Goal: Task Accomplishment & Management: Complete application form

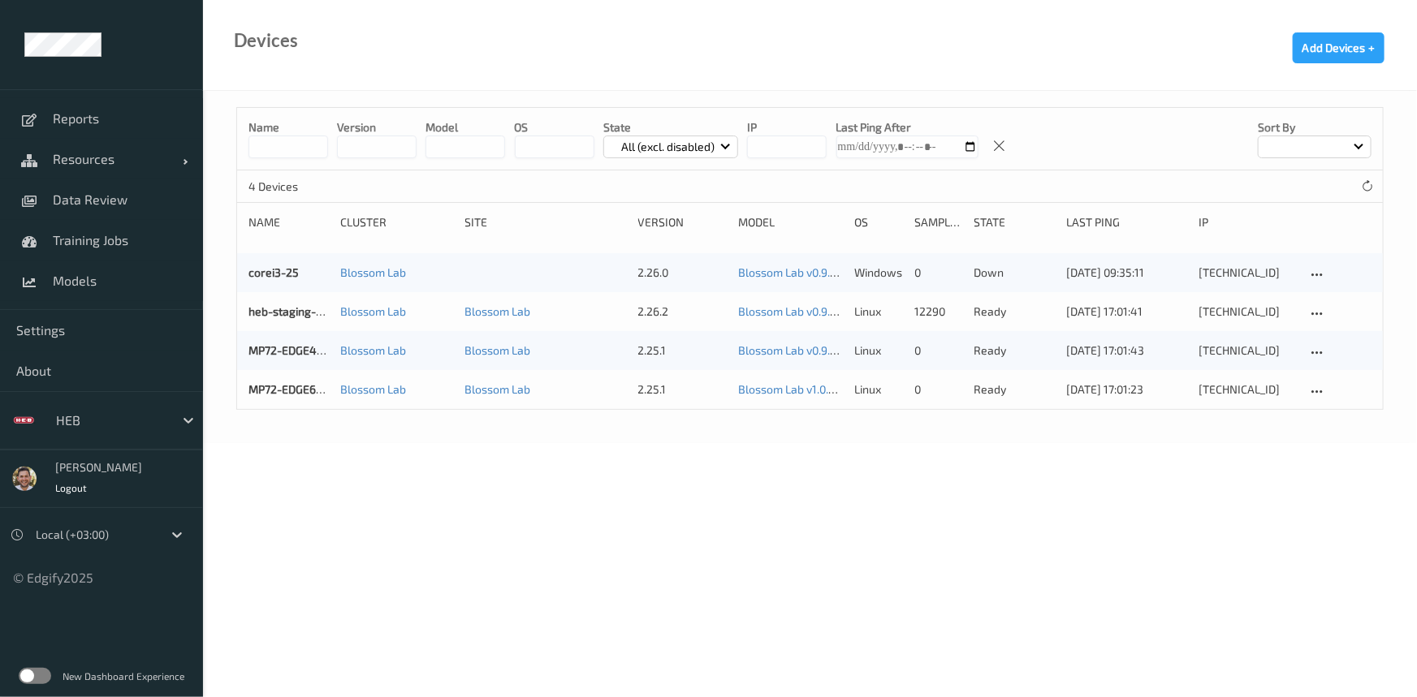
click at [73, 416] on div at bounding box center [111, 420] width 110 height 19
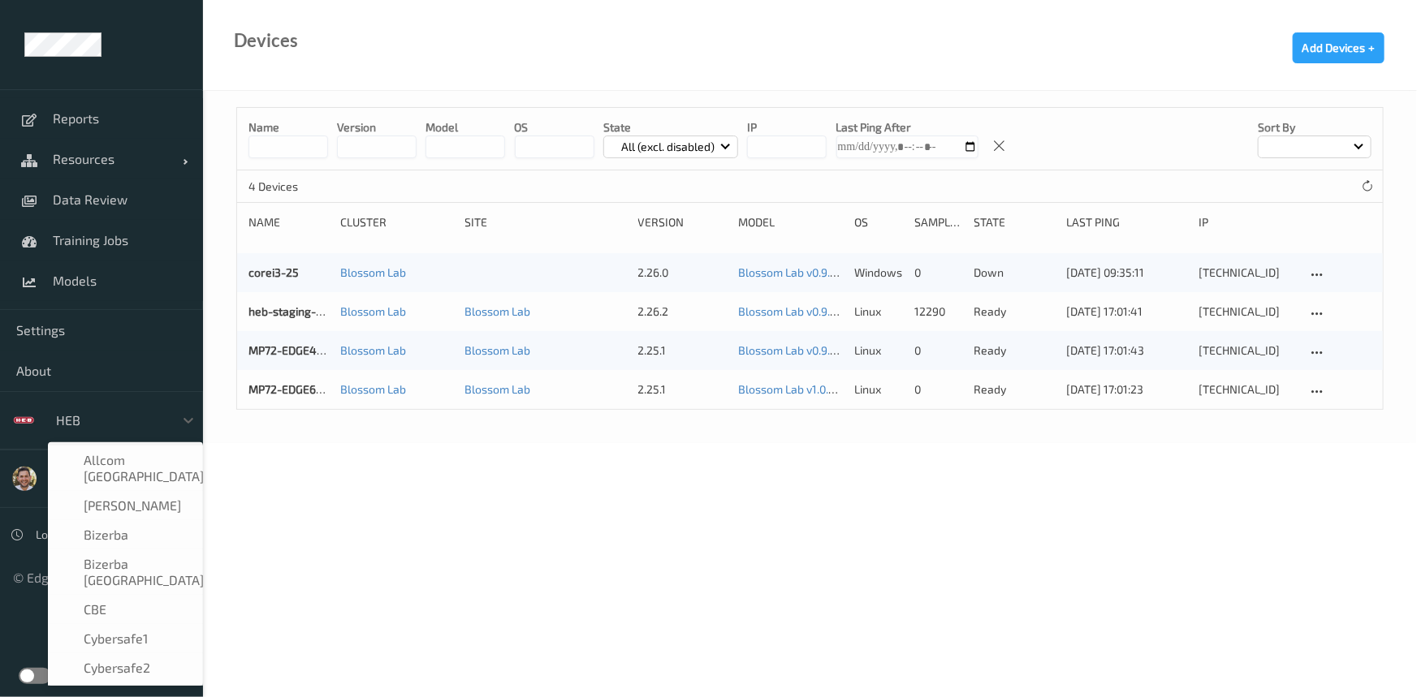
scroll to position [236, 0]
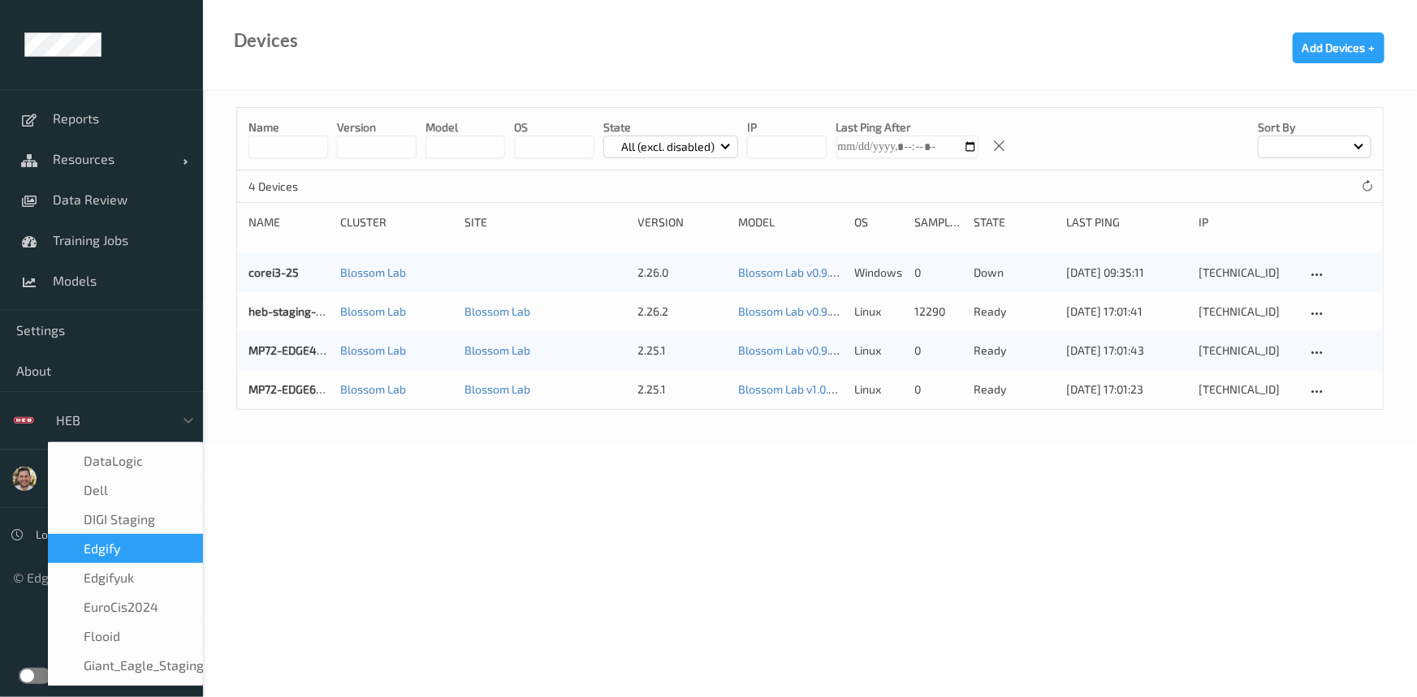
click at [133, 541] on div "edgify" at bounding box center [126, 549] width 136 height 16
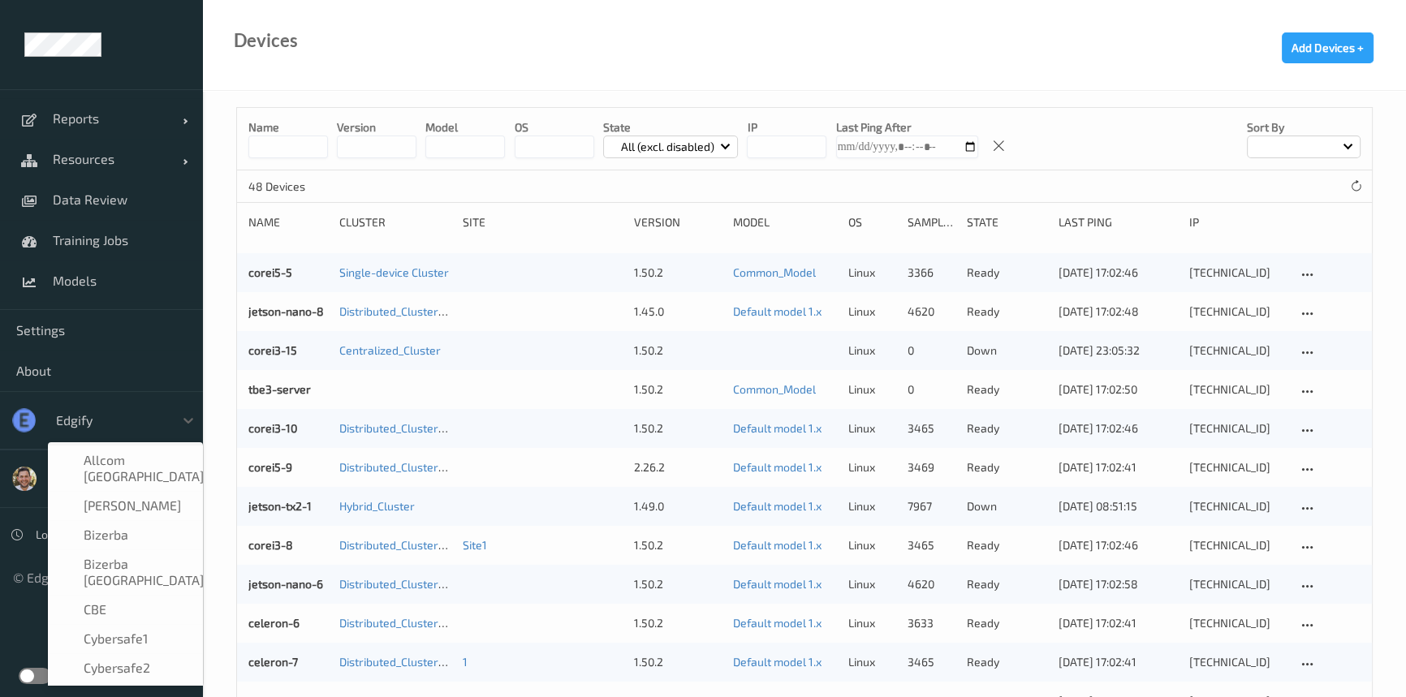
click at [62, 416] on div at bounding box center [111, 420] width 110 height 19
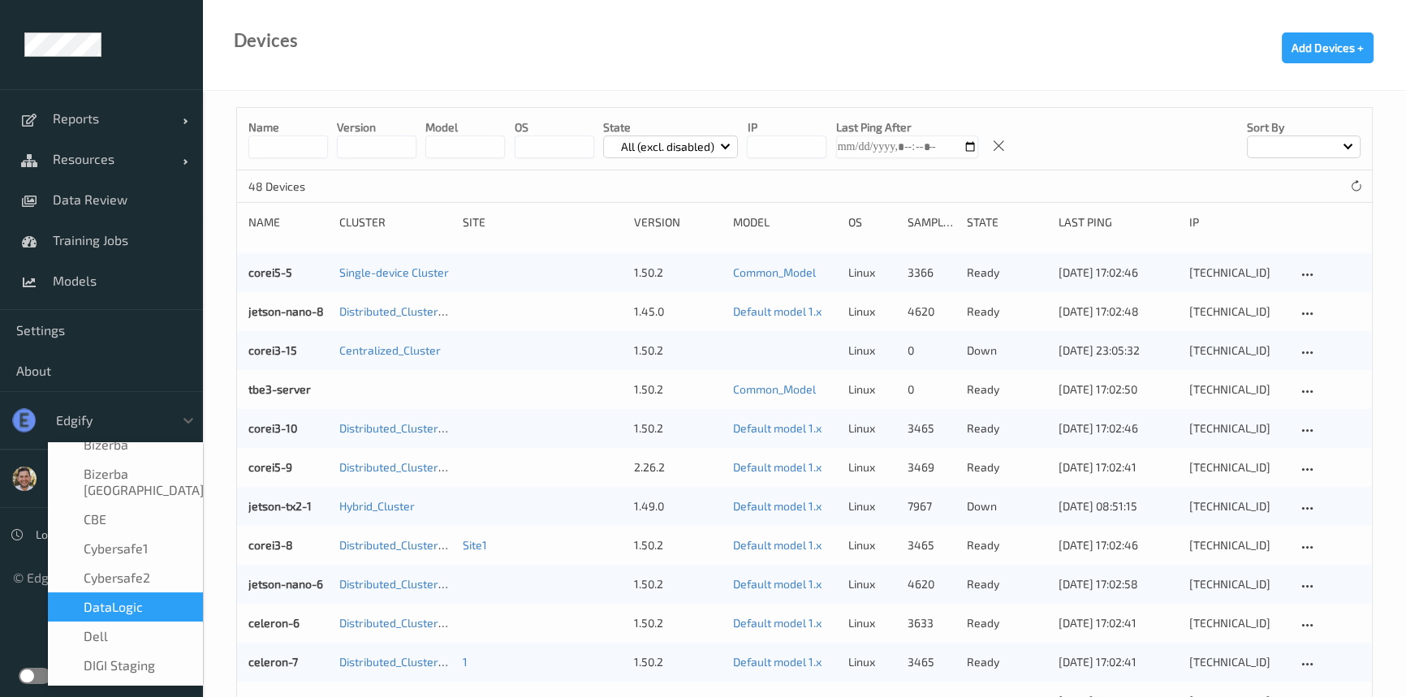
scroll to position [164, 0]
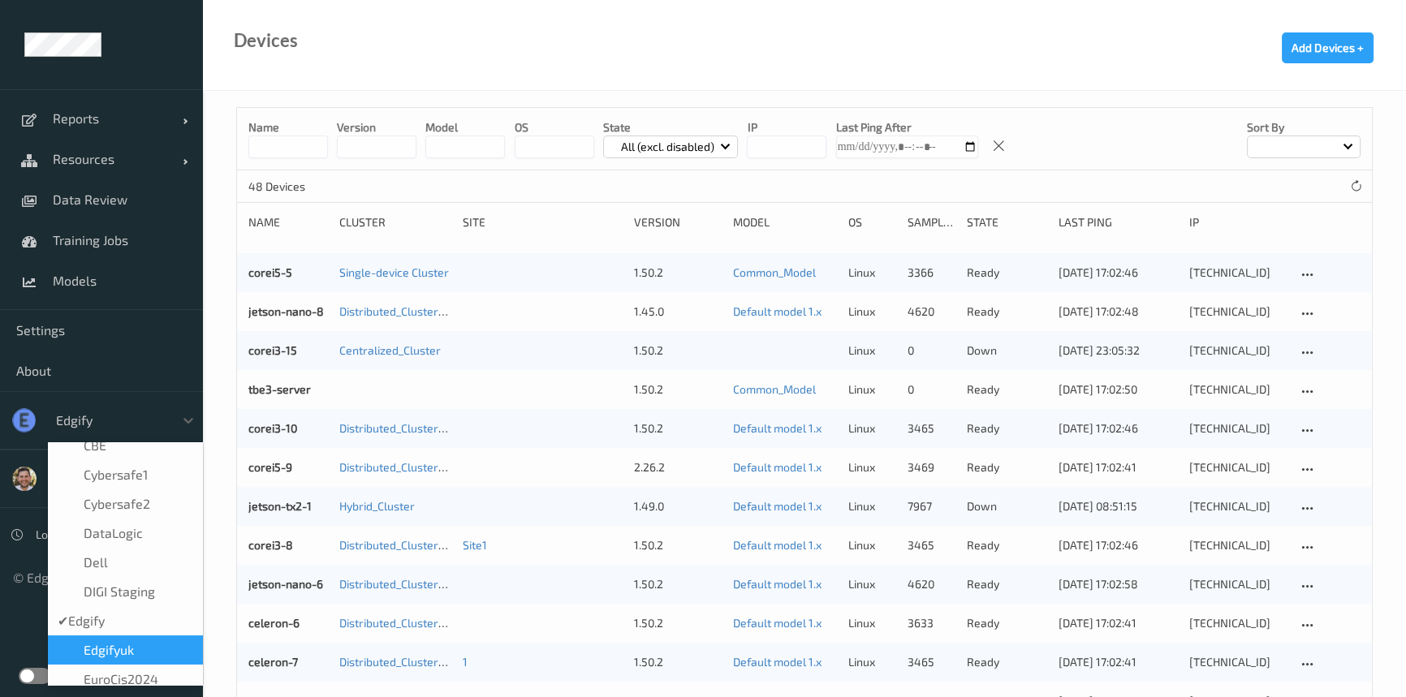
click at [148, 642] on div "edgifyuk" at bounding box center [126, 650] width 136 height 16
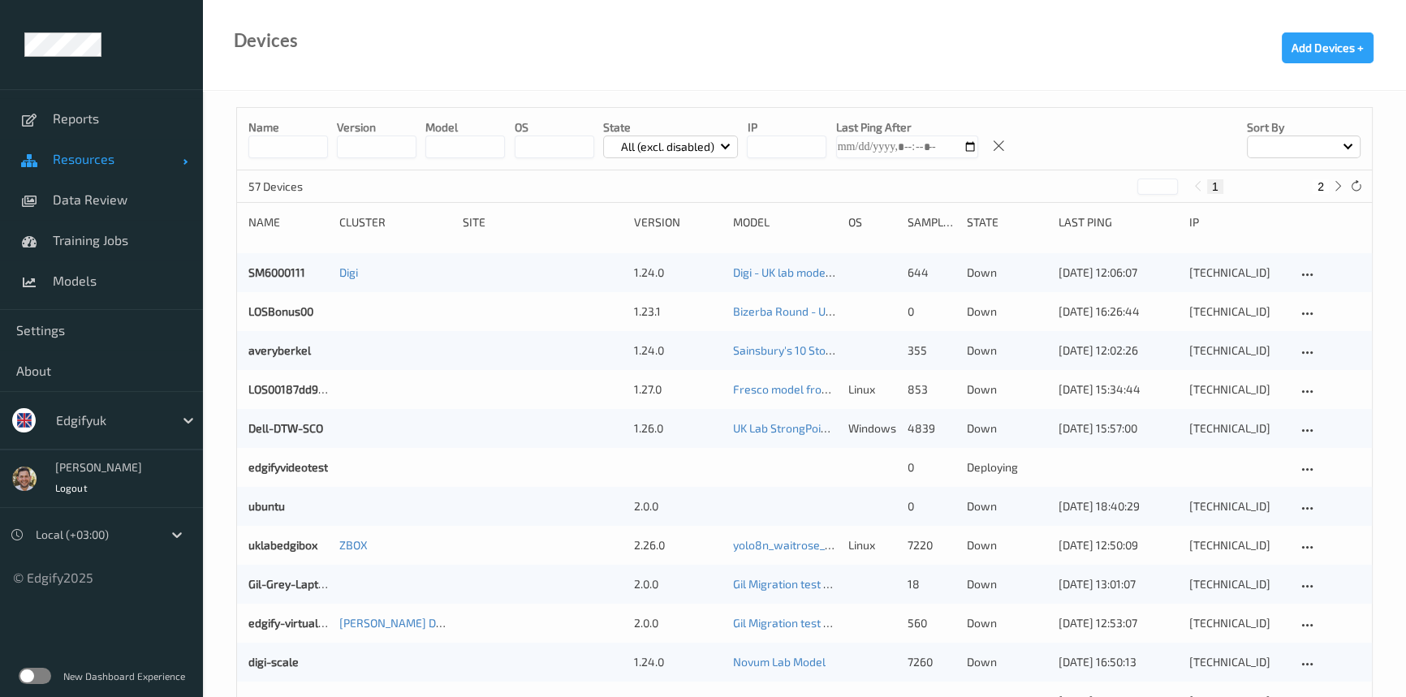
click at [117, 163] on span "Resources" at bounding box center [118, 159] width 130 height 16
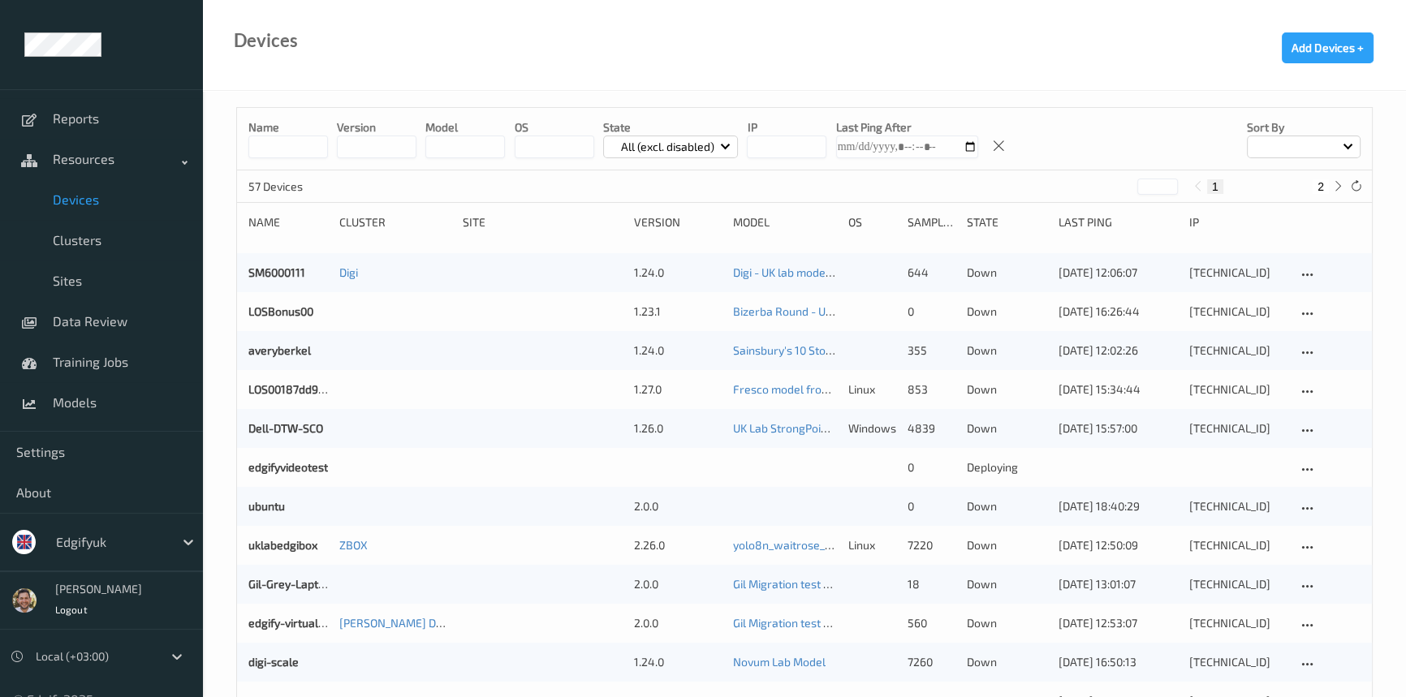
click at [273, 138] on input at bounding box center [288, 147] width 80 height 23
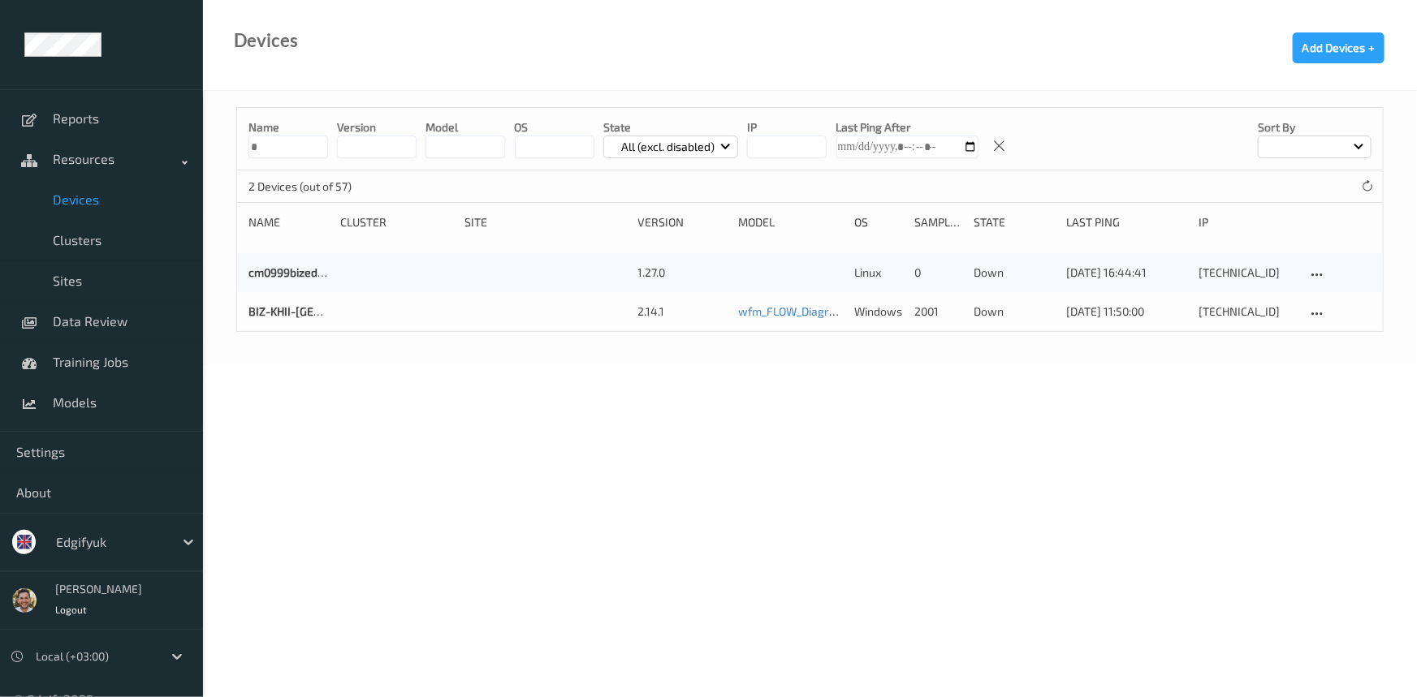
type input "*"
click at [106, 540] on div at bounding box center [111, 542] width 110 height 19
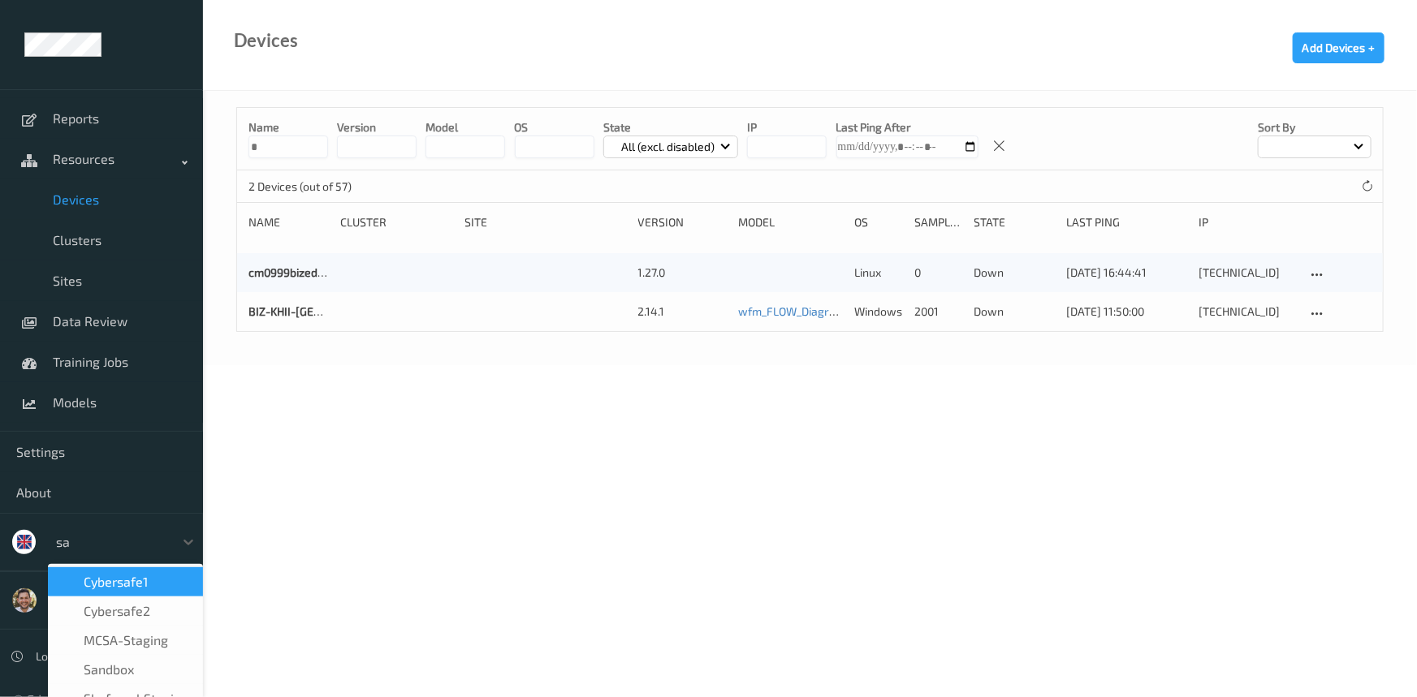
type input "san"
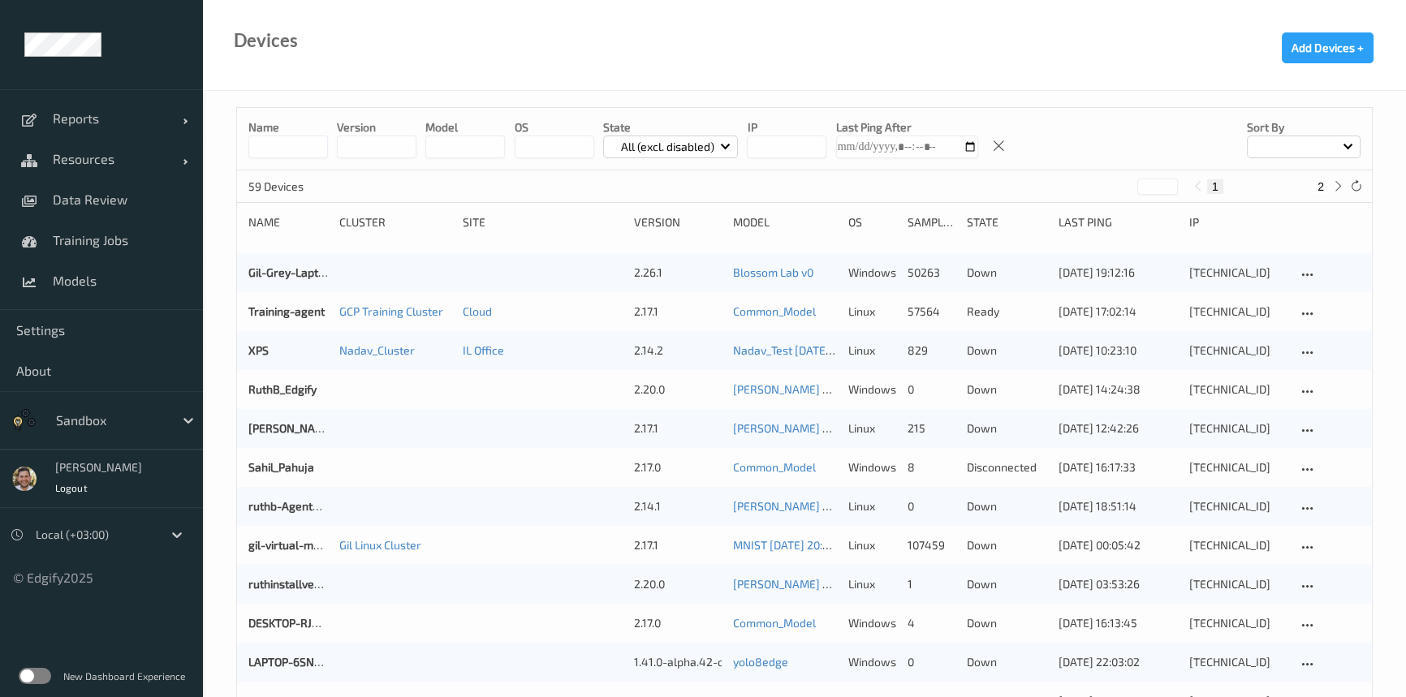
click at [274, 146] on input at bounding box center [288, 147] width 80 height 23
type input "*"
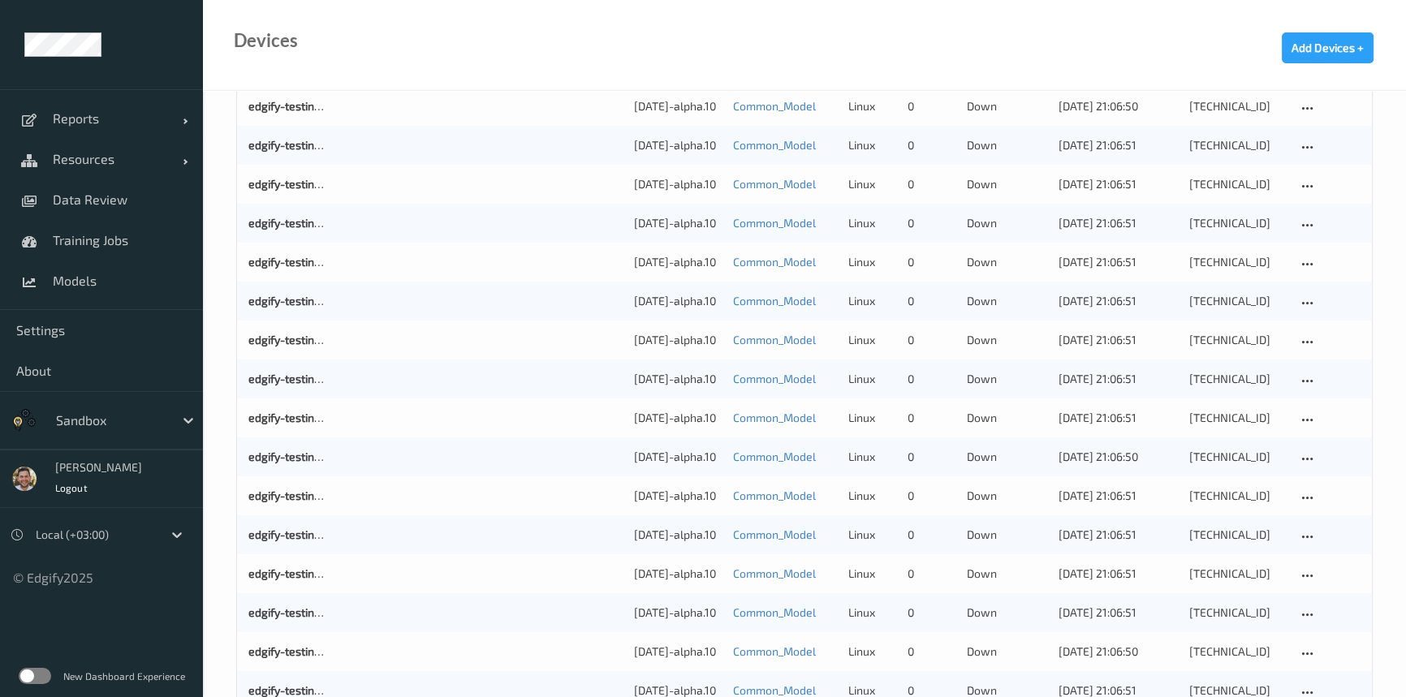
scroll to position [1537, 0]
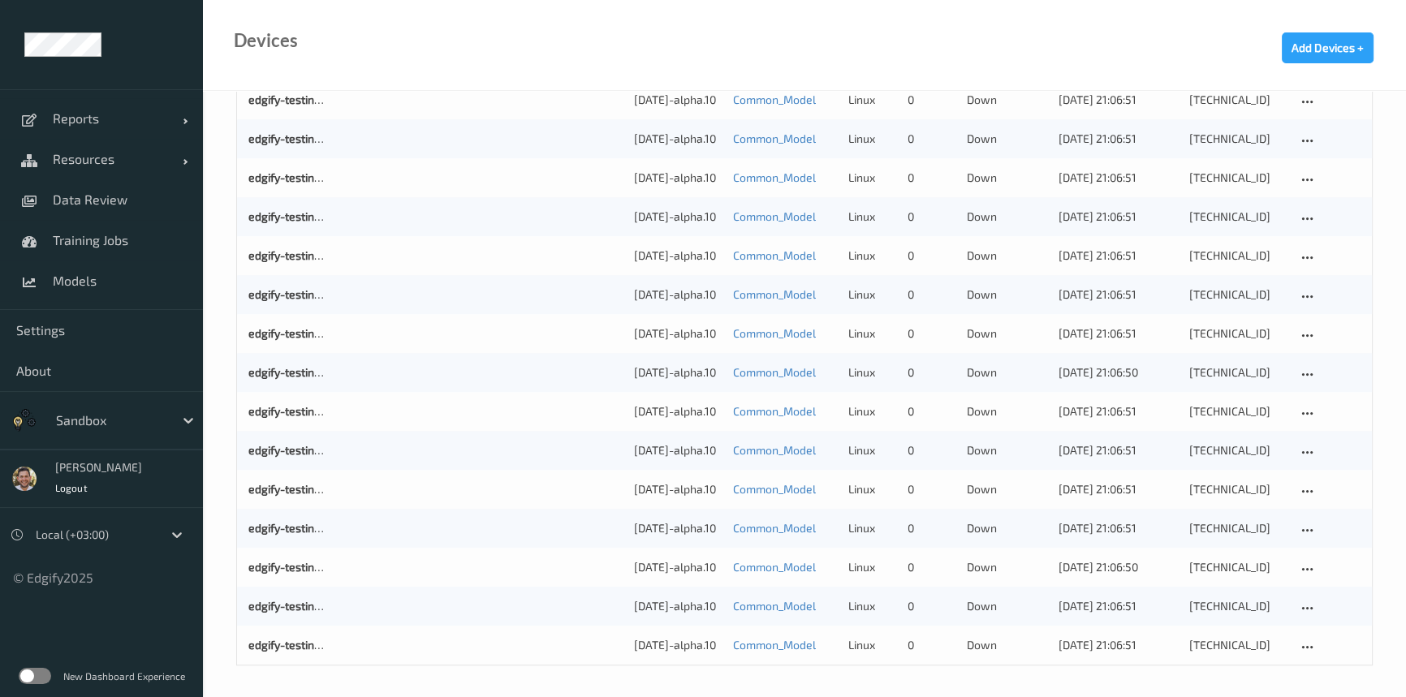
click at [81, 427] on div at bounding box center [111, 420] width 110 height 19
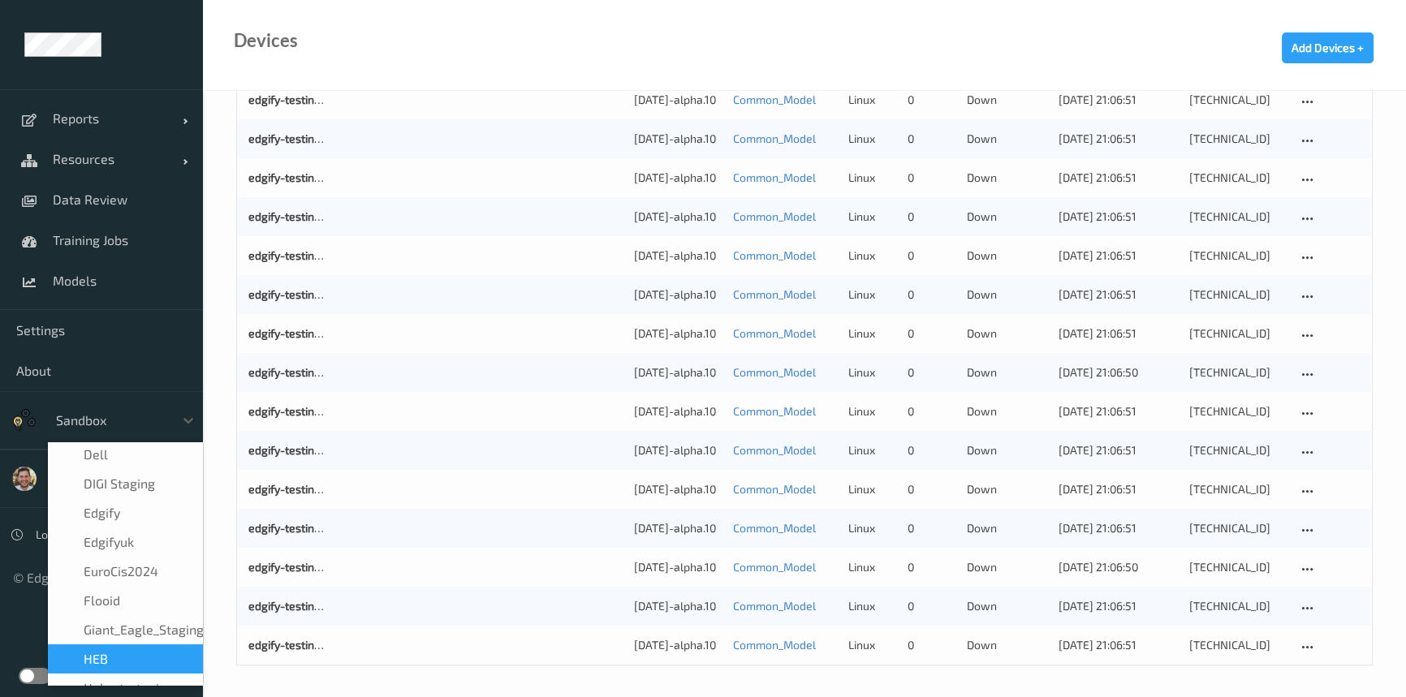
scroll to position [198, 0]
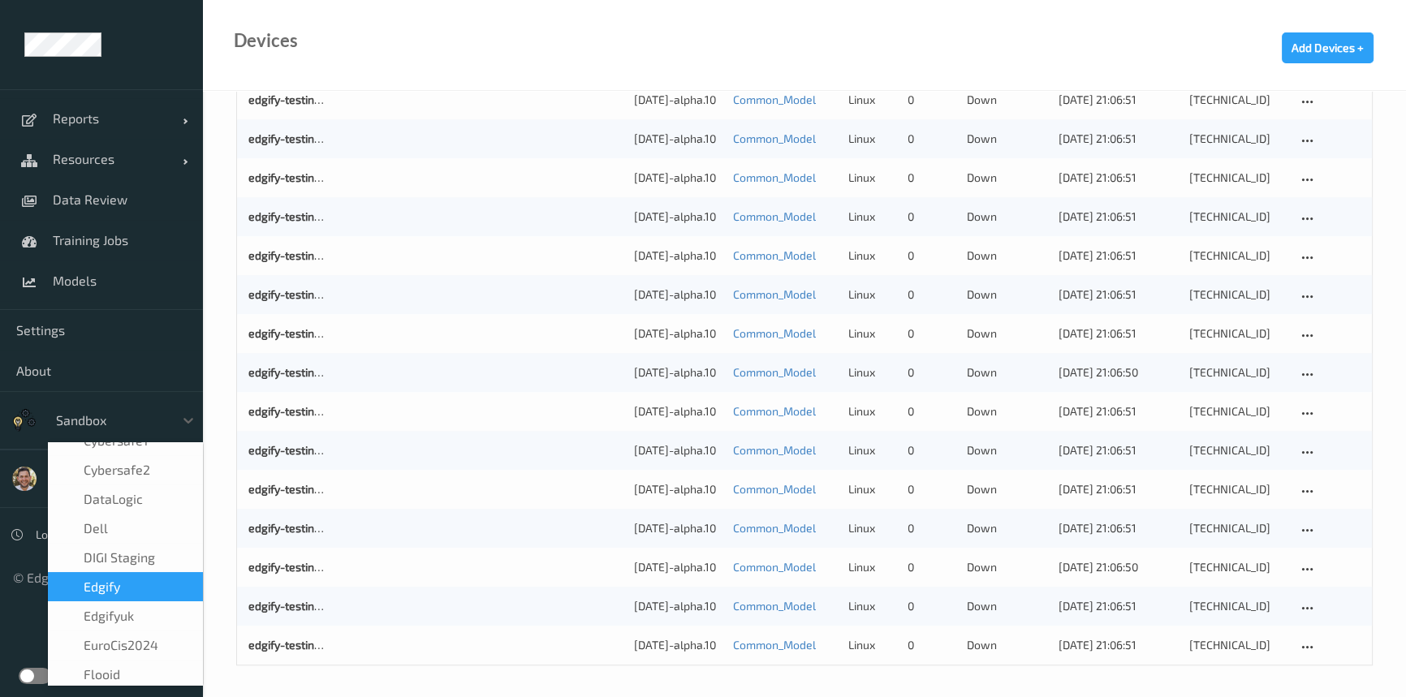
click at [150, 579] on div "edgify" at bounding box center [126, 587] width 136 height 16
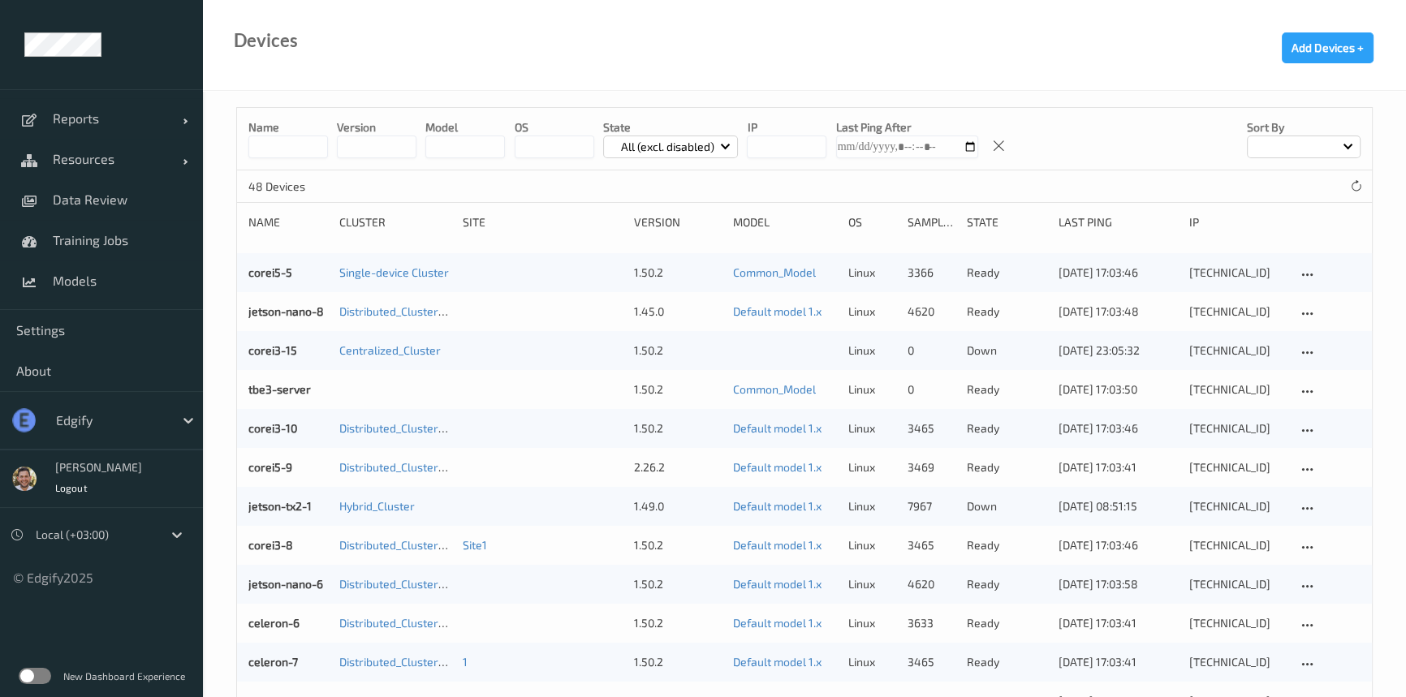
click at [293, 150] on input at bounding box center [288, 147] width 80 height 23
click at [297, 149] on input at bounding box center [288, 147] width 80 height 23
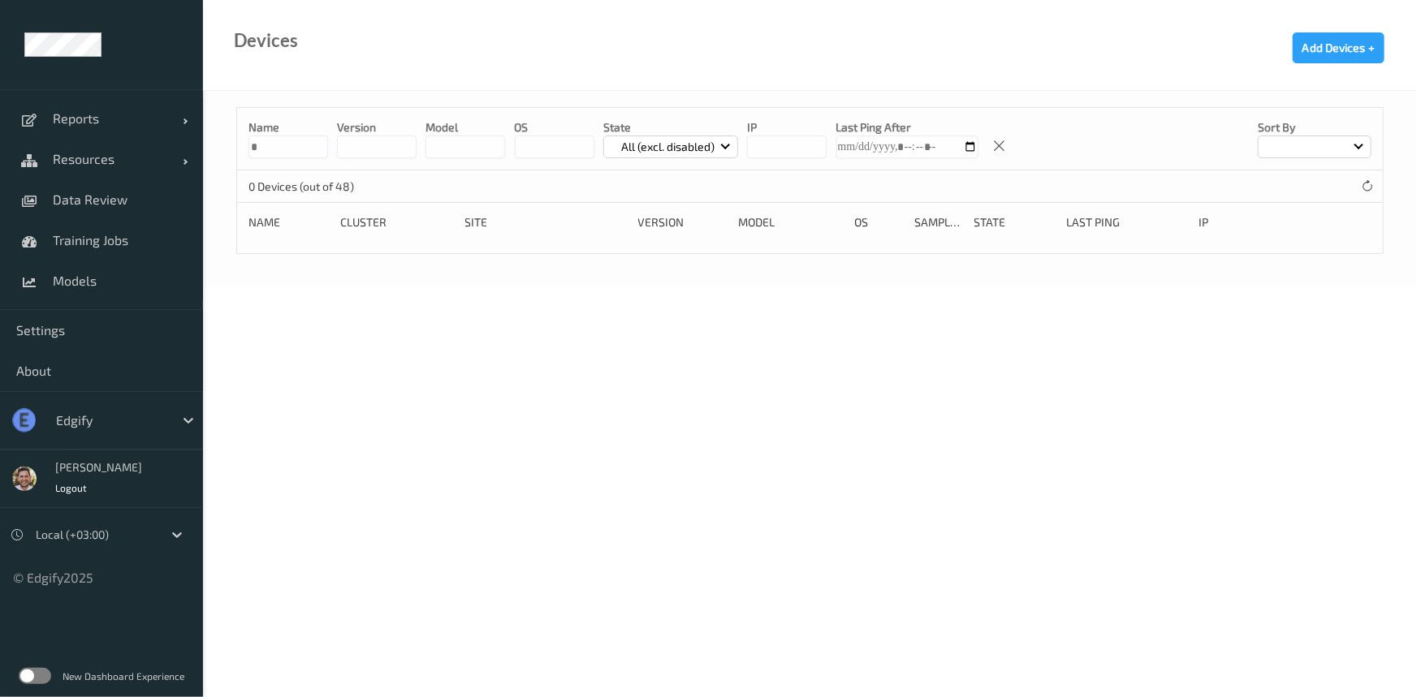
type input "*"
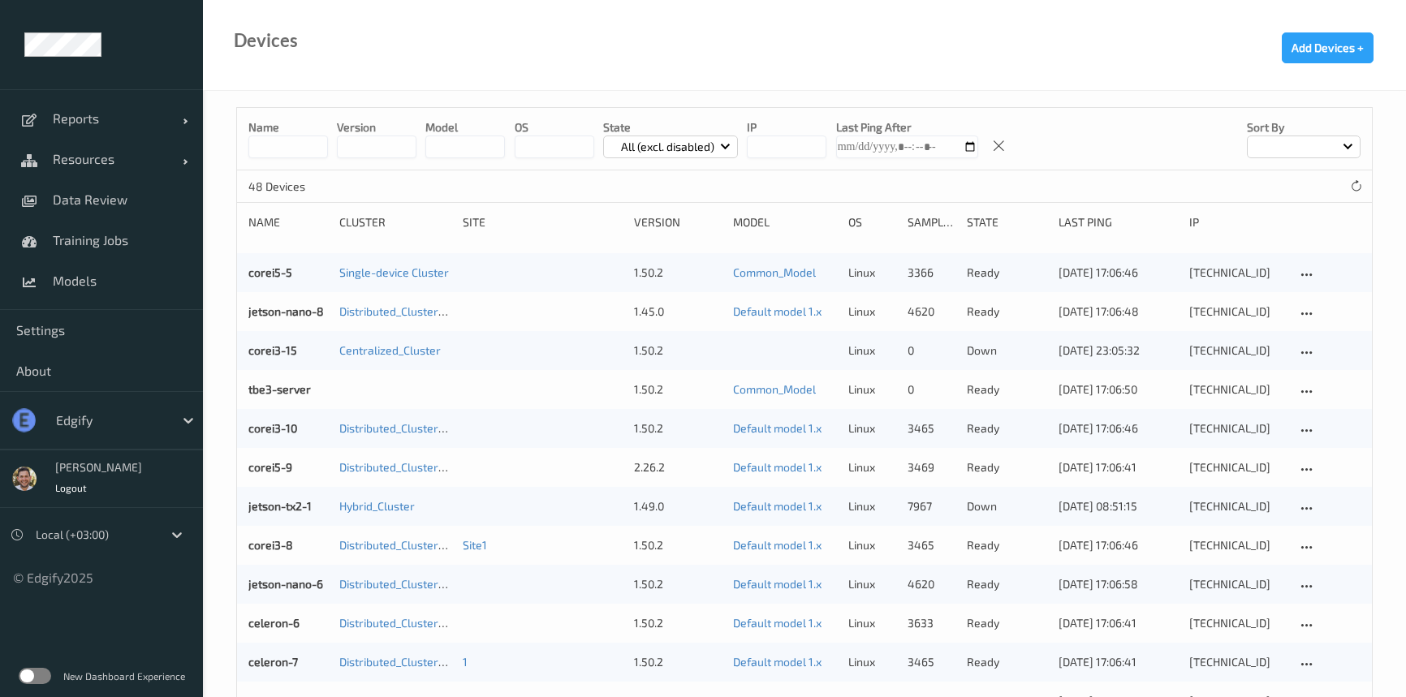
click at [82, 417] on div at bounding box center [111, 420] width 110 height 19
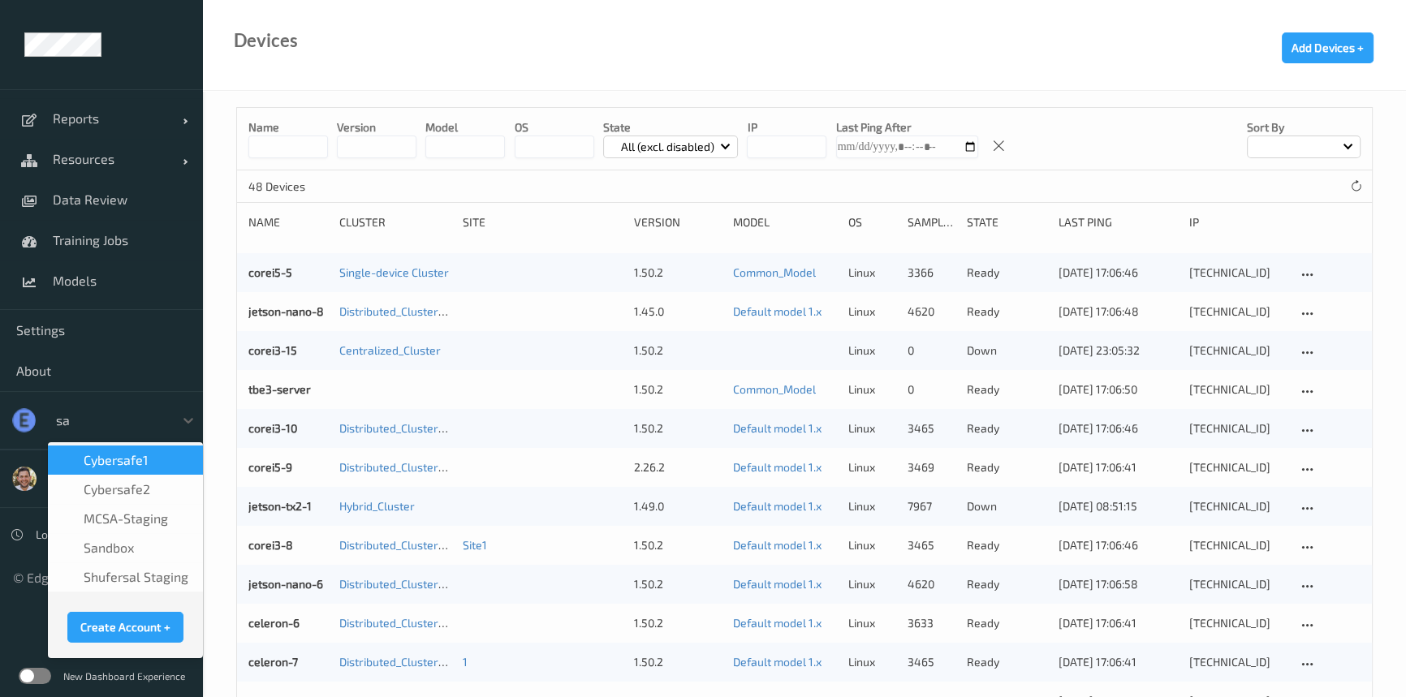
type input "san"
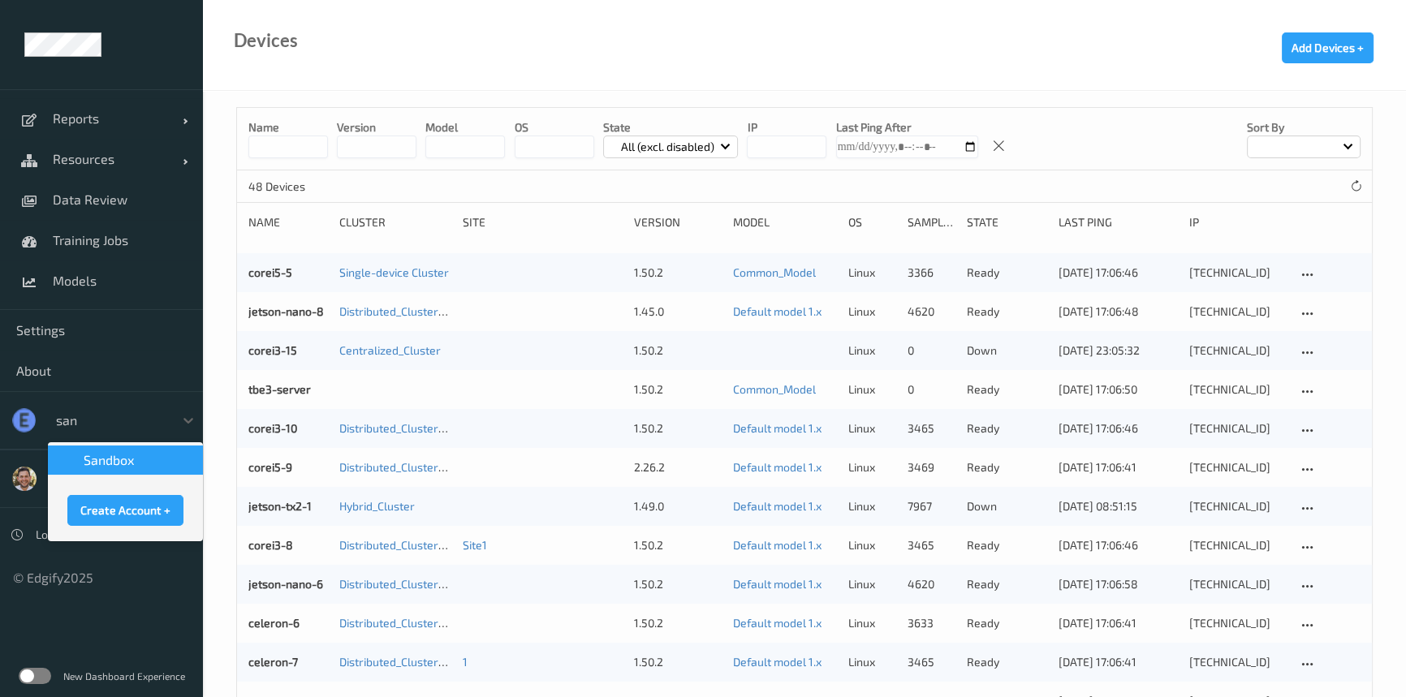
click at [104, 460] on span "sandbox" at bounding box center [109, 460] width 50 height 16
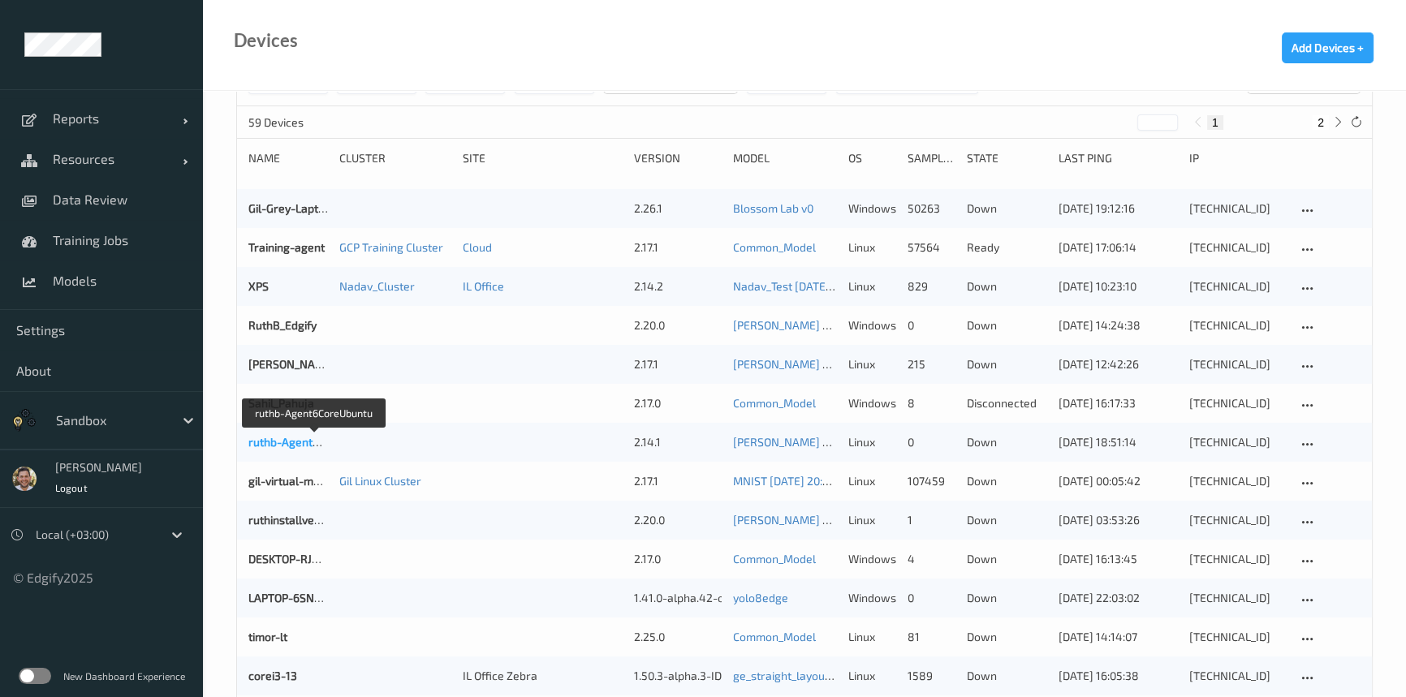
scroll to position [61, 0]
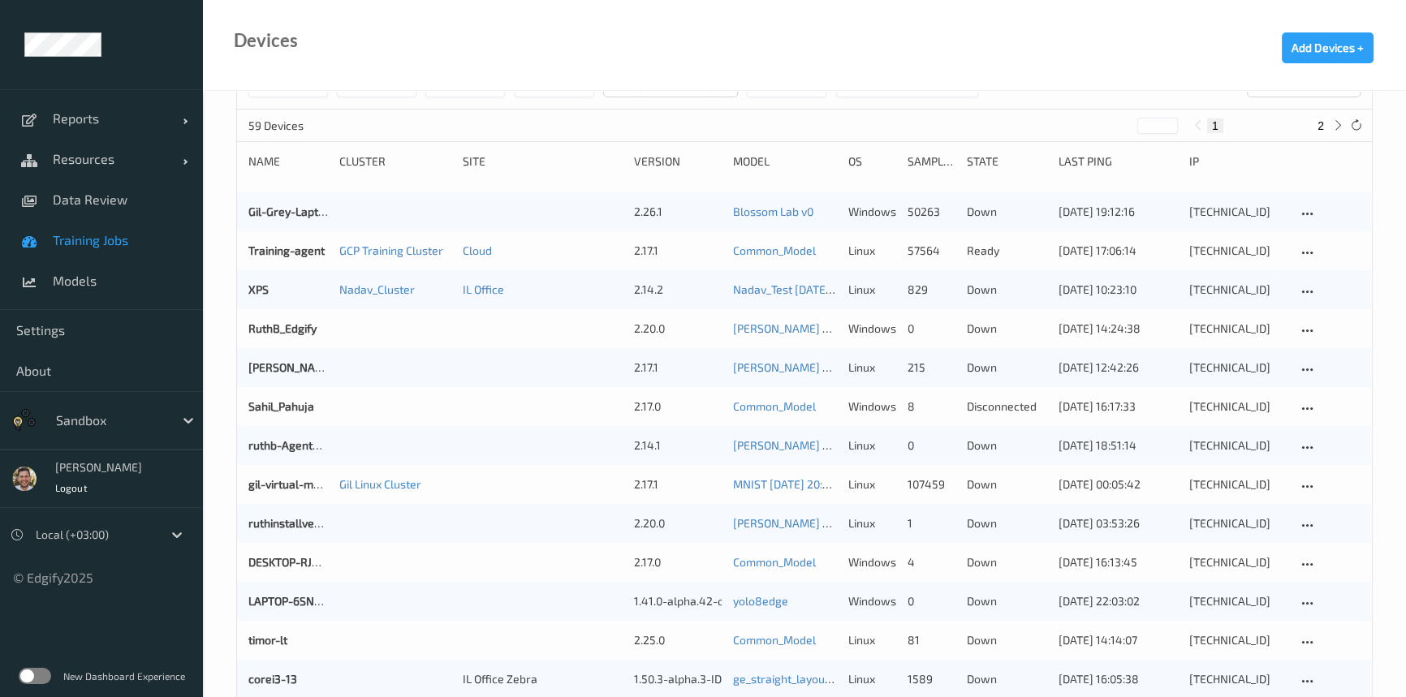
click at [90, 235] on span "Training Jobs" at bounding box center [120, 240] width 134 height 16
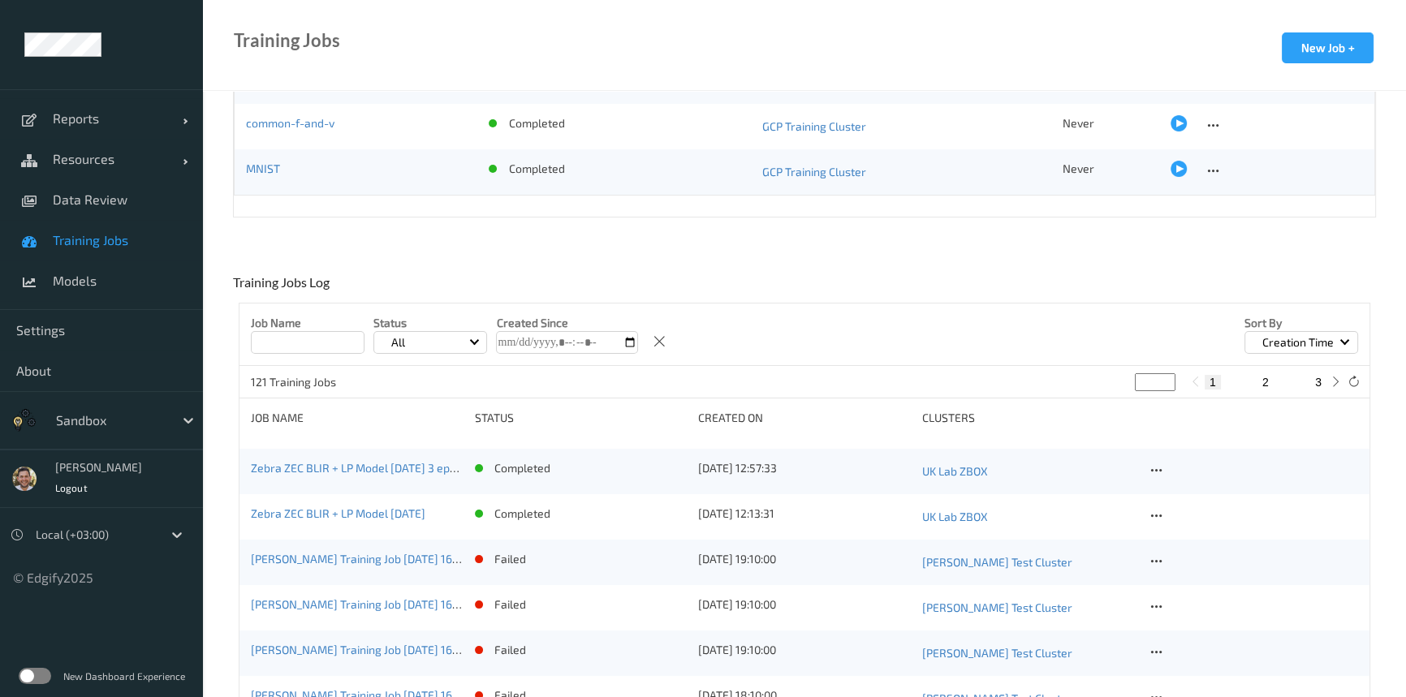
scroll to position [221, 0]
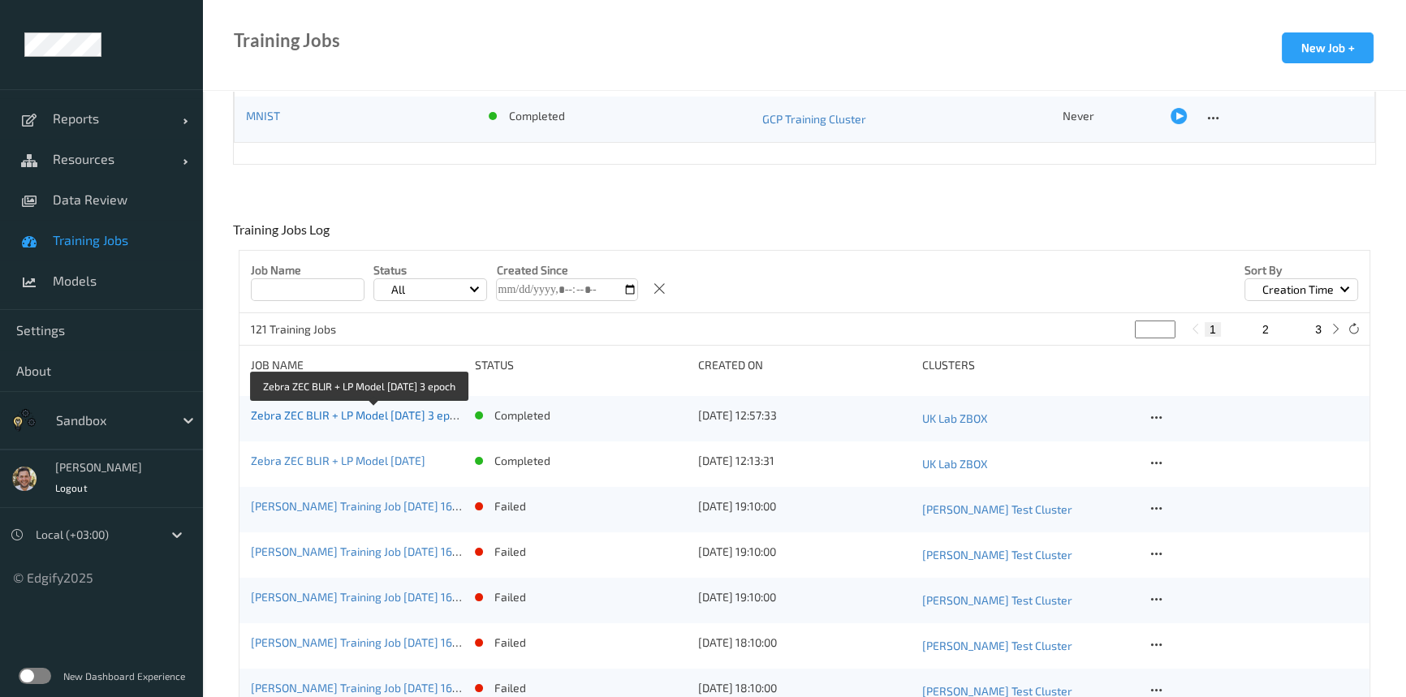
click at [374, 411] on link "Zebra ZEC BLIR + LP Model [DATE] 3 epoch" at bounding box center [360, 415] width 218 height 14
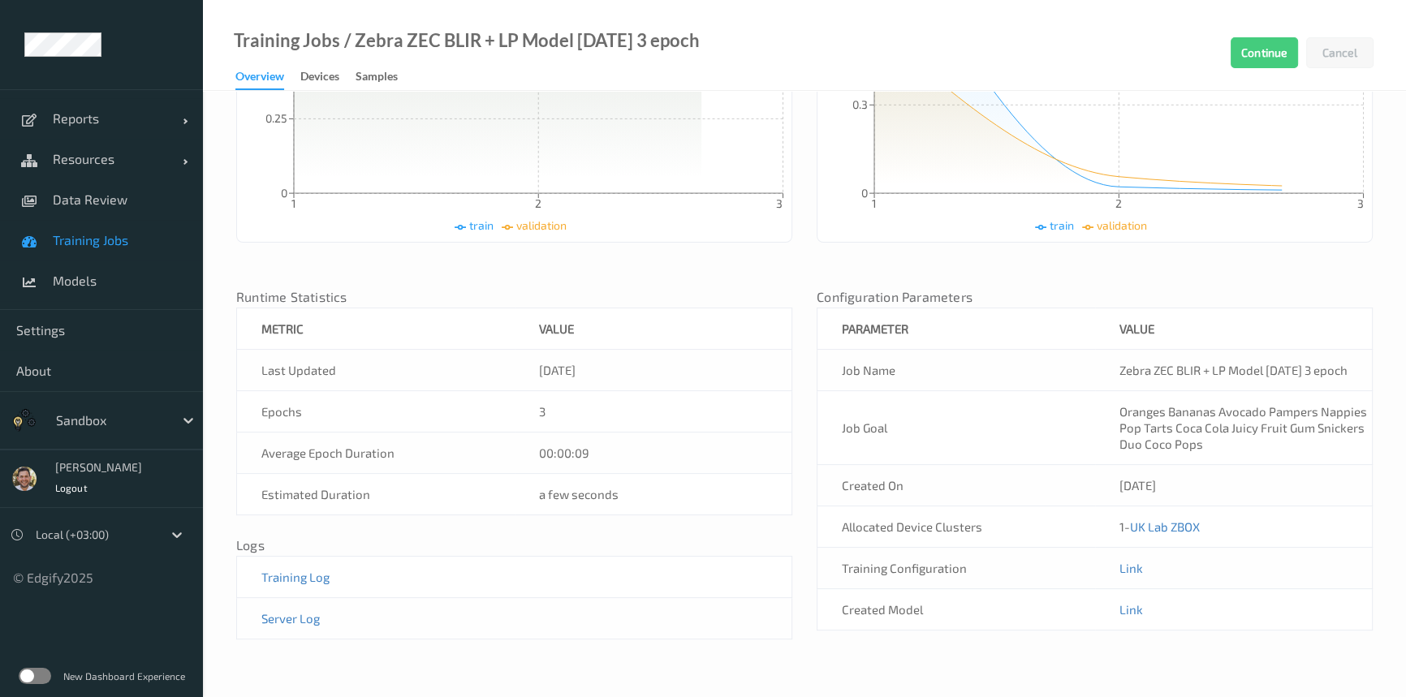
scroll to position [454, 0]
drag, startPoint x: 909, startPoint y: 533, endPoint x: 989, endPoint y: 528, distance: 79.7
click at [989, 528] on td "Allocated Device Clusters" at bounding box center [956, 527] width 278 height 41
click at [88, 166] on span "Resources" at bounding box center [118, 159] width 130 height 16
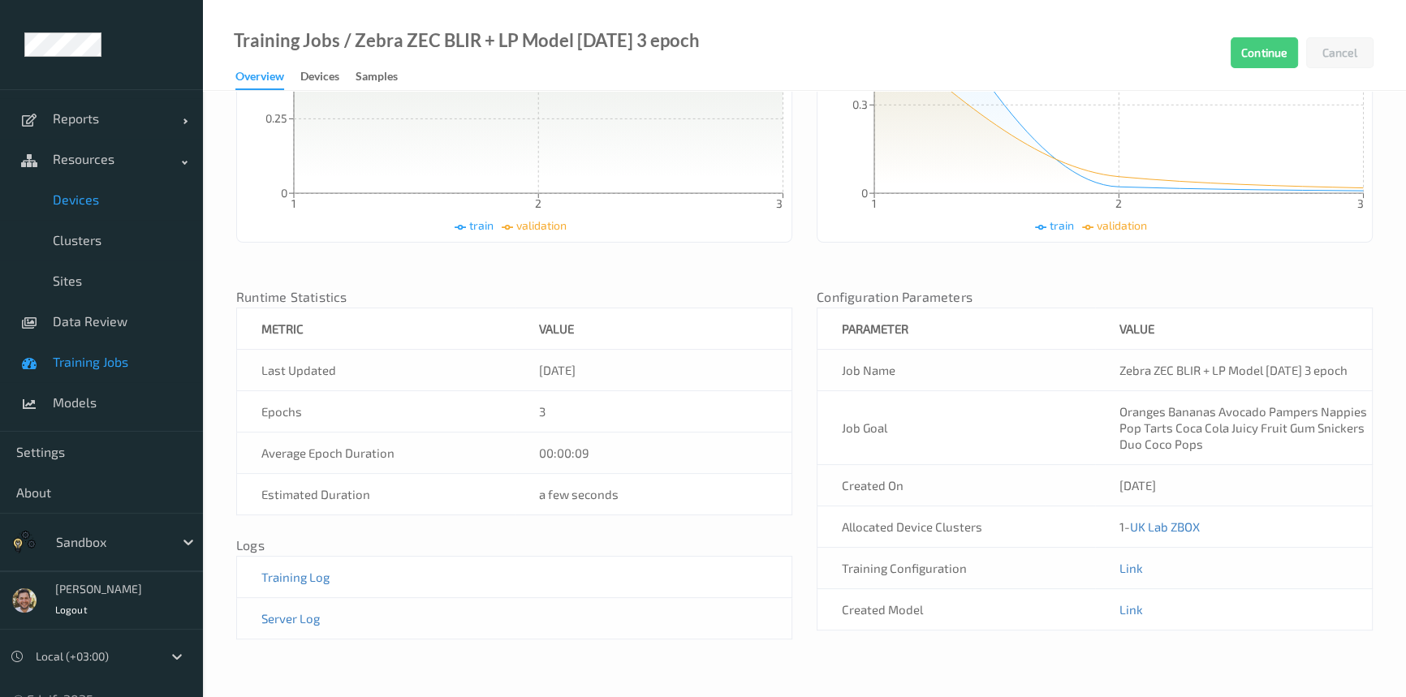
click at [91, 204] on span "Devices" at bounding box center [120, 200] width 134 height 16
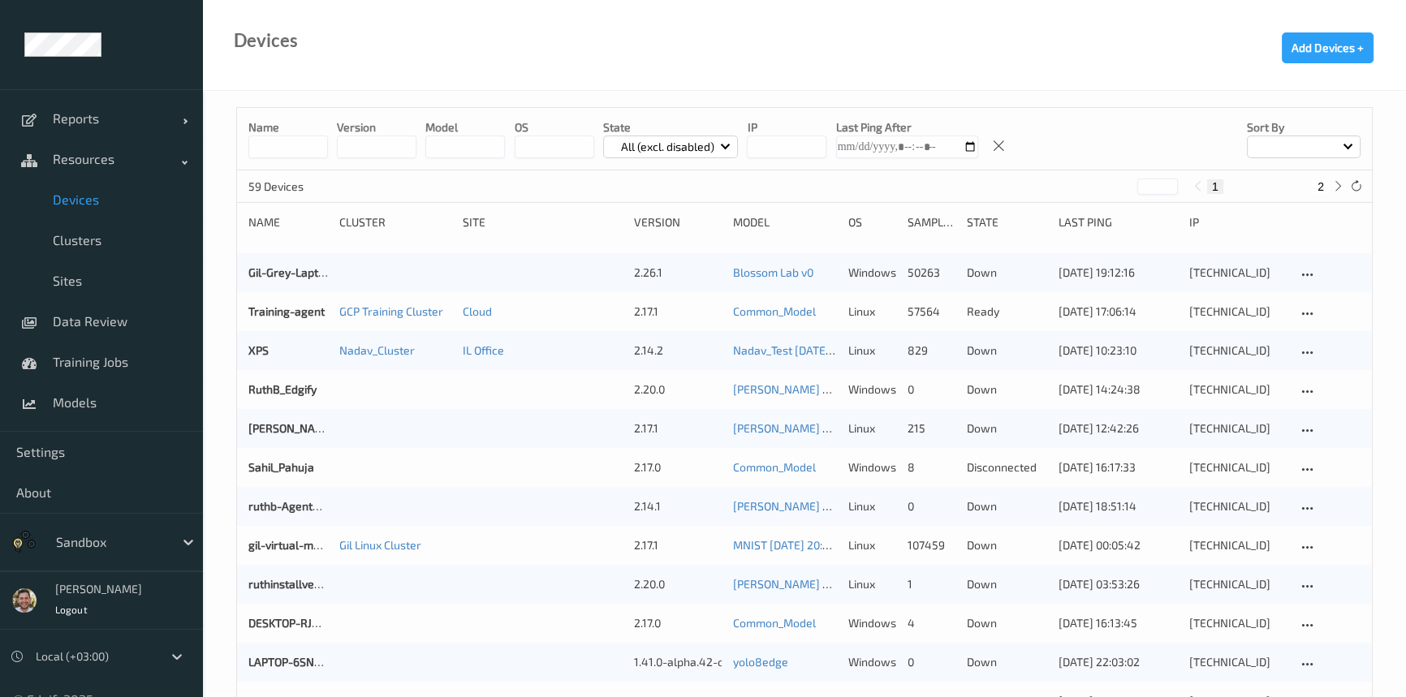
click at [285, 142] on input at bounding box center [288, 147] width 80 height 23
click at [285, 143] on input at bounding box center [288, 147] width 80 height 23
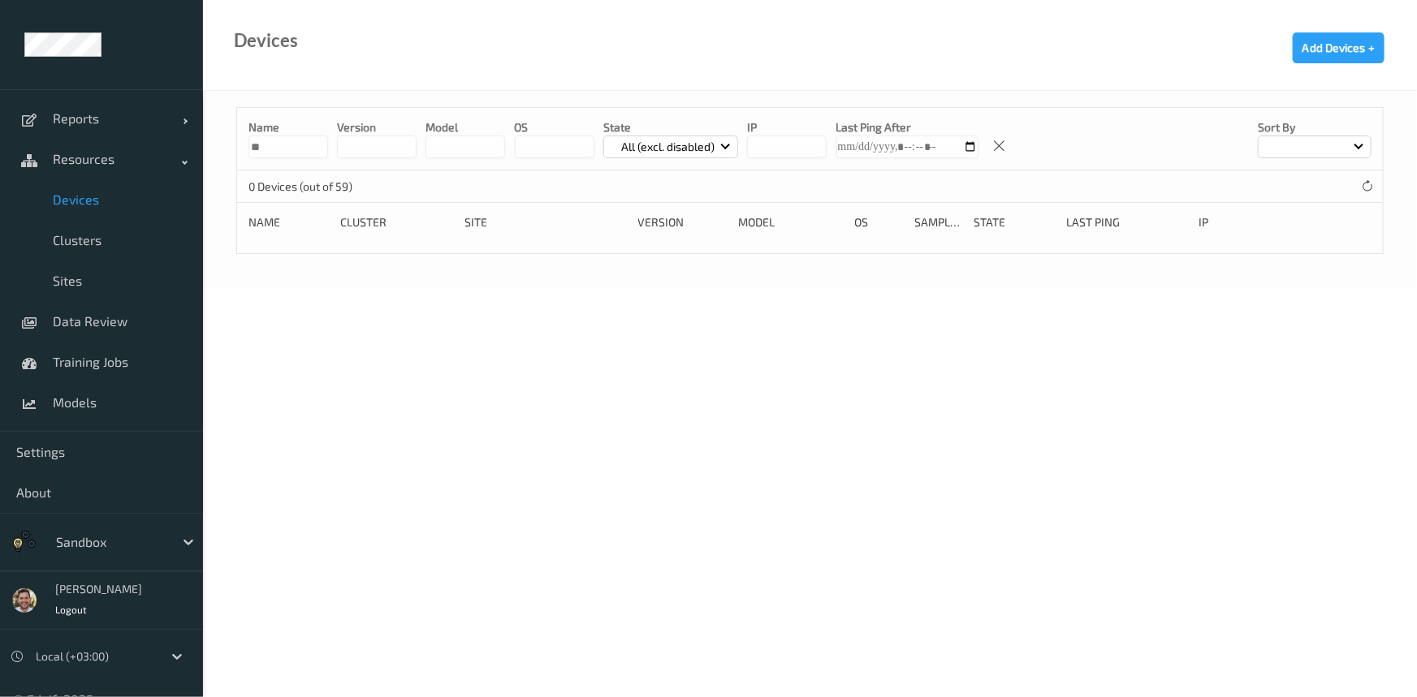
type input "*"
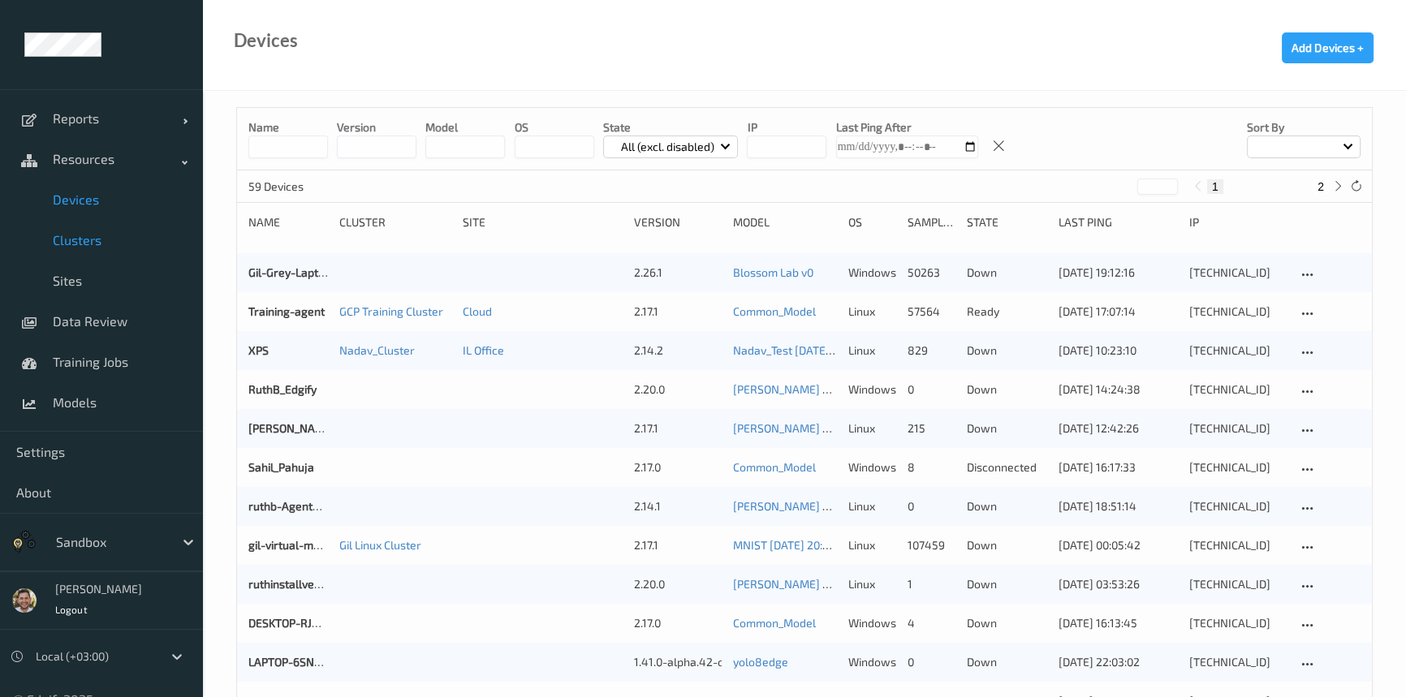
click at [122, 228] on link "Clusters" at bounding box center [101, 240] width 203 height 41
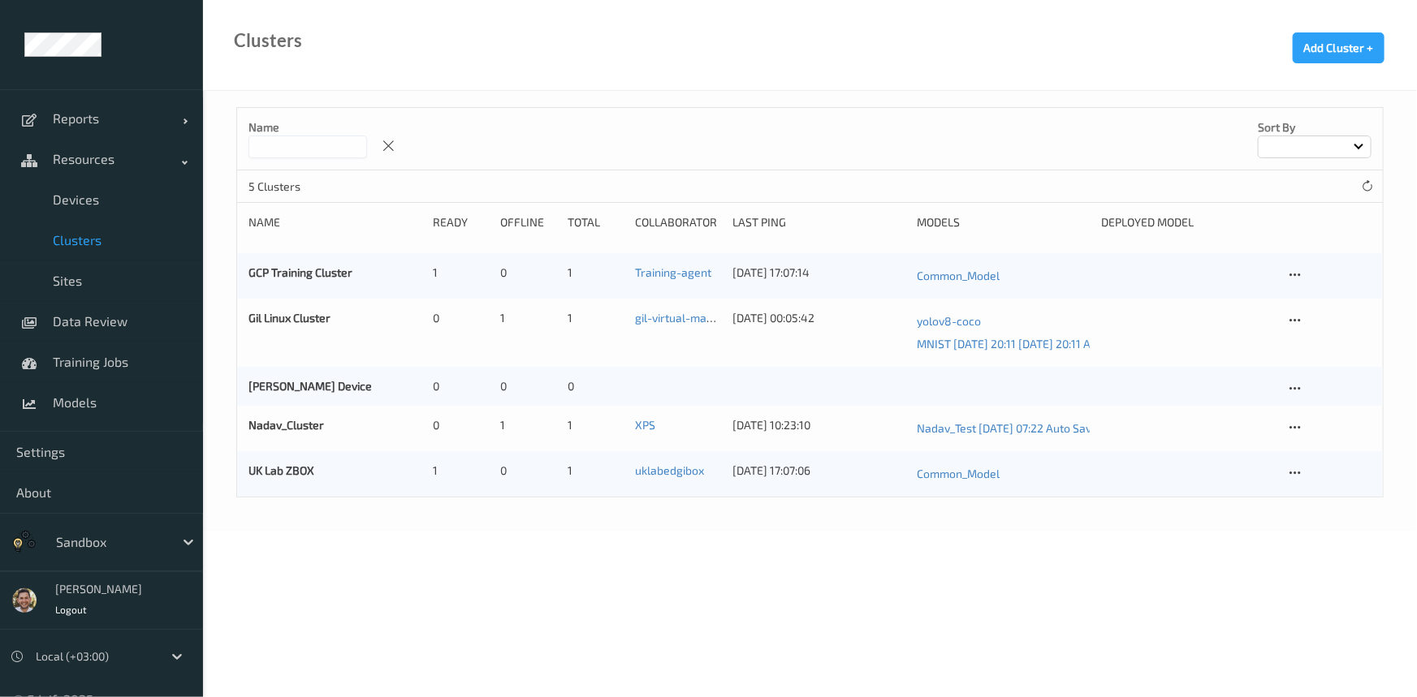
click at [328, 160] on div "Name Sort by" at bounding box center [809, 139] width 1145 height 63
click at [276, 470] on link "UK Lab ZBOX" at bounding box center [281, 471] width 66 height 14
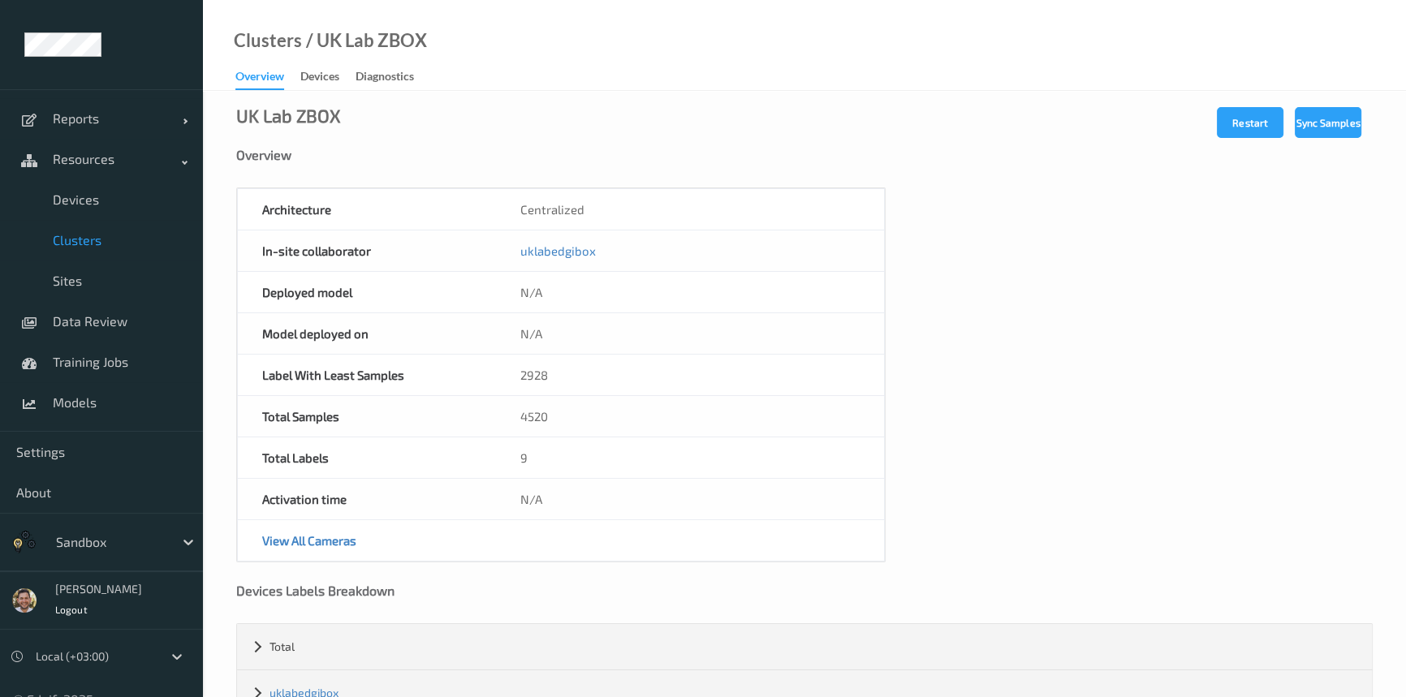
click at [611, 252] on div "uklabedgibox" at bounding box center [690, 251] width 388 height 41
copy link "uklabedgibox"
click at [97, 240] on span "Clusters" at bounding box center [120, 240] width 134 height 16
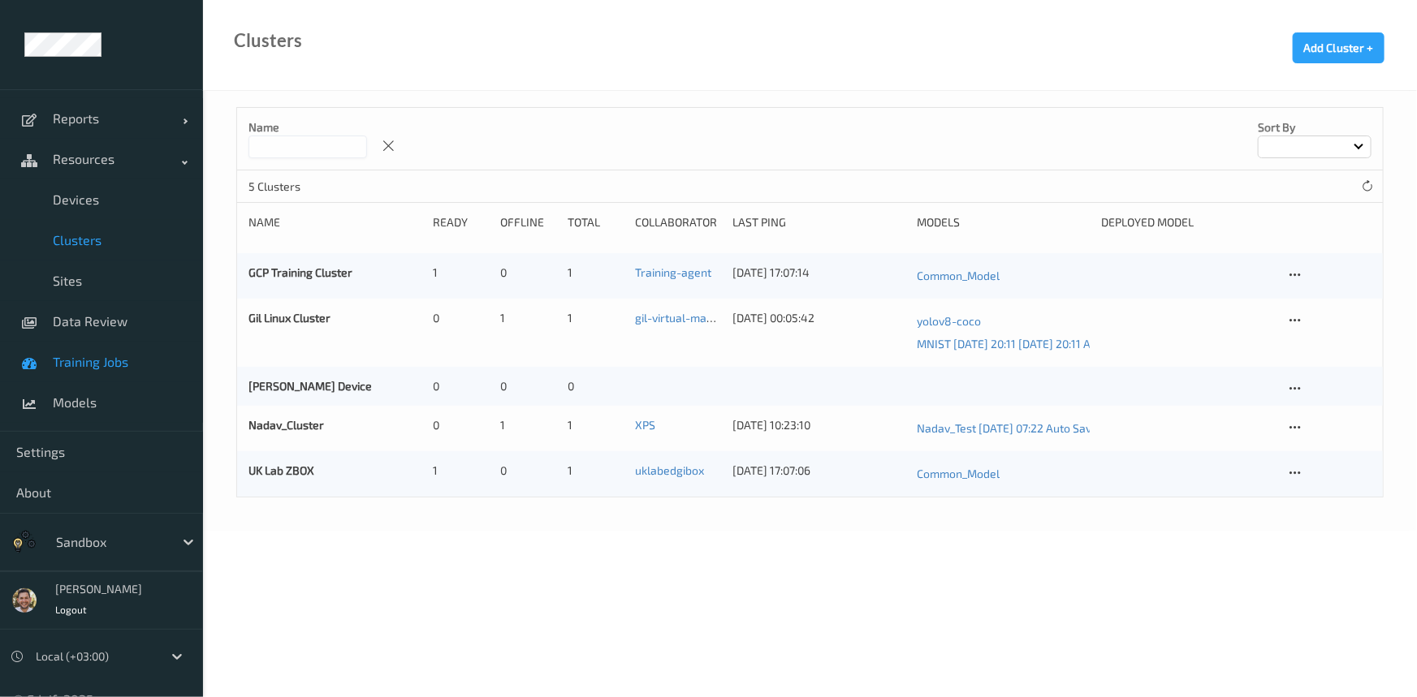
click at [109, 355] on span "Training Jobs" at bounding box center [120, 362] width 134 height 16
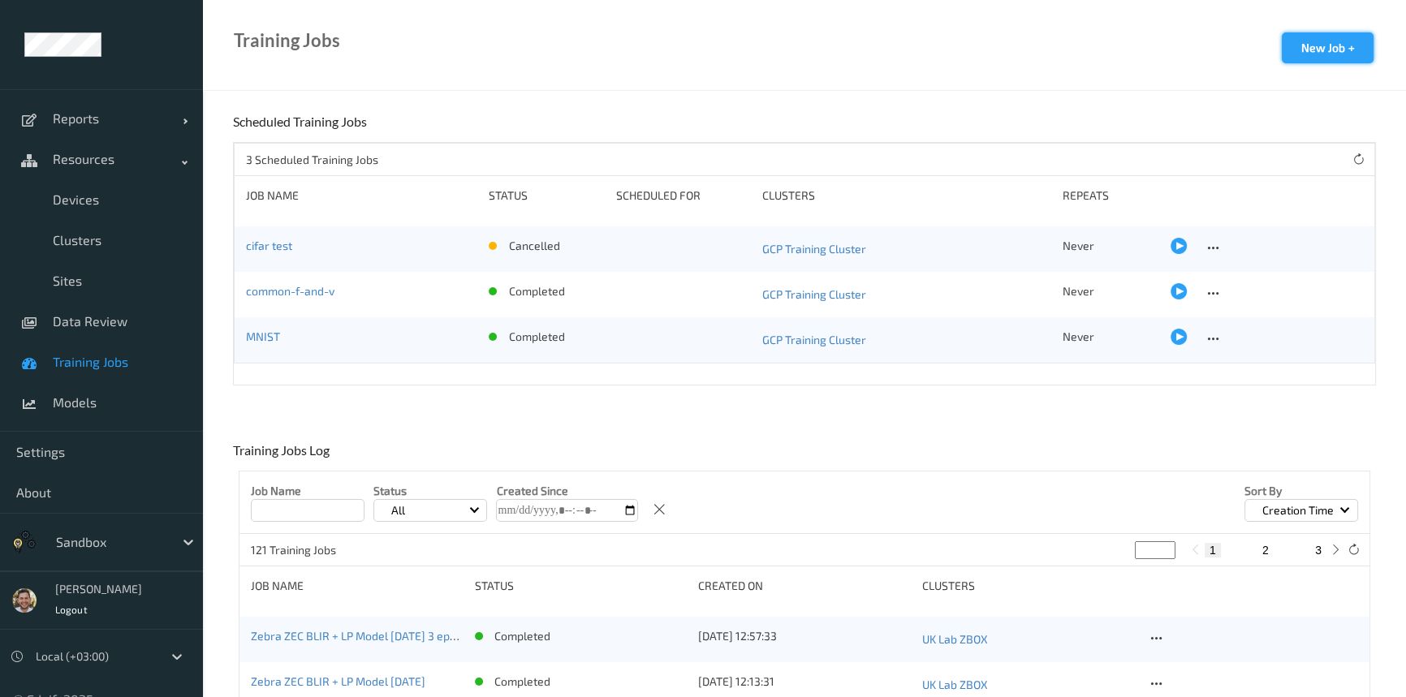
click at [1331, 49] on button "New Job +" at bounding box center [1328, 47] width 92 height 31
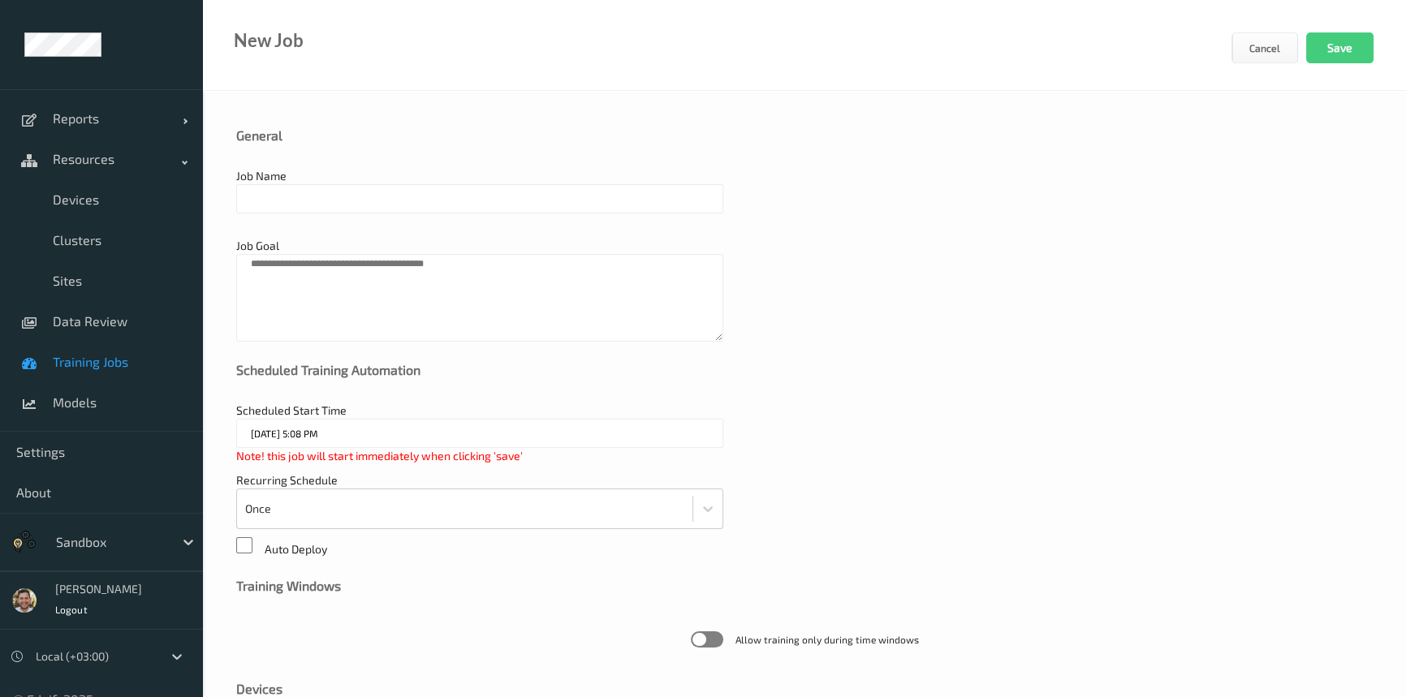
click at [403, 205] on input "text" at bounding box center [479, 198] width 487 height 29
click at [102, 365] on span "Training Jobs" at bounding box center [120, 362] width 134 height 16
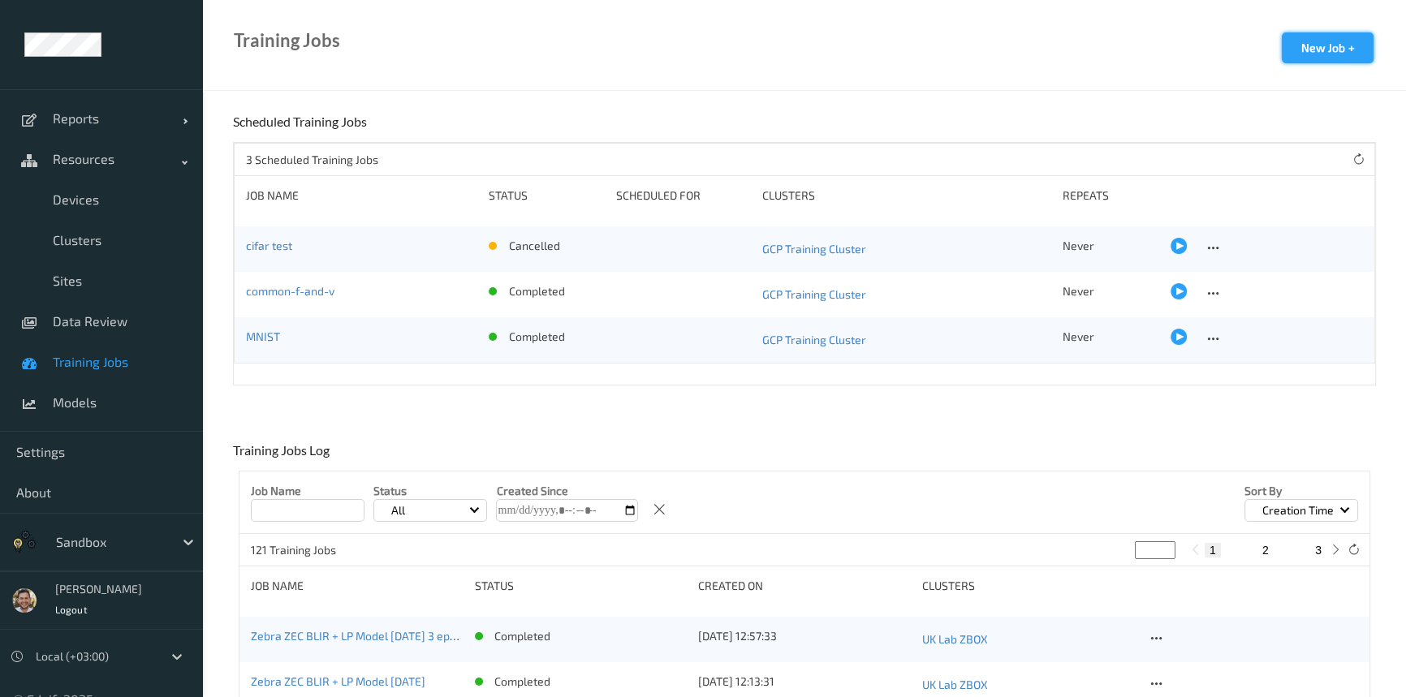
click at [1343, 48] on button "New Job +" at bounding box center [1328, 47] width 92 height 31
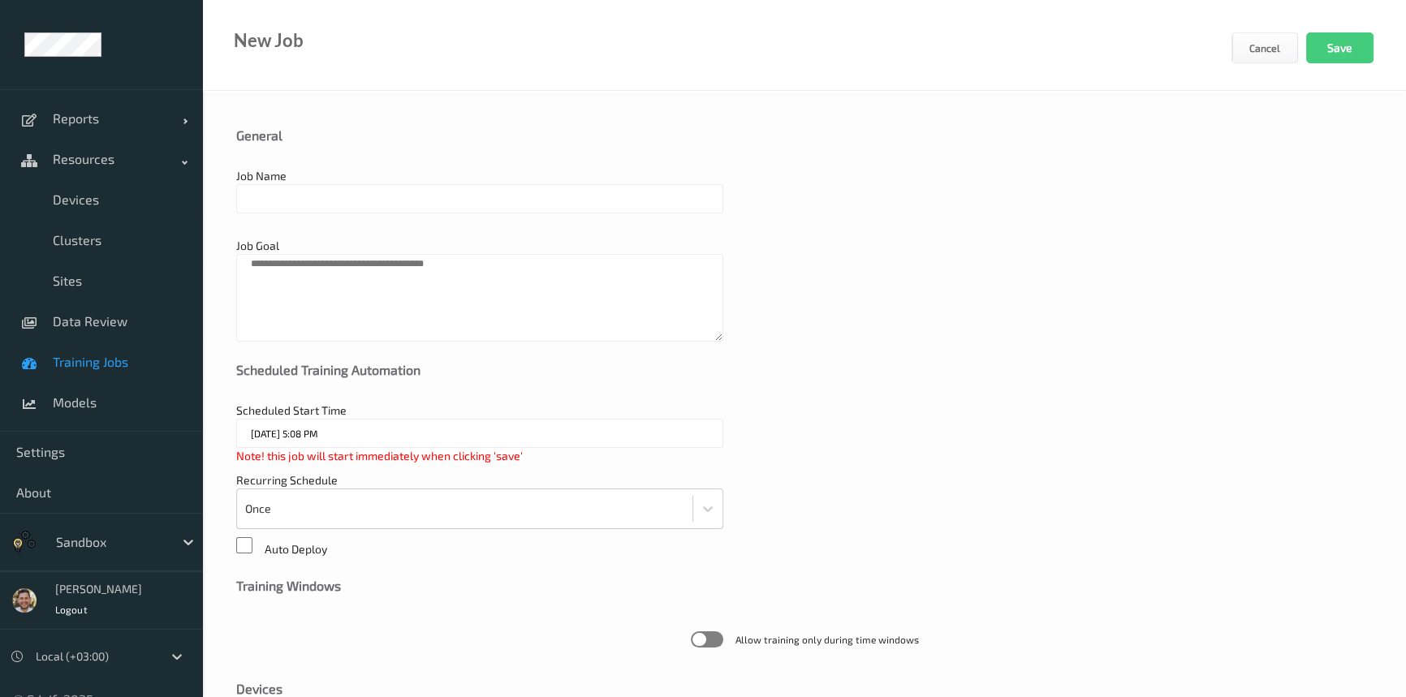
click at [346, 205] on input "text" at bounding box center [479, 198] width 487 height 29
type input "TEST"
click at [308, 292] on textarea at bounding box center [479, 298] width 487 height 88
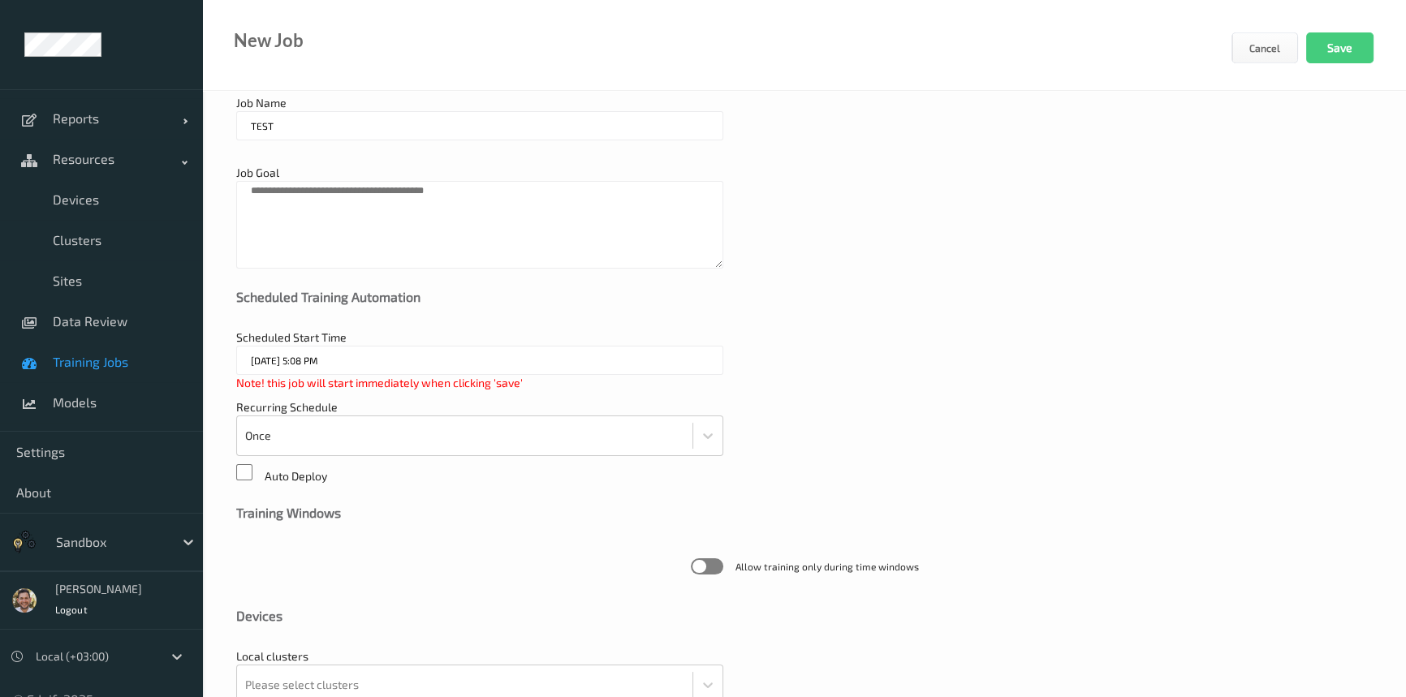
scroll to position [147, 0]
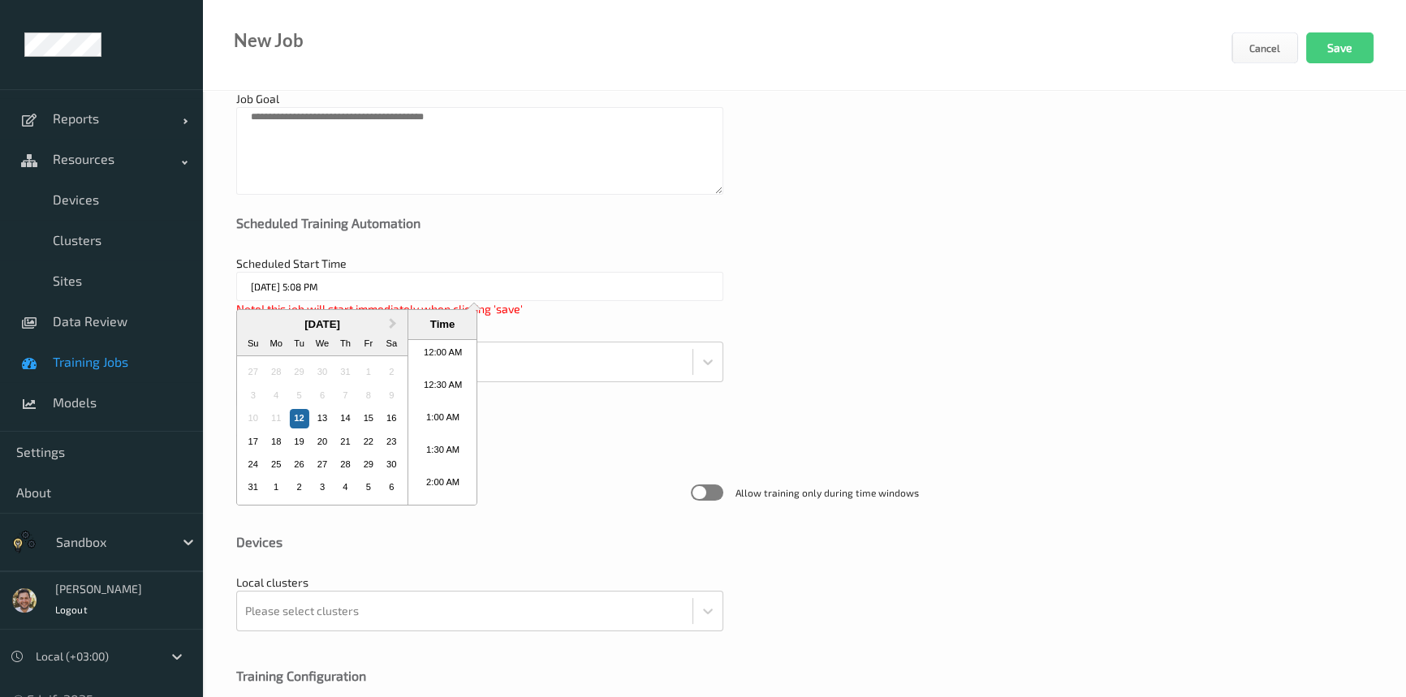
click at [341, 289] on input "12/08/2025 5:08 PM" at bounding box center [479, 286] width 487 height 29
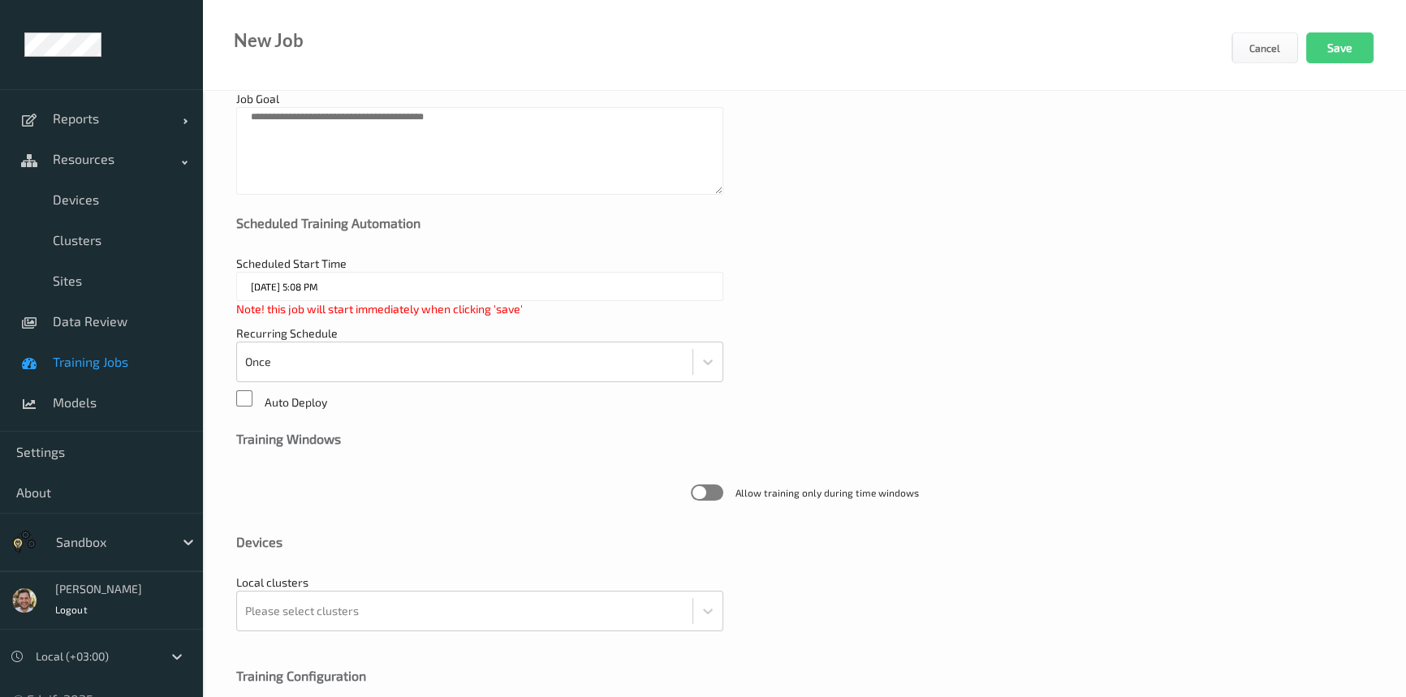
click at [933, 256] on div "Scheduled Start Time 12/08/2025 5:08 PM Note! this job will start immediately w…" at bounding box center [804, 287] width 1136 height 62
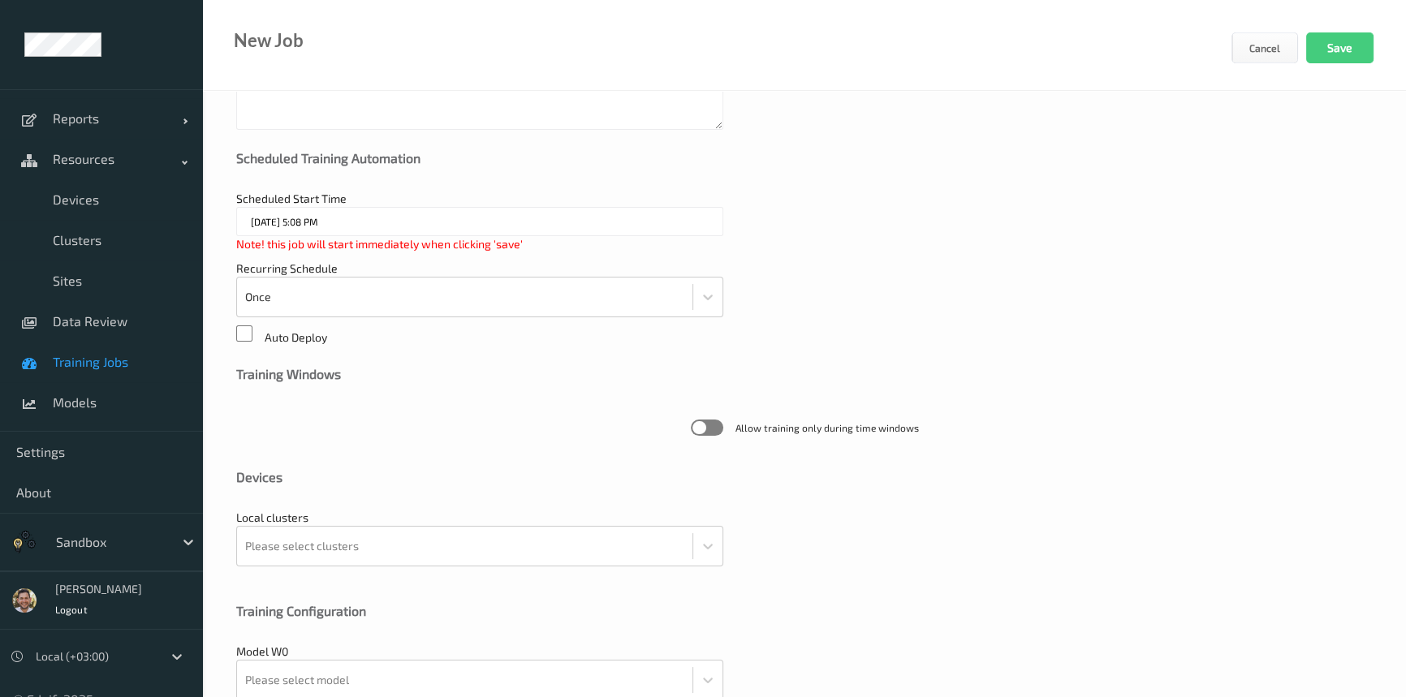
scroll to position [295, 0]
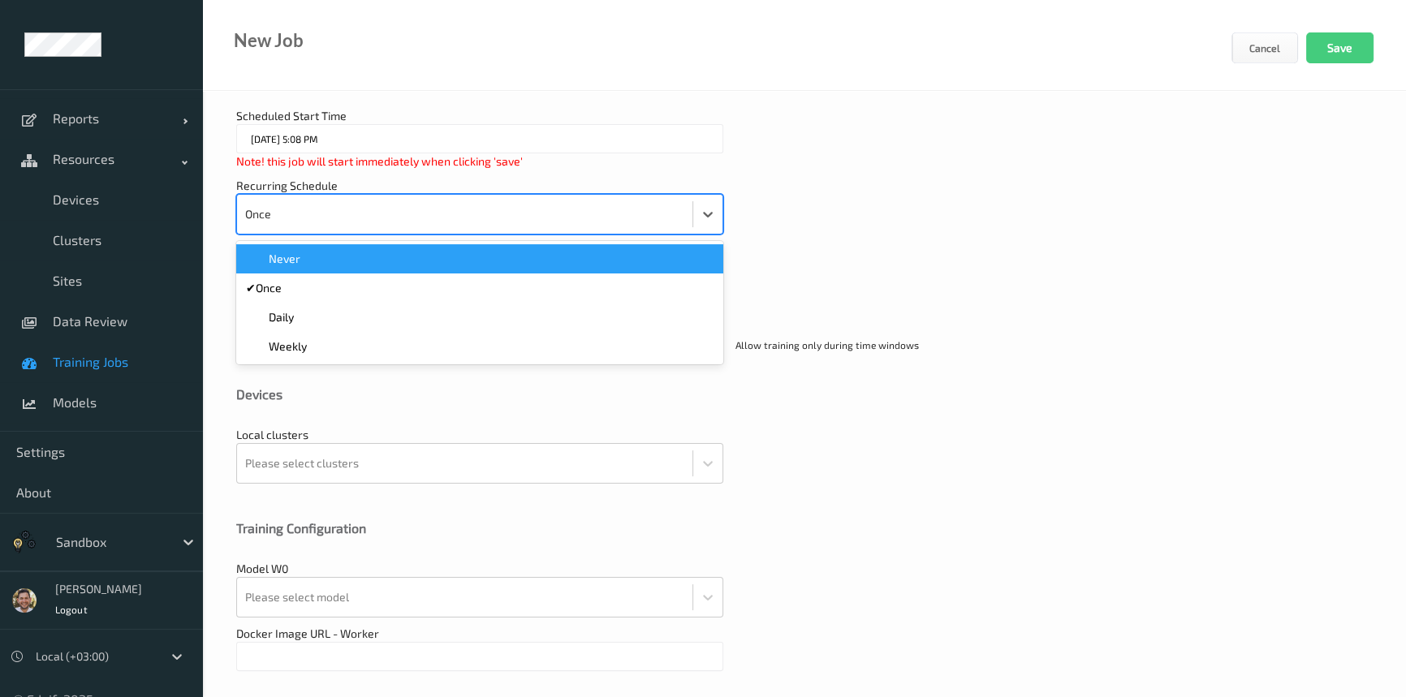
click at [313, 221] on div at bounding box center [464, 214] width 439 height 32
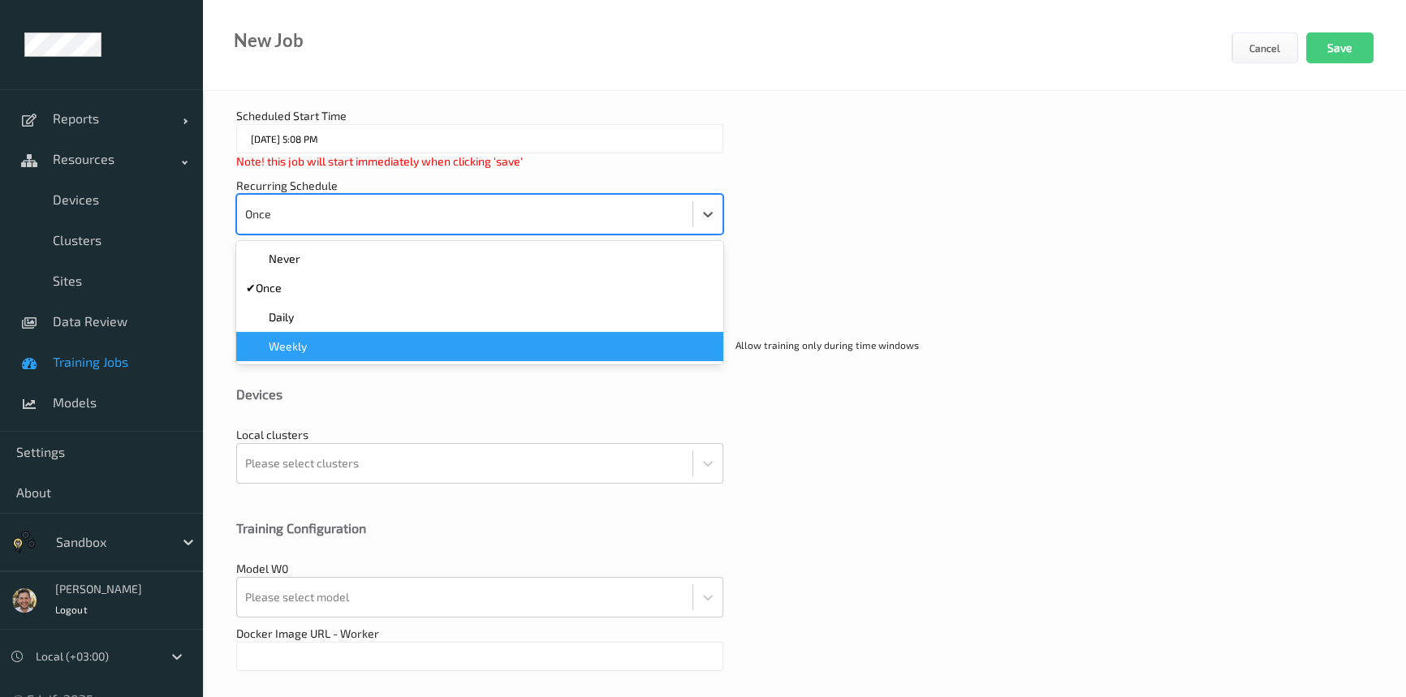
click at [300, 341] on span "Weekly" at bounding box center [288, 347] width 38 height 16
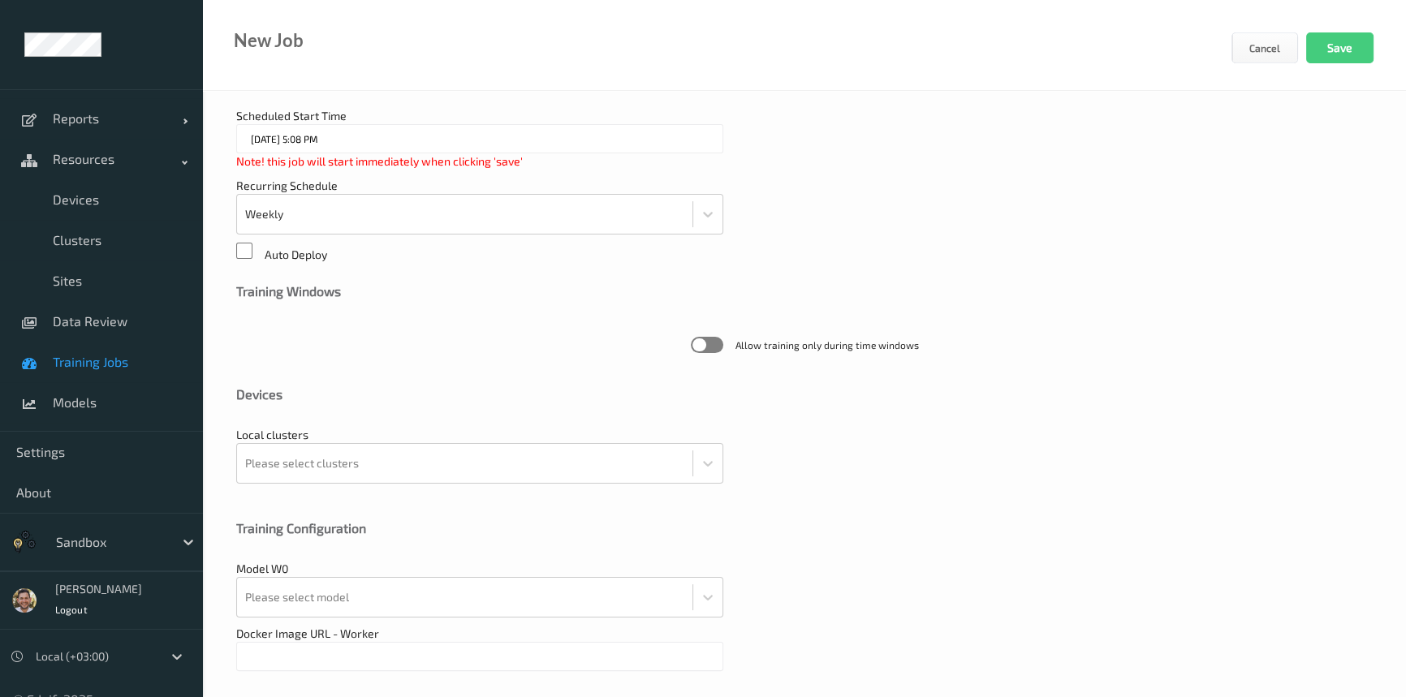
click at [88, 360] on span "Training Jobs" at bounding box center [120, 362] width 134 height 16
drag, startPoint x: 744, startPoint y: 346, endPoint x: 936, endPoint y: 352, distance: 192.5
click at [936, 352] on span "Allow training only during time windows" at bounding box center [804, 345] width 1136 height 42
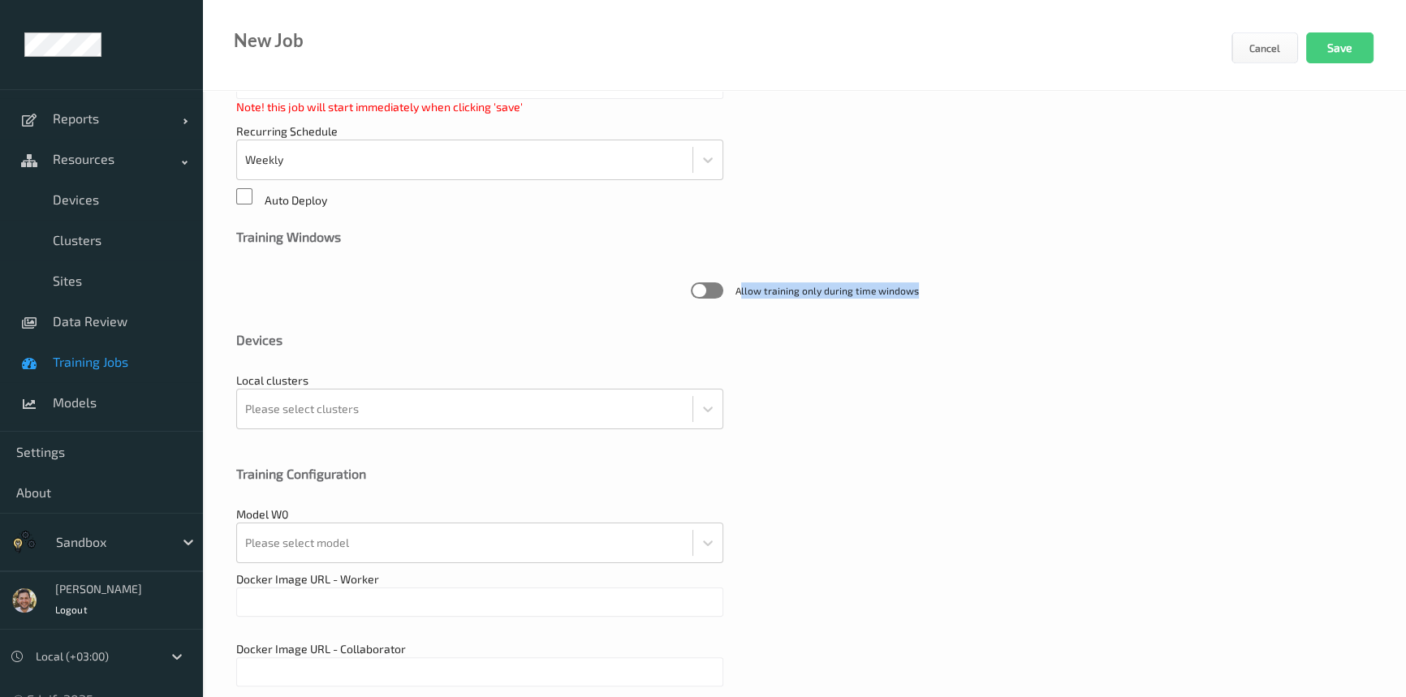
scroll to position [419, 0]
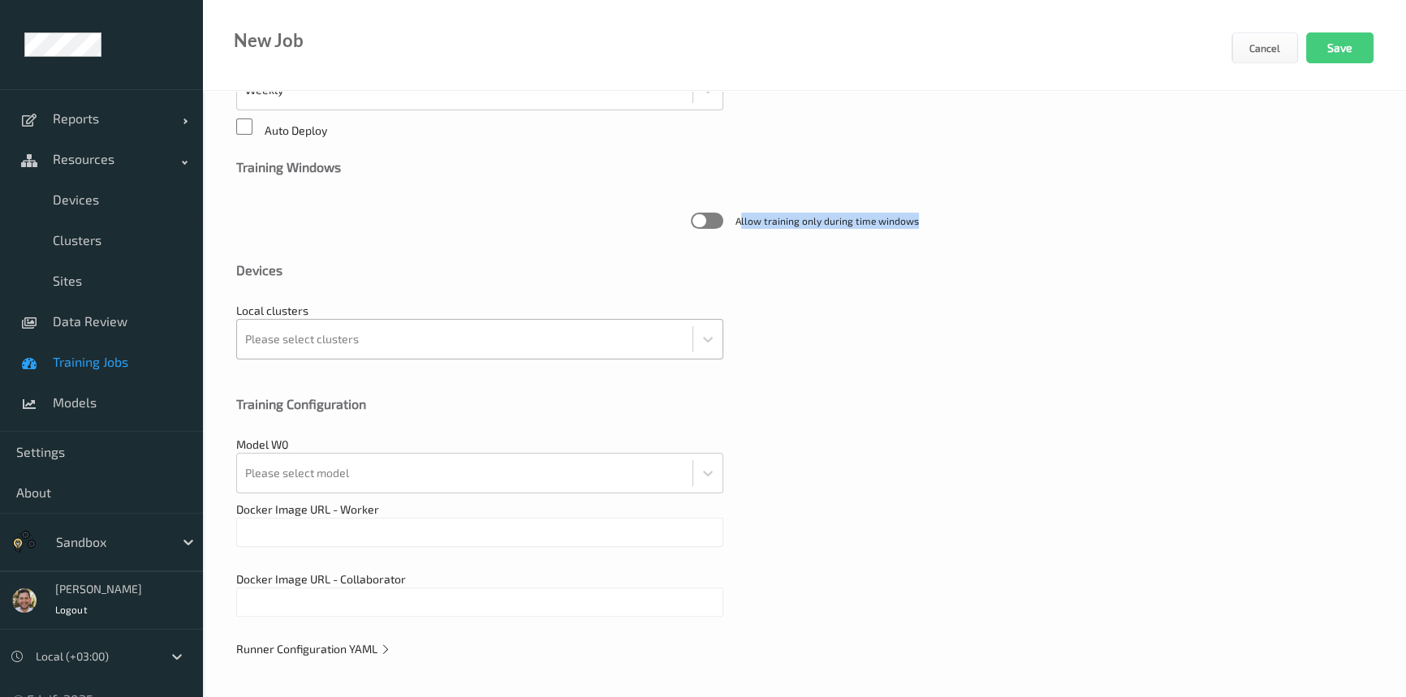
click at [332, 328] on div at bounding box center [464, 339] width 439 height 32
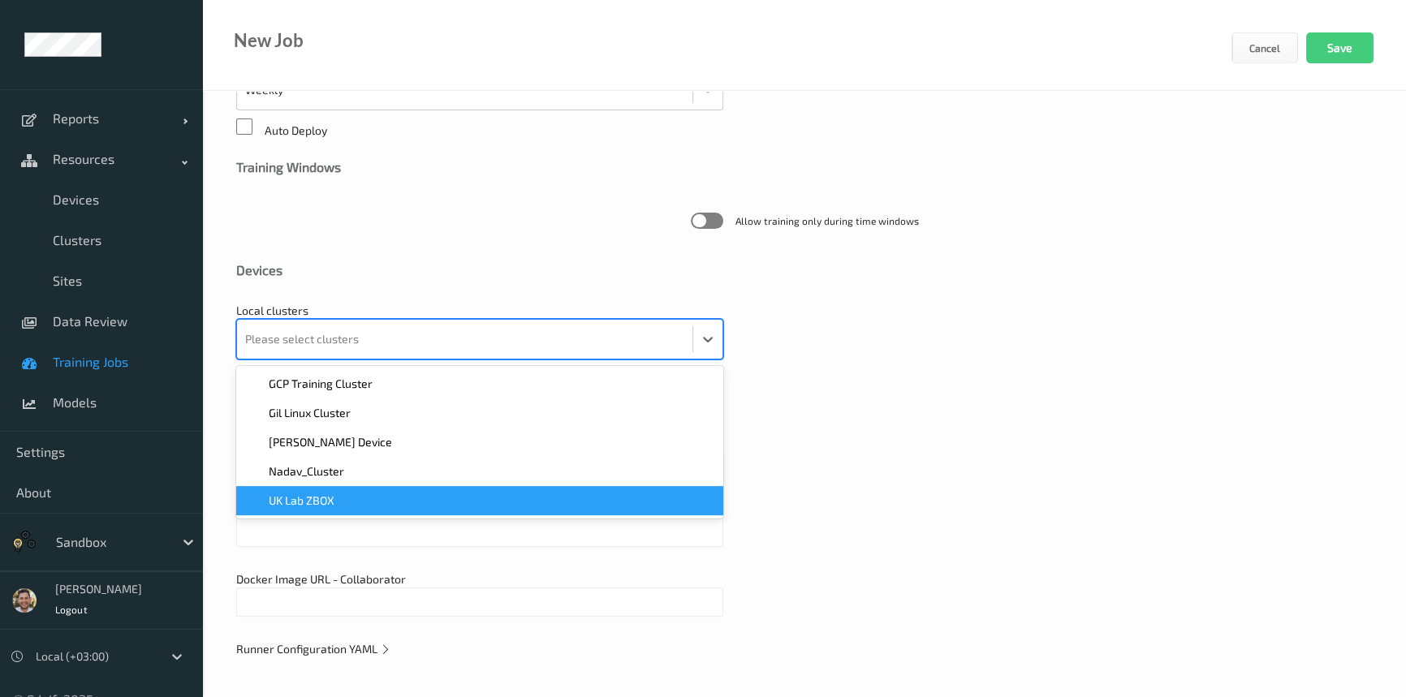
click at [338, 493] on div "UK Lab ZBOX" at bounding box center [480, 501] width 468 height 16
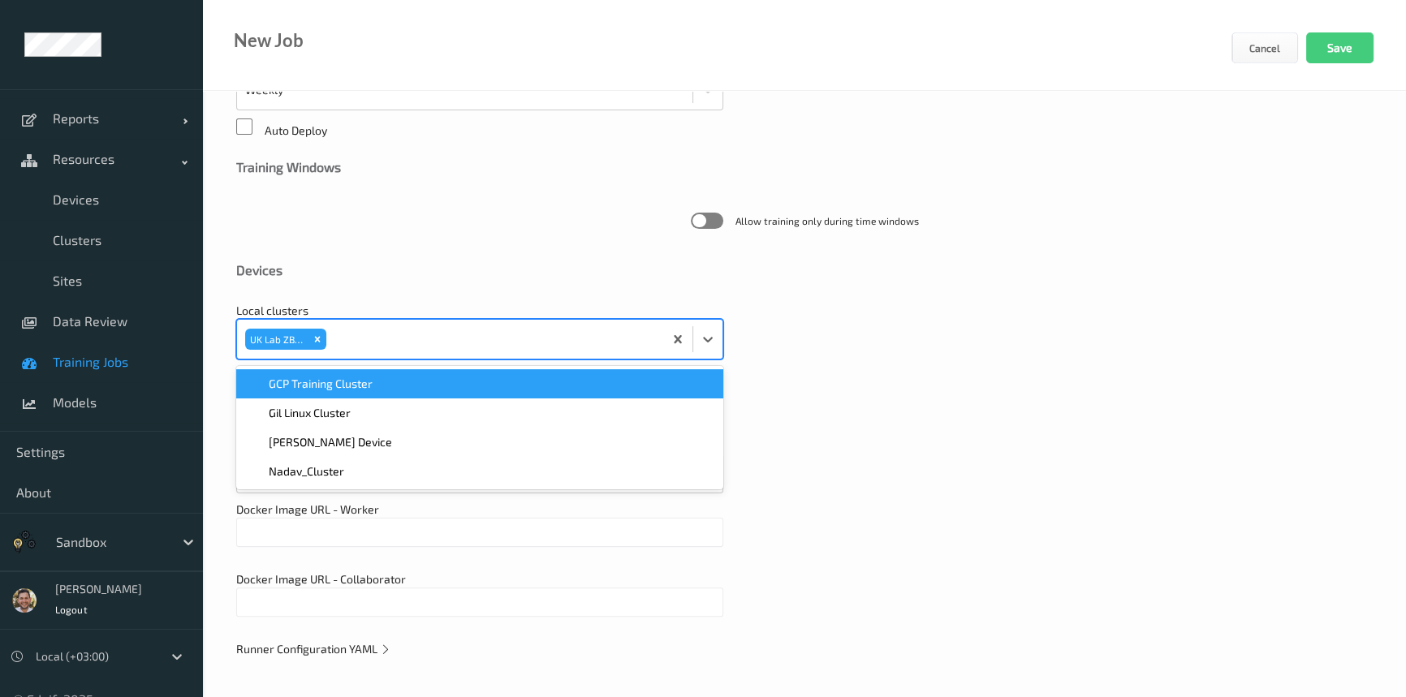
click at [524, 274] on div "Devices" at bounding box center [804, 270] width 1136 height 16
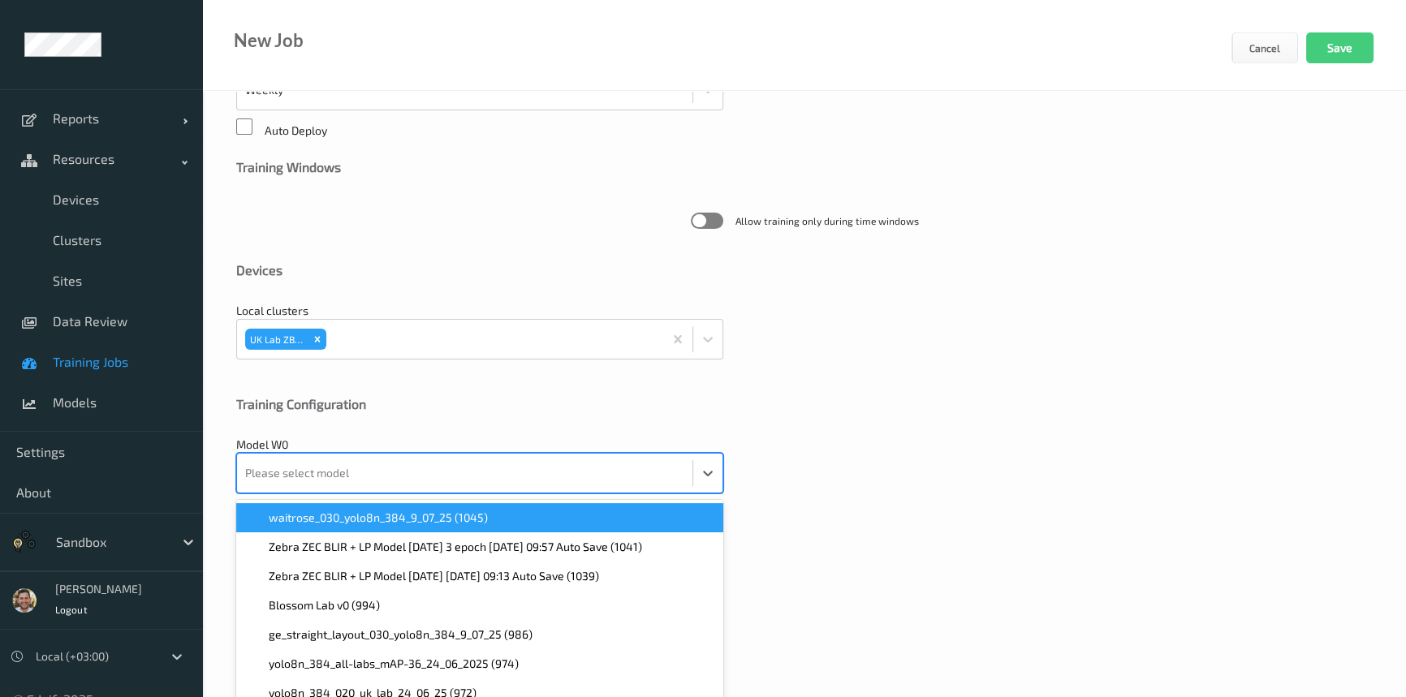
click at [360, 460] on div at bounding box center [464, 473] width 439 height 32
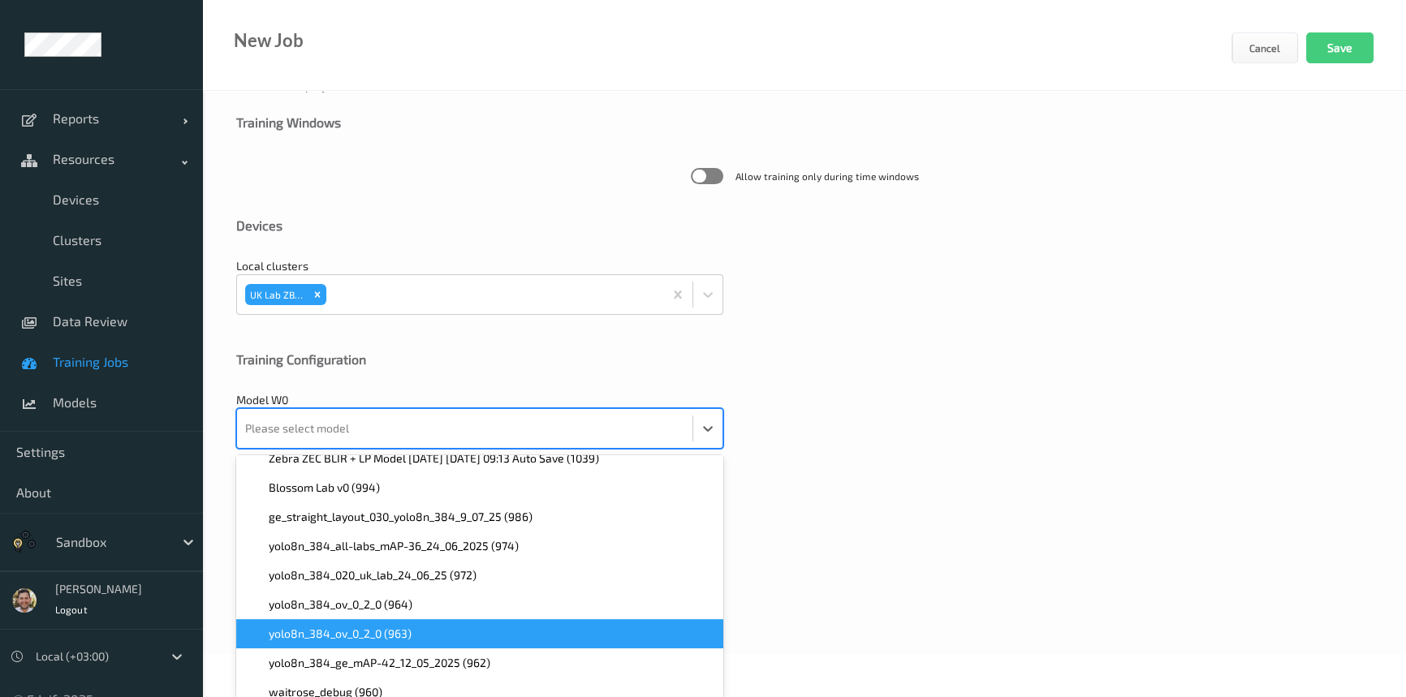
scroll to position [0, 0]
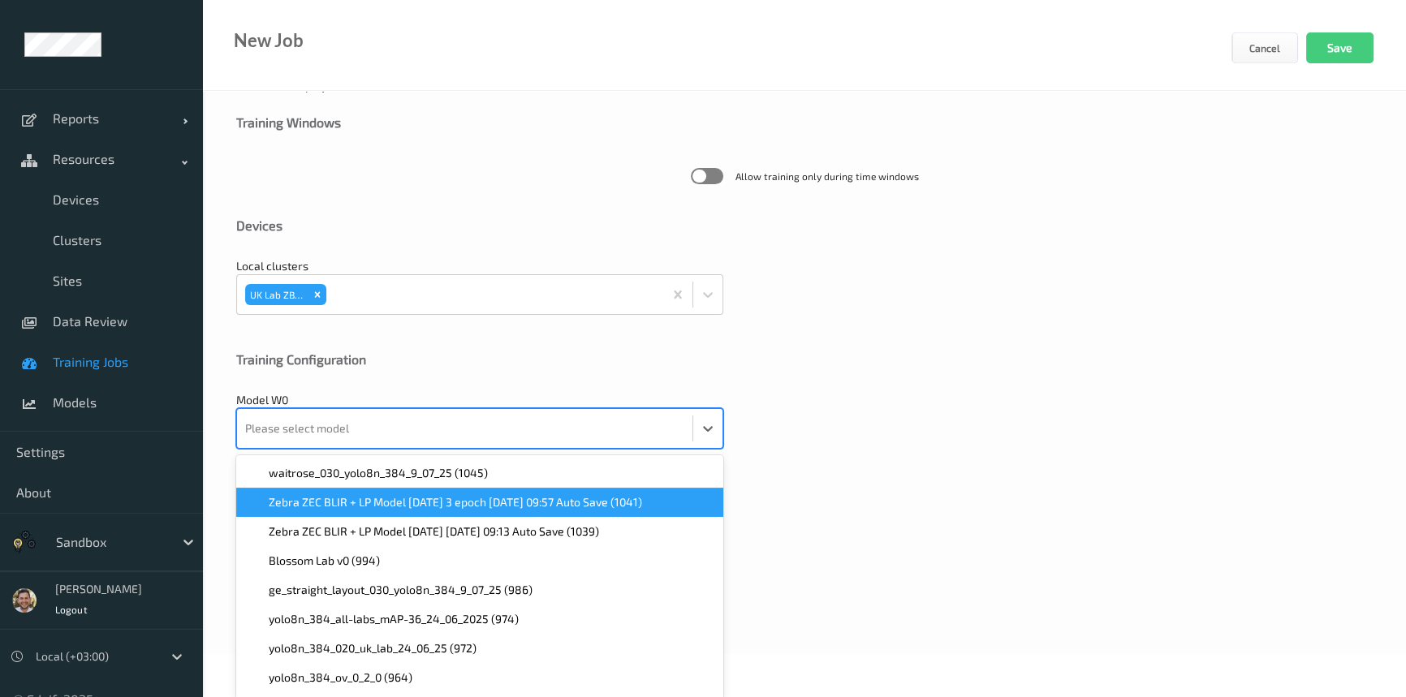
click at [347, 502] on span "Zebra ZEC BLIR + LP Model 05/08/2025 3 epoch 2025-08-05 09:57 Auto Save (1041)" at bounding box center [455, 502] width 373 height 16
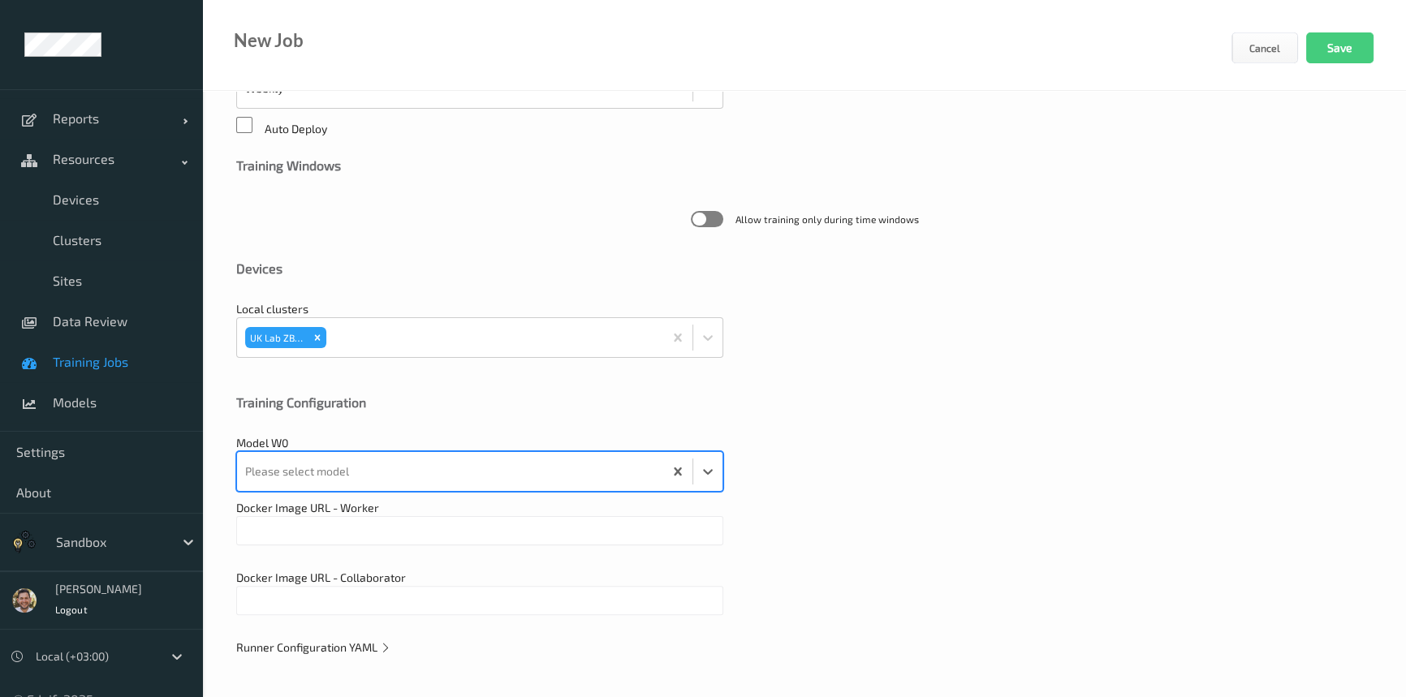
scroll to position [419, 0]
click at [425, 533] on input "text" at bounding box center [479, 532] width 487 height 29
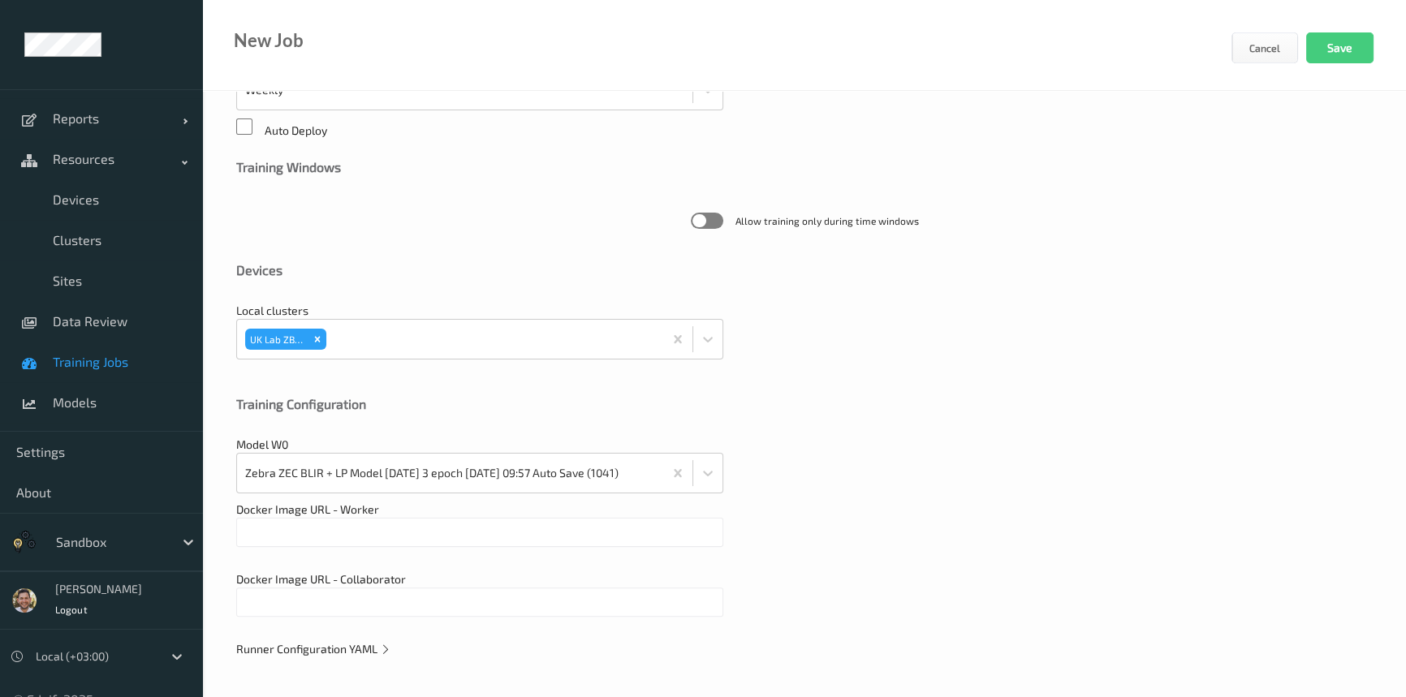
paste input "edgify/edgify-worker-cuda:2.5.20"
type input "edgify/edgify-worker-cuda:2.5.20"
click at [291, 605] on input "text" at bounding box center [479, 602] width 487 height 29
paste input "edgify/edgify-worker-cuda:2.5.20"
drag, startPoint x: 419, startPoint y: 610, endPoint x: 403, endPoint y: 610, distance: 16.2
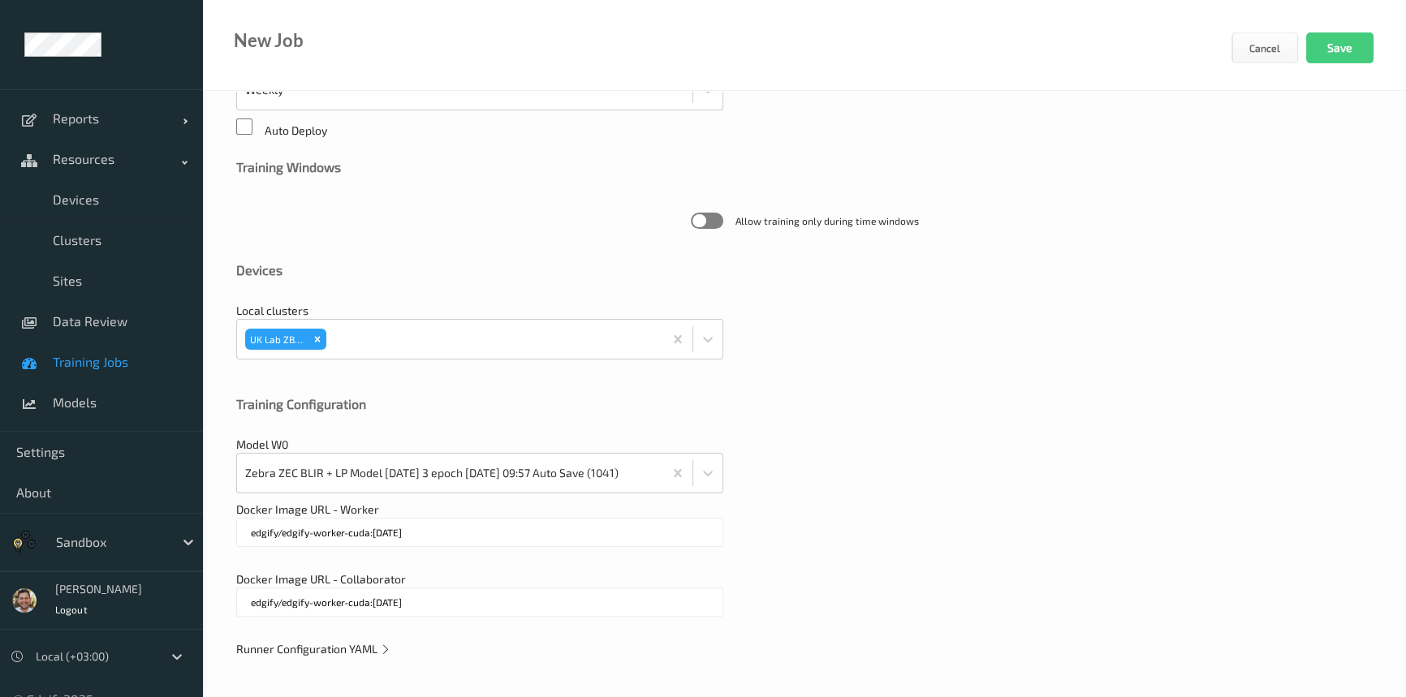
click at [402, 613] on input "edgify/edgify-worker-cuda:2.5.20" at bounding box center [479, 602] width 487 height 29
type input "edgify/edgify-worker-cuda:2.5.20"
click at [257, 524] on input "edgify/edgify-worker-cuda:2.5.20" at bounding box center [479, 532] width 487 height 29
click at [337, 609] on input "edgify/edgify-worker-cuda:2.5.20" at bounding box center [479, 602] width 487 height 29
click at [404, 581] on div "Docker Image URL - Collaborator edgify/edgify-worker-cuda:2.5.20" at bounding box center [804, 602] width 1136 height 62
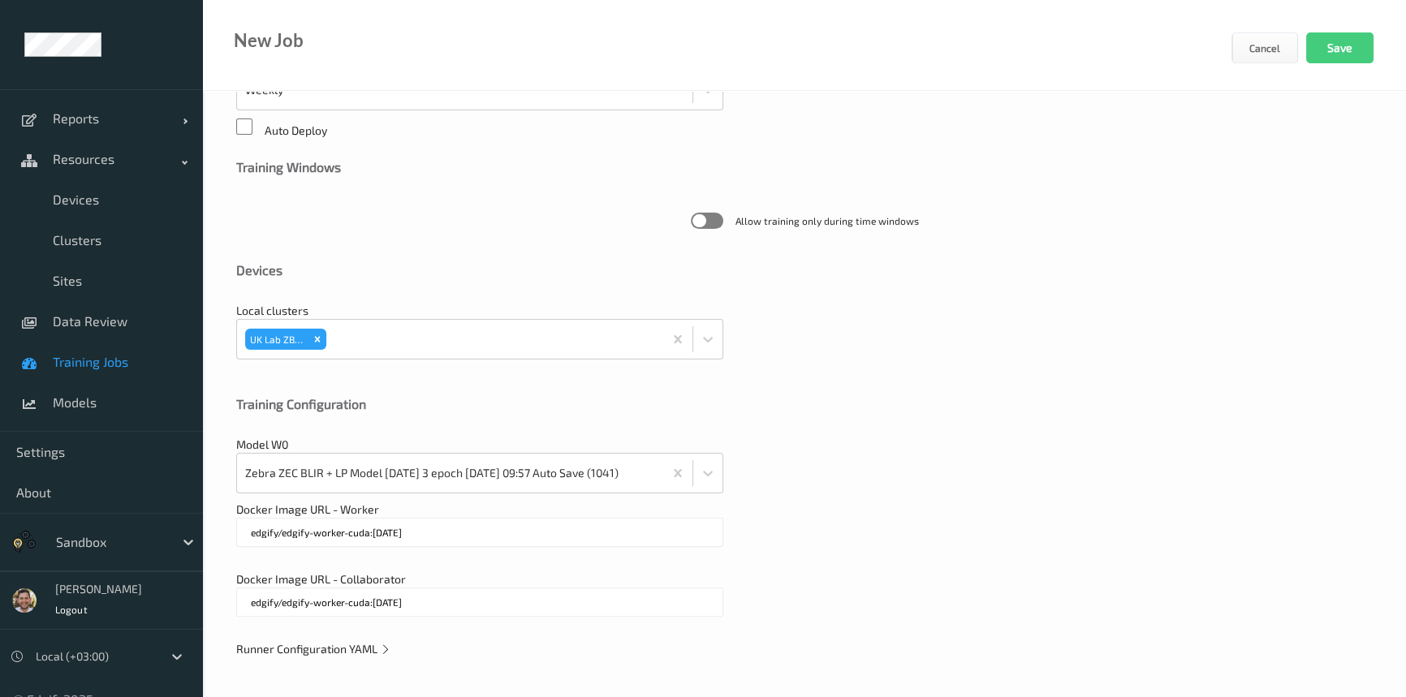
click at [404, 581] on div "Docker Image URL - Collaborator edgify/edgify-worker-cuda:2.5.20" at bounding box center [804, 602] width 1136 height 62
click at [346, 577] on span "Docker Image URL - Collaborator" at bounding box center [321, 579] width 170 height 14
click at [347, 577] on span "Docker Image URL - Collaborator" at bounding box center [321, 579] width 170 height 14
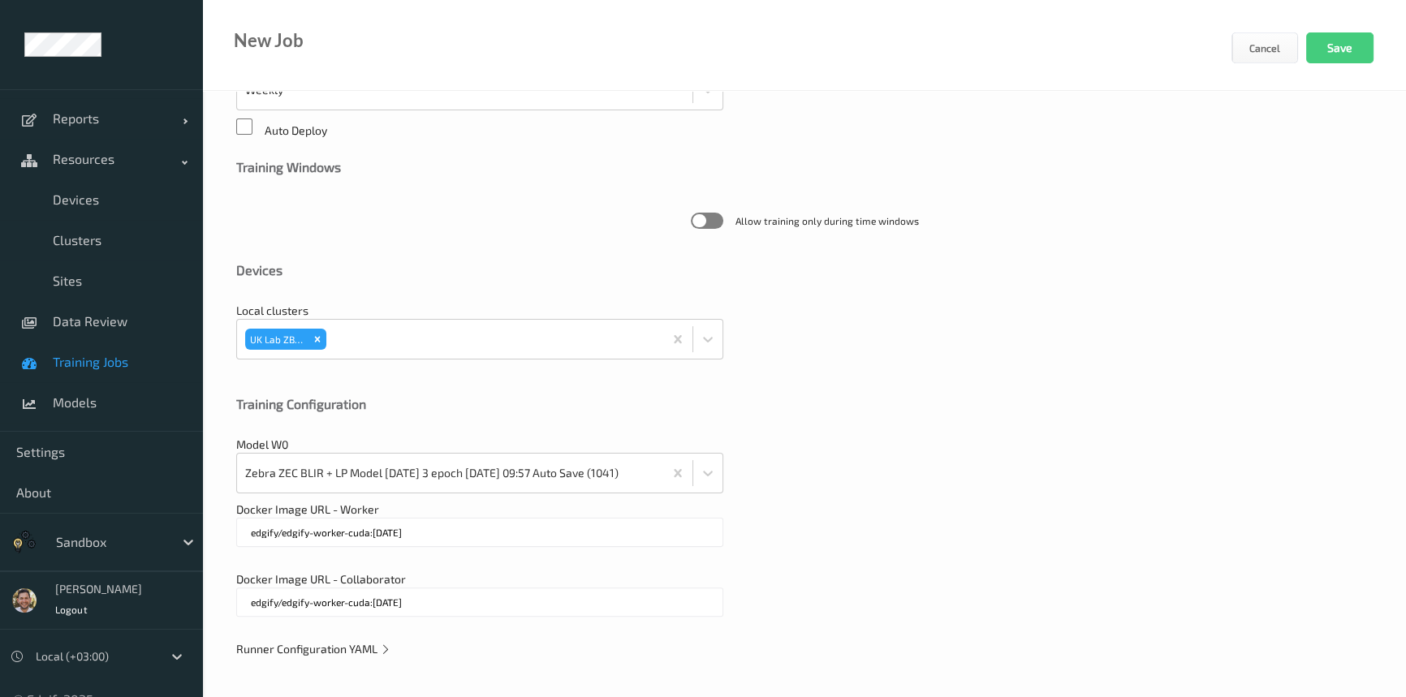
click at [356, 536] on input "edgify/edgify-worker-cuda:2.5.20" at bounding box center [479, 532] width 487 height 29
click at [341, 600] on input "edgify/edgify-worker-cuda:2.5.20" at bounding box center [479, 602] width 487 height 29
click at [350, 643] on span "Runner Configuration YAML" at bounding box center [313, 649] width 155 height 14
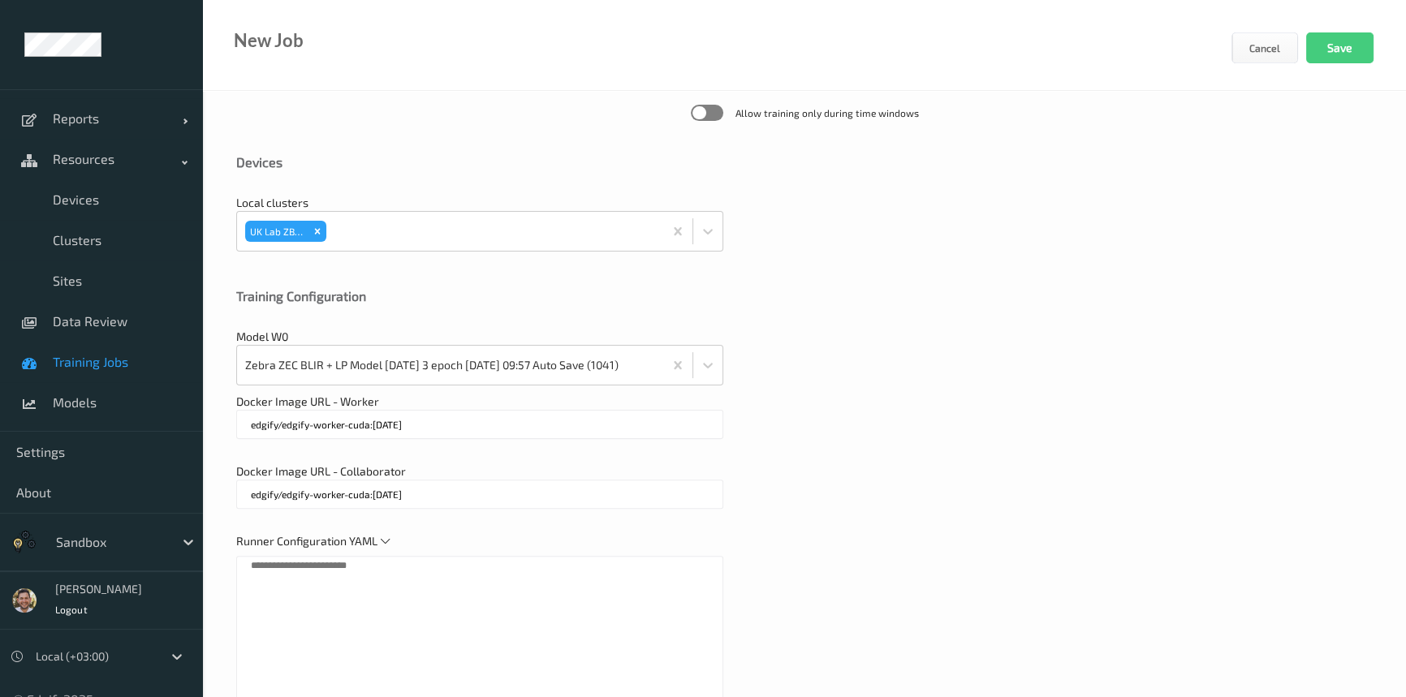
scroll to position [847, 0]
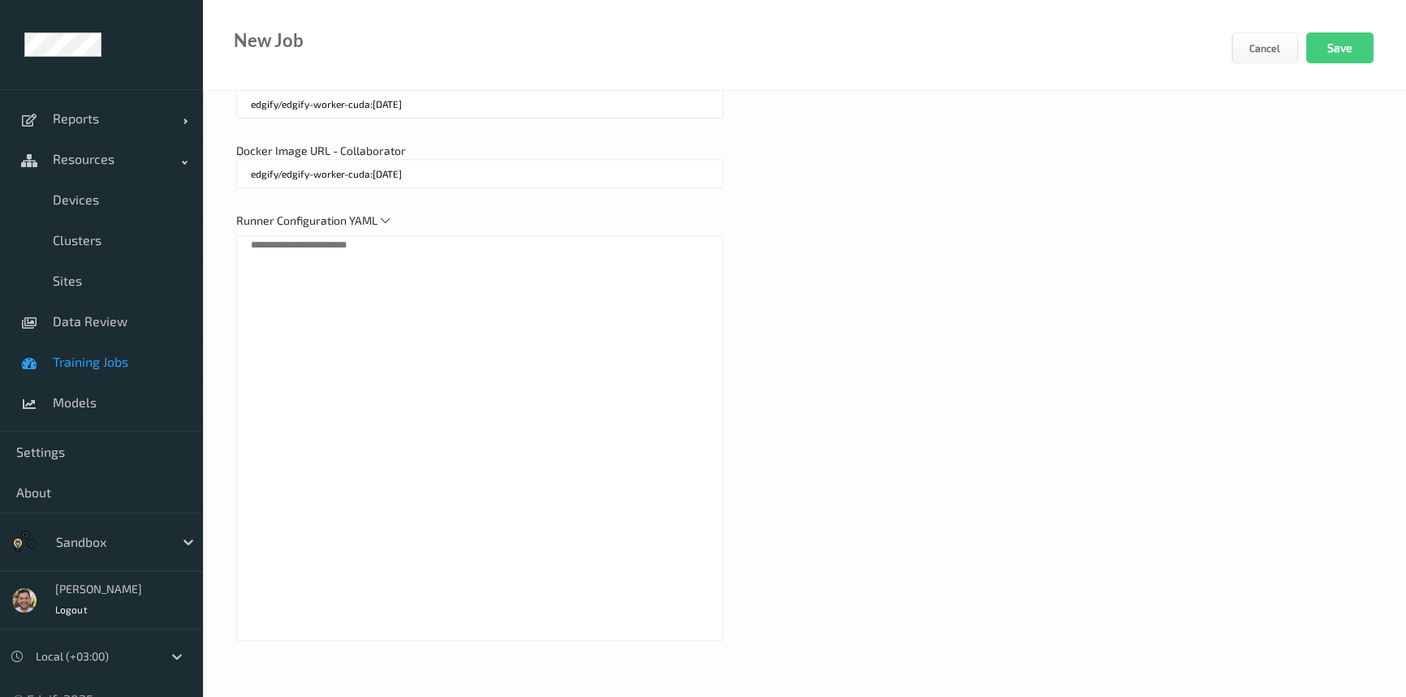
click at [269, 270] on textarea at bounding box center [479, 438] width 487 height 406
click at [248, 250] on textarea at bounding box center [479, 438] width 487 height 406
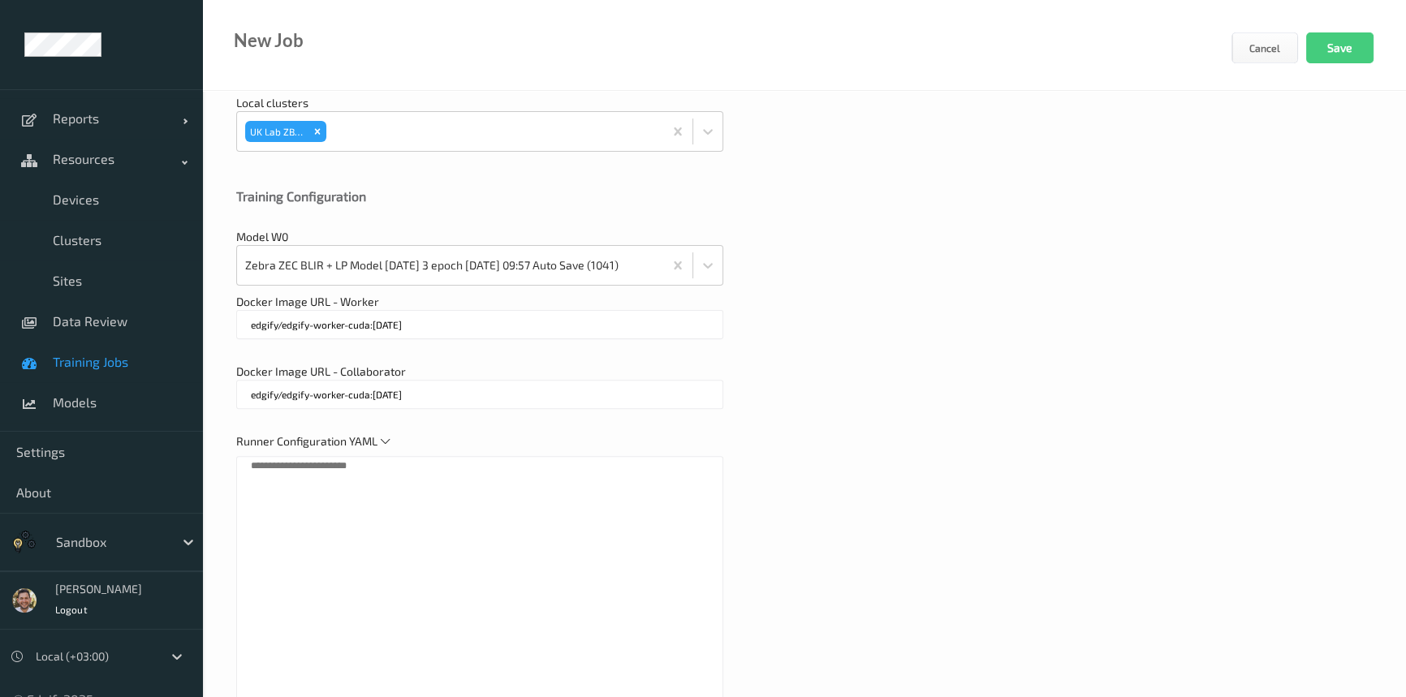
scroll to position [626, 0]
click at [283, 395] on input "edgify/edgify-worker-cuda:2.5.20" at bounding box center [479, 395] width 487 height 29
click at [283, 396] on input "edgify/edgify-worker-cuda:2.5.20" at bounding box center [479, 395] width 487 height 29
click at [283, 397] on input "edgify/edgify-worker-cuda:2.5.20" at bounding box center [479, 395] width 487 height 29
click at [89, 358] on span "Training Jobs" at bounding box center [120, 362] width 134 height 16
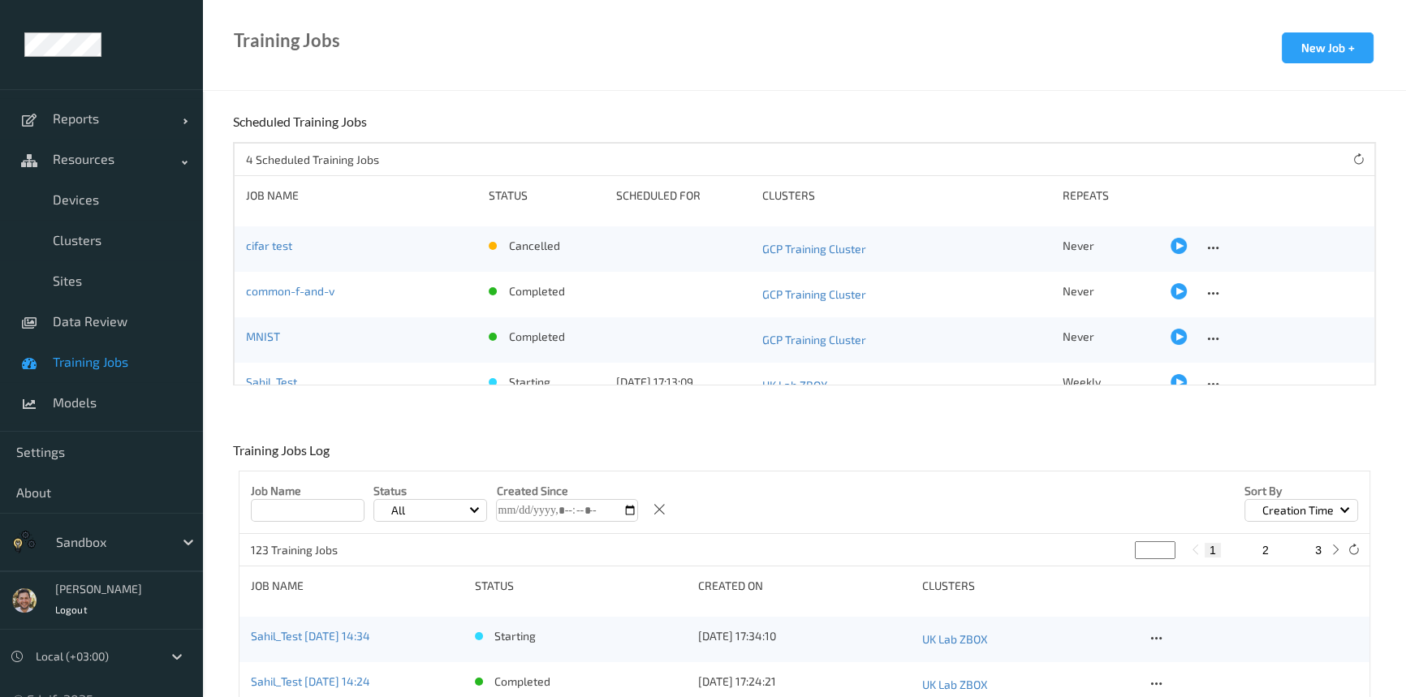
scroll to position [24, 0]
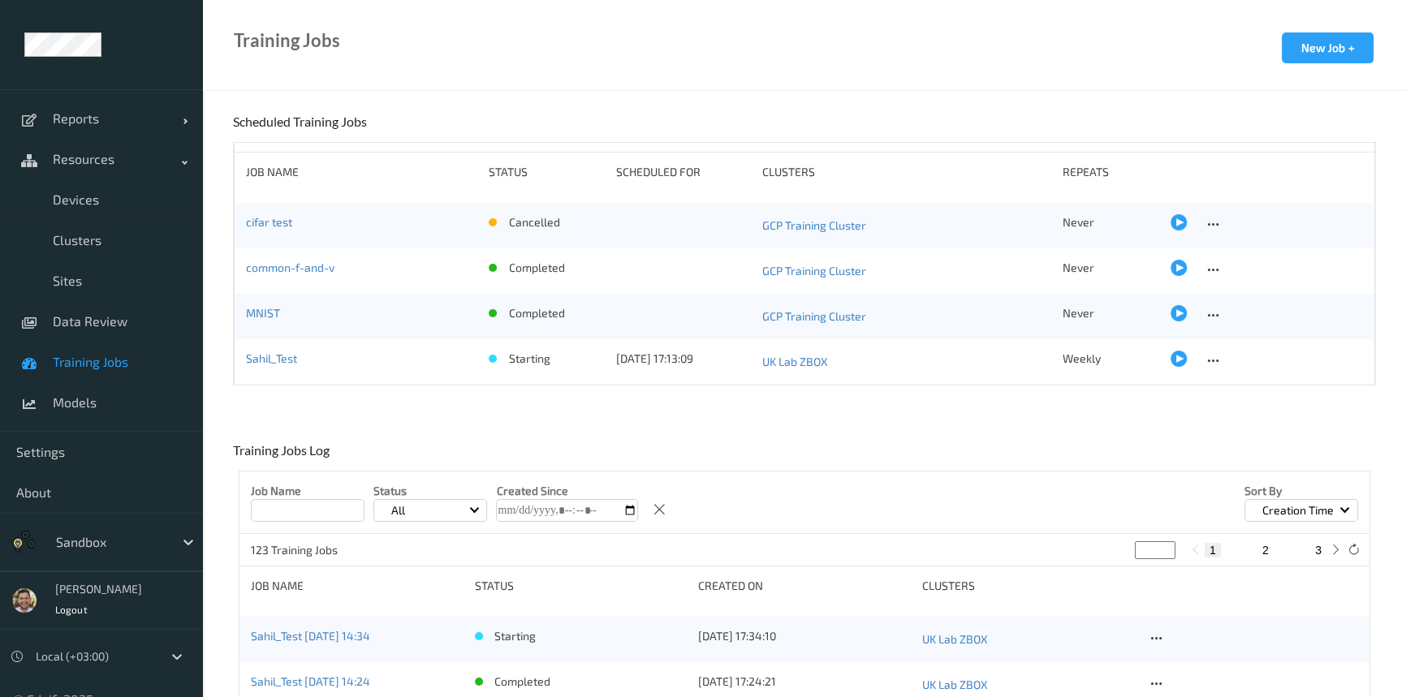
click at [349, 351] on div "Sahil_Test" at bounding box center [361, 362] width 231 height 23
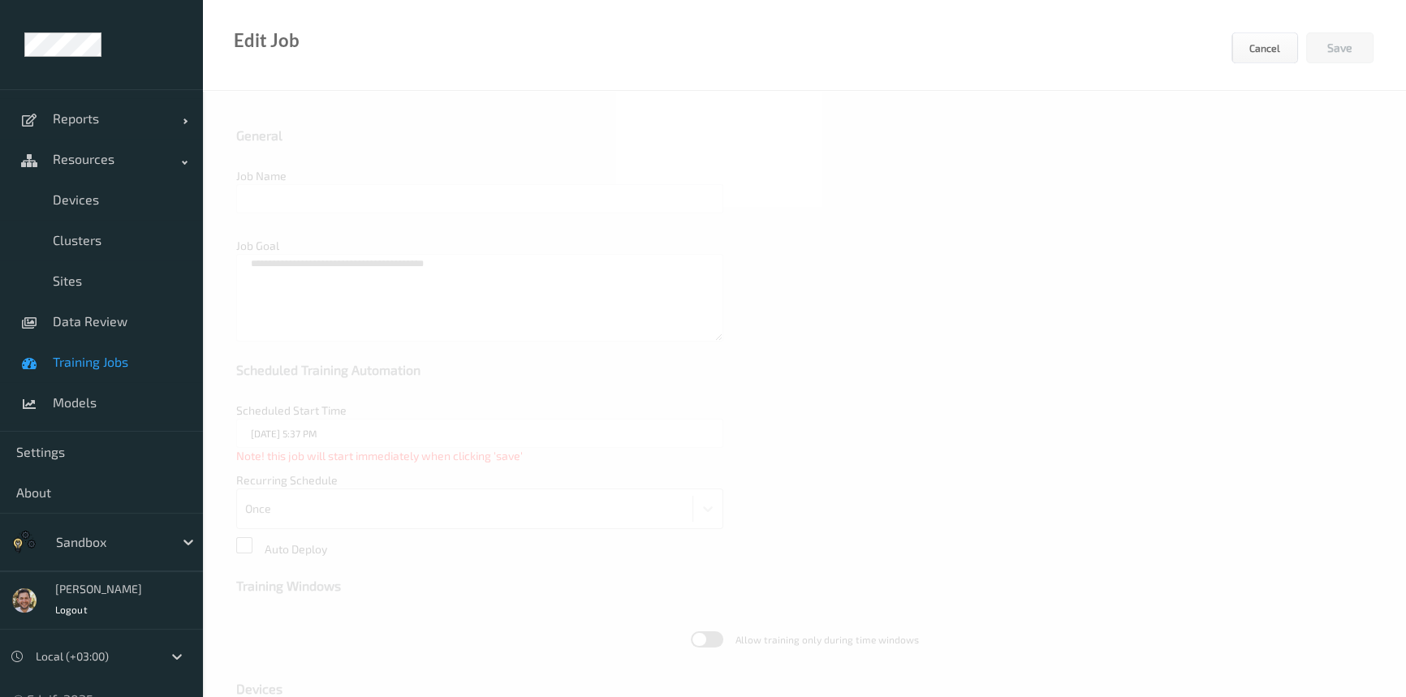
type input "Sahil_Test"
type textarea "**********"
type input "19/08/2025 5:13 PM"
type input "edgify/edgify-worker-cuda:2.5.20"
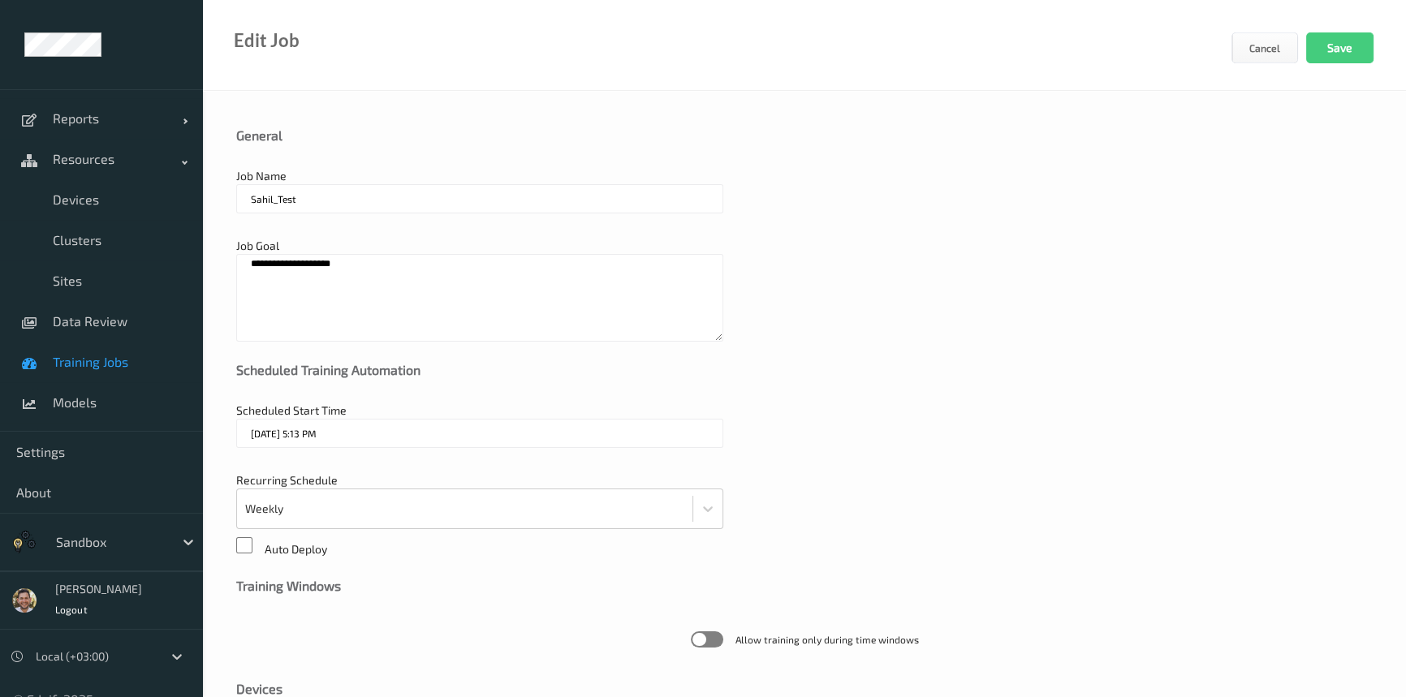
scroll to position [419, 0]
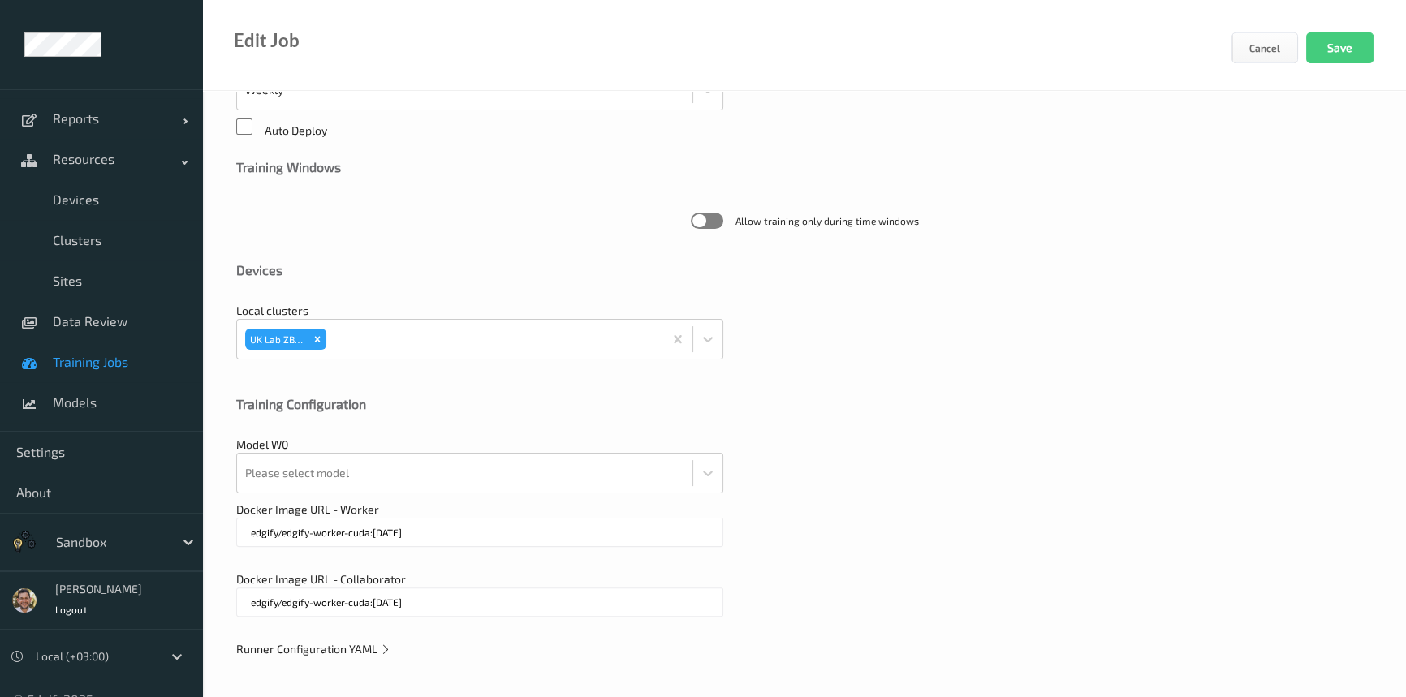
click at [328, 650] on span "Runner Configuration YAML" at bounding box center [313, 649] width 155 height 14
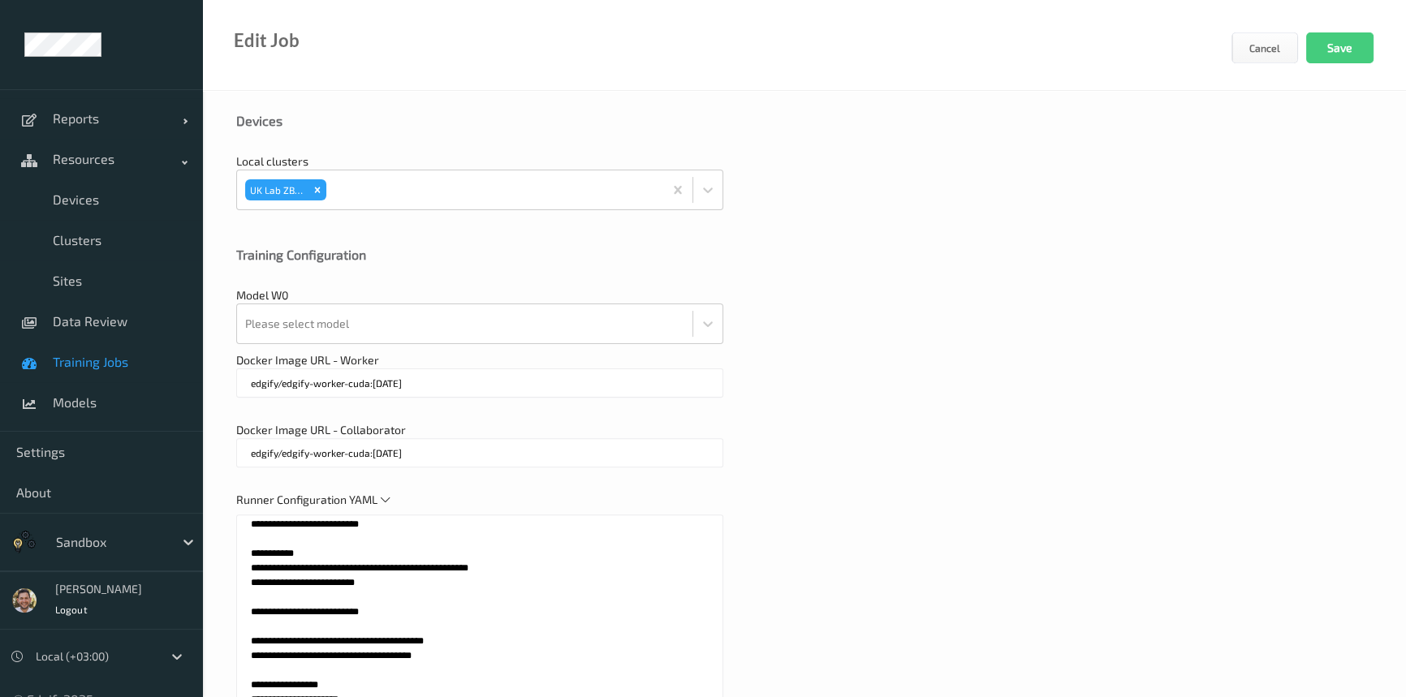
scroll to position [847, 0]
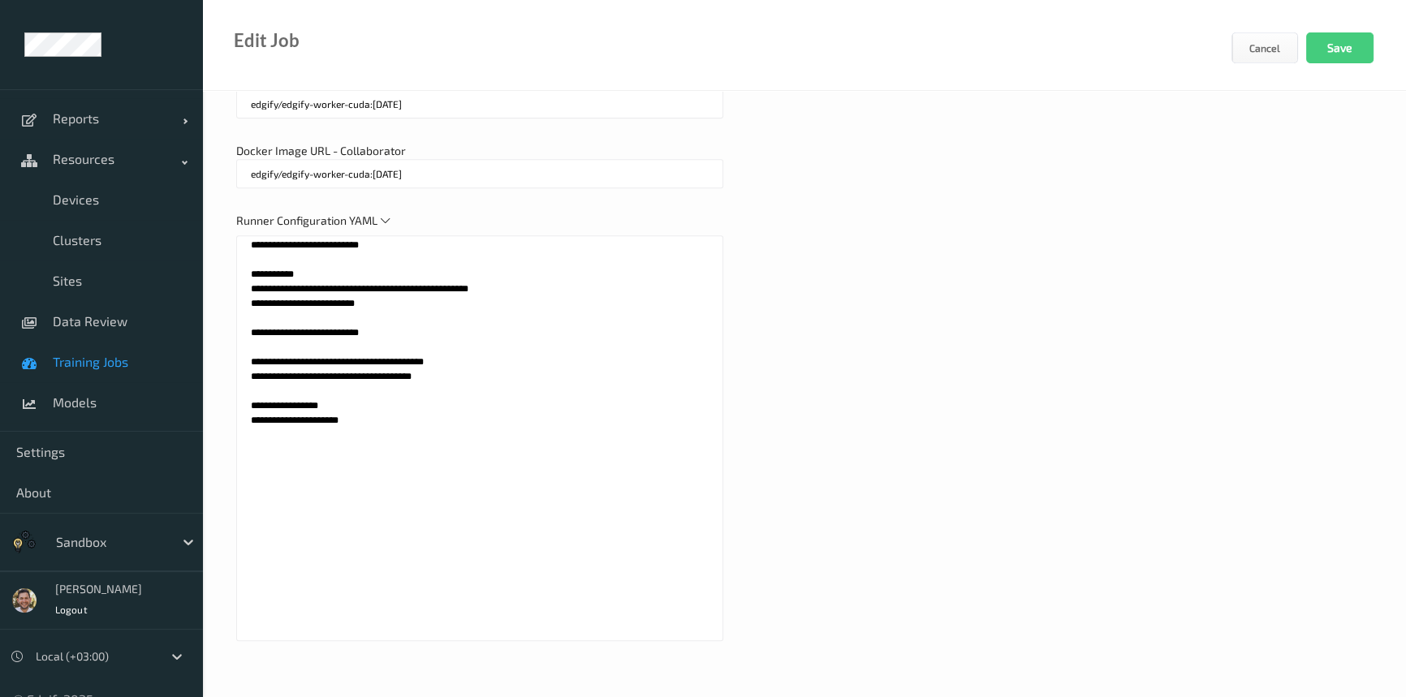
click at [455, 392] on textarea "**********" at bounding box center [479, 438] width 487 height 406
click at [409, 361] on textarea "**********" at bounding box center [479, 438] width 487 height 406
type textarea "**********"
click at [906, 421] on div "**********" at bounding box center [804, 435] width 1136 height 445
click at [1331, 45] on button "Save" at bounding box center [1339, 47] width 67 height 31
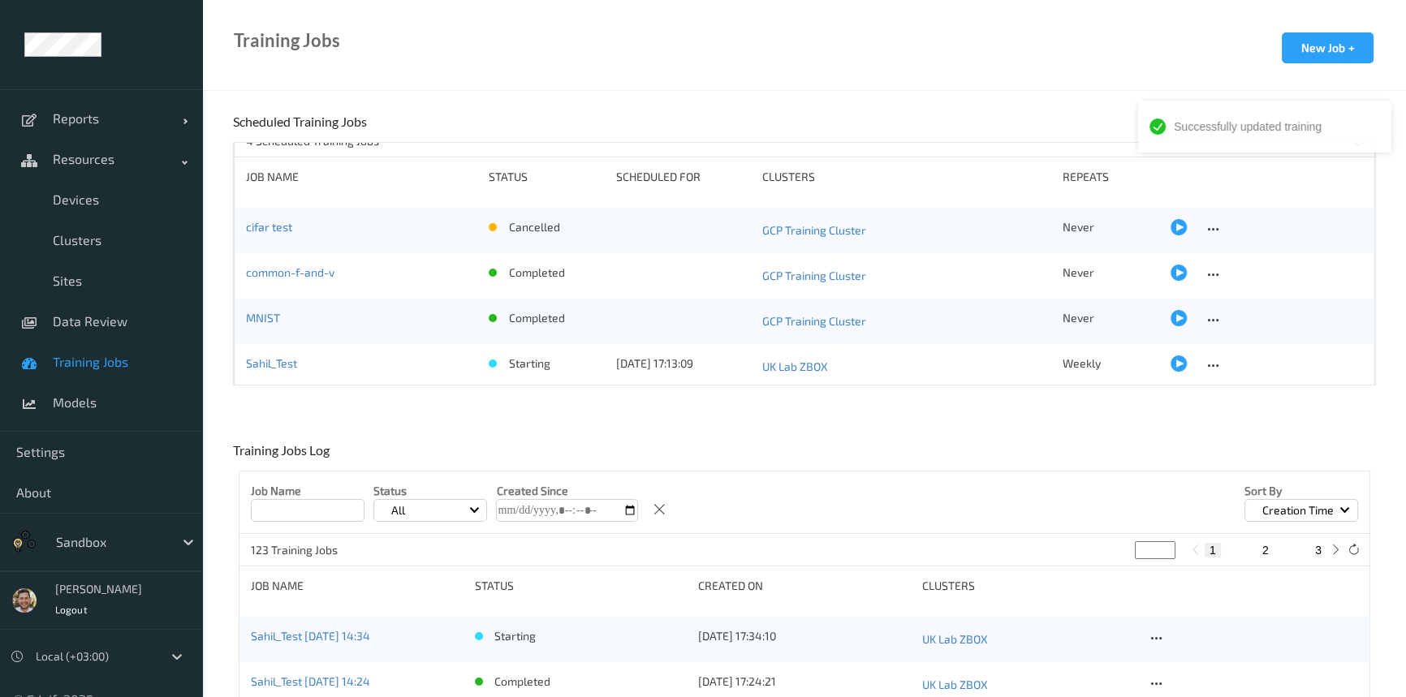
scroll to position [24, 0]
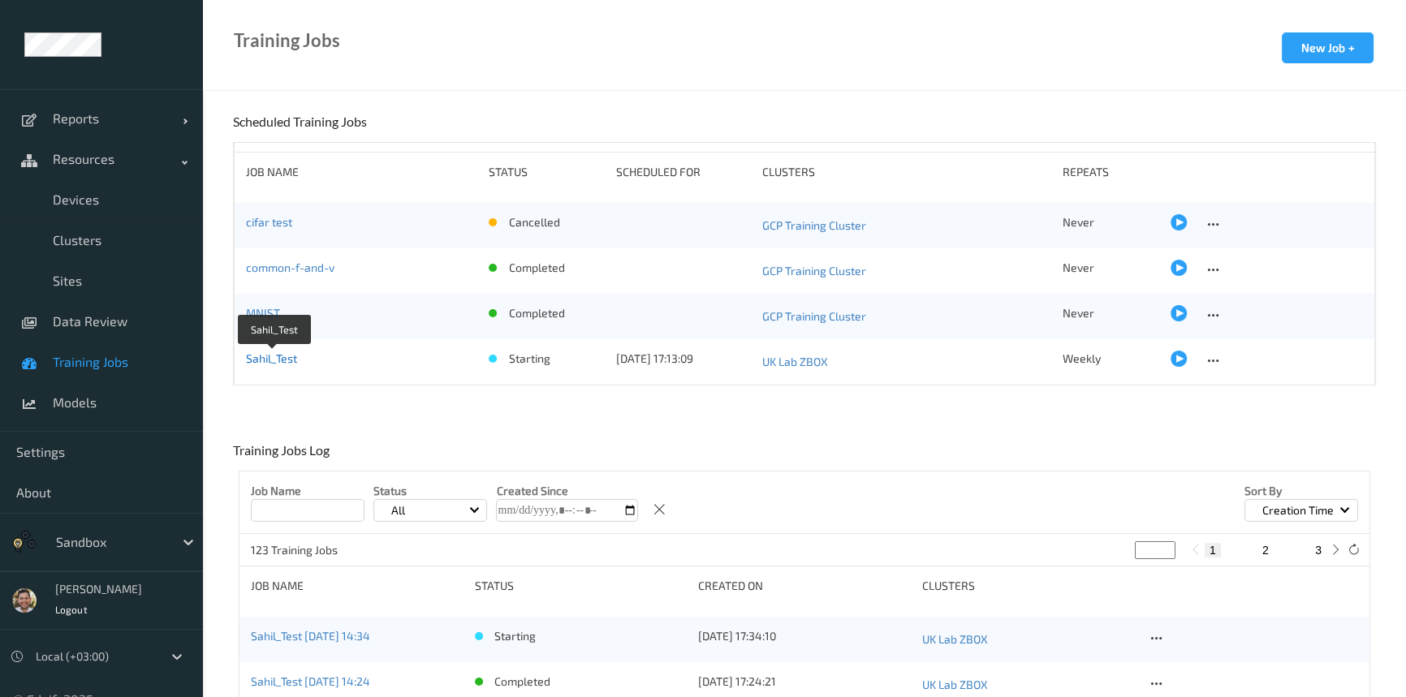
click at [292, 363] on link "Sahil_Test" at bounding box center [271, 359] width 51 height 14
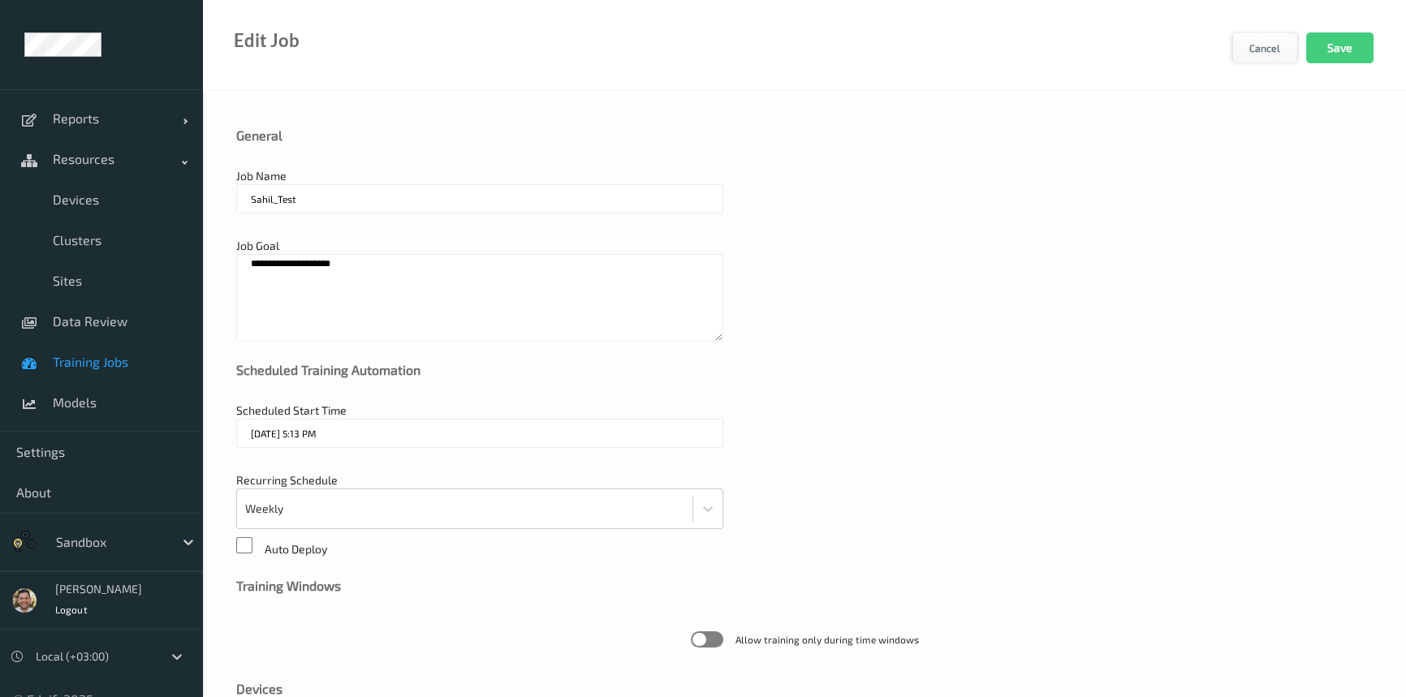
click at [1265, 38] on button "Cancel" at bounding box center [1264, 47] width 67 height 31
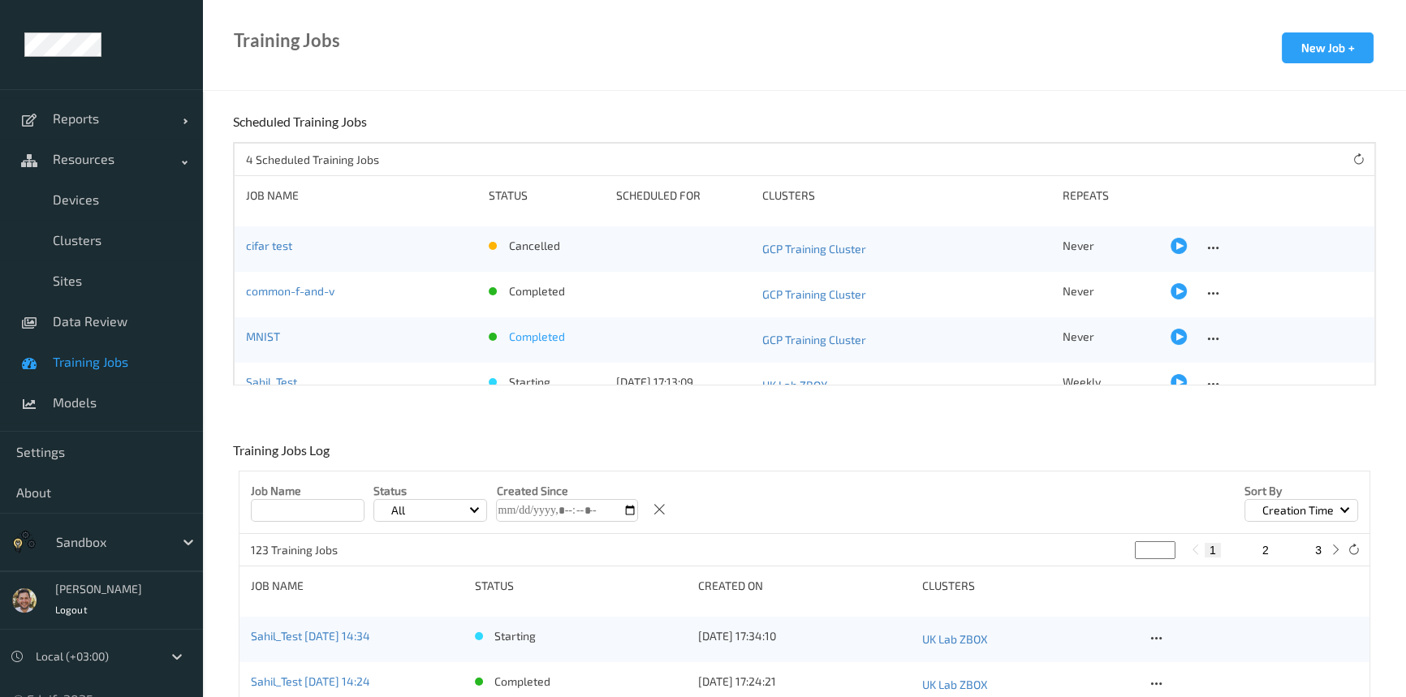
scroll to position [24, 0]
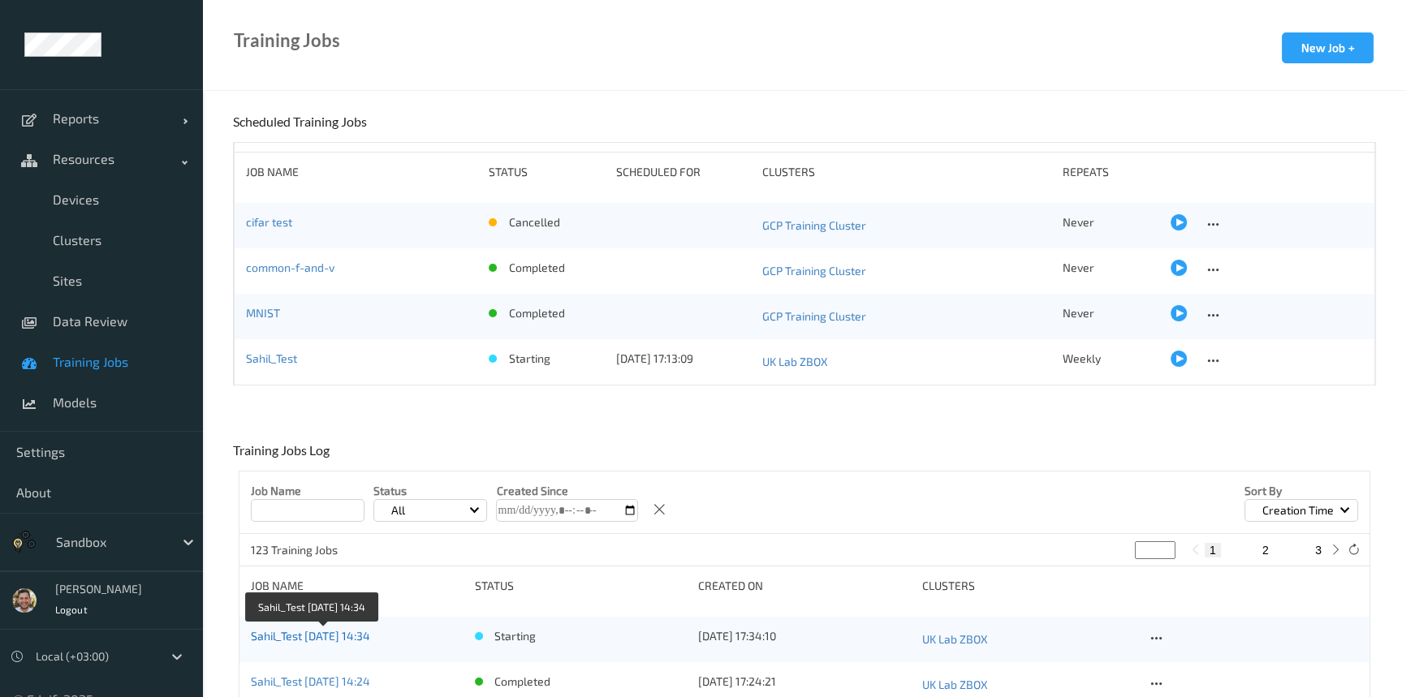
click at [322, 637] on link "Sahil_Test 2025-08-12 14:34" at bounding box center [310, 636] width 119 height 14
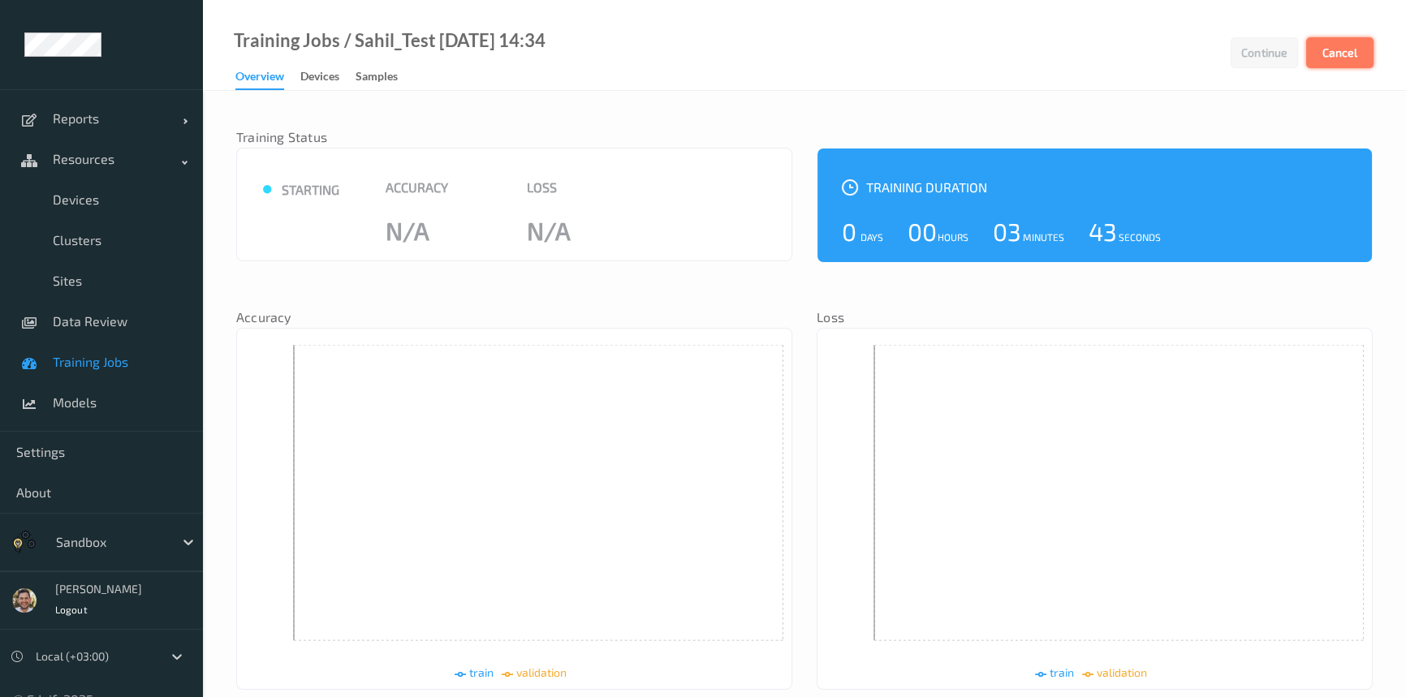
drag, startPoint x: 1325, startPoint y: 50, endPoint x: 1337, endPoint y: 41, distance: 15.1
click at [1339, 32] on div "Training Jobs / Sahil_Test 2025-08-12 14:34 Continue Cancel Overview Devices Sa…" at bounding box center [804, 45] width 1203 height 91
click at [1337, 42] on button "Cancel" at bounding box center [1339, 52] width 67 height 31
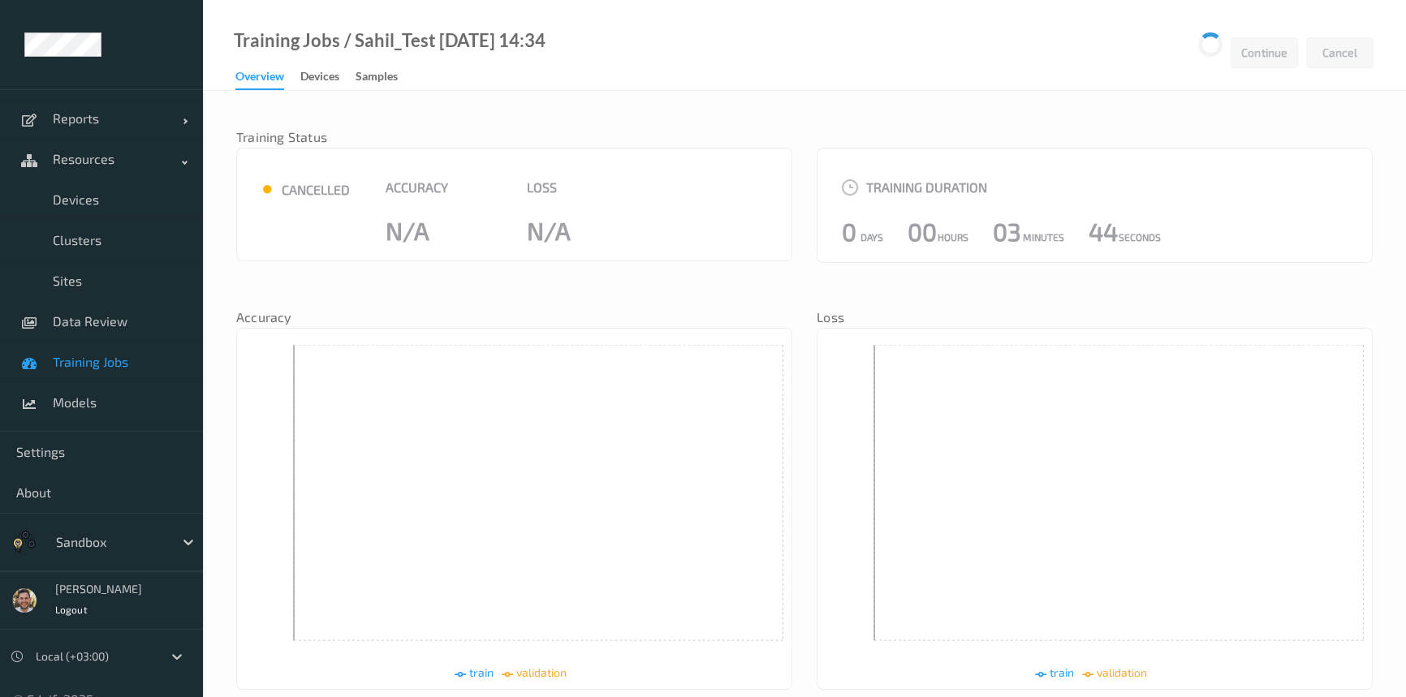
click at [102, 356] on span "Training Jobs" at bounding box center [120, 362] width 134 height 16
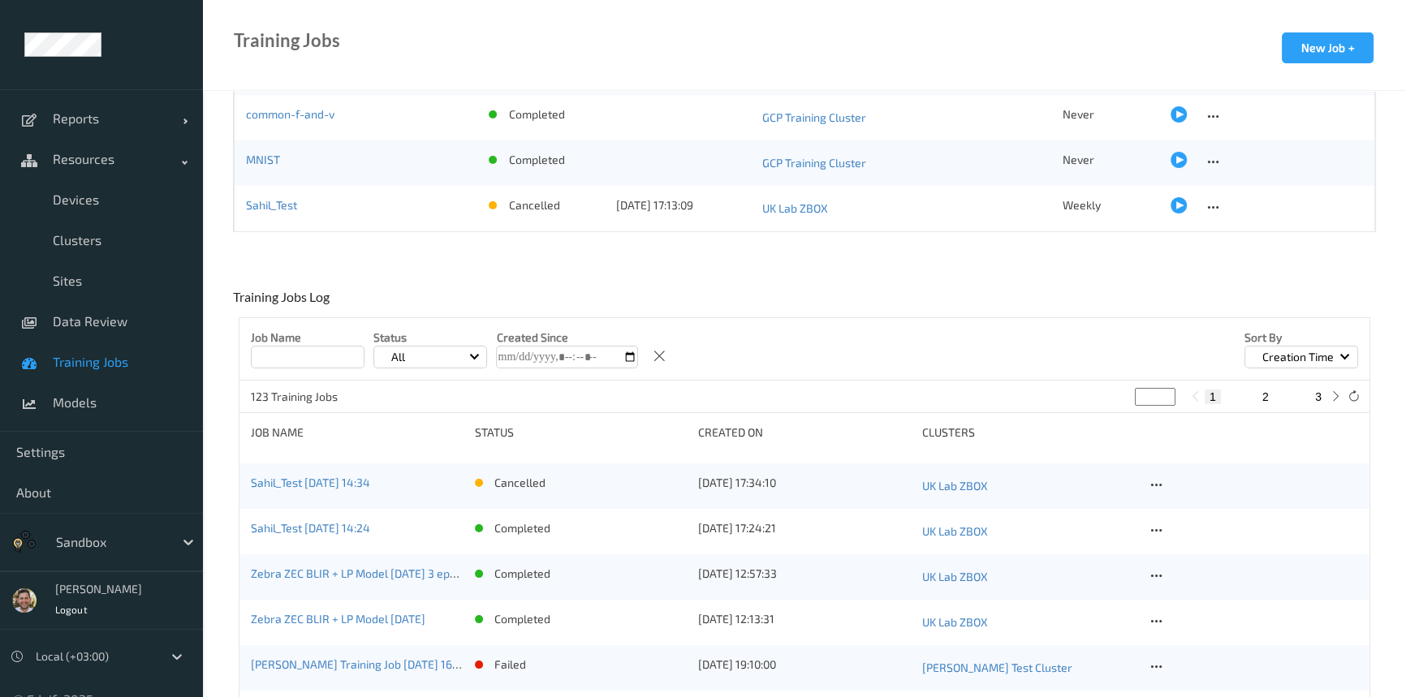
scroll to position [221, 0]
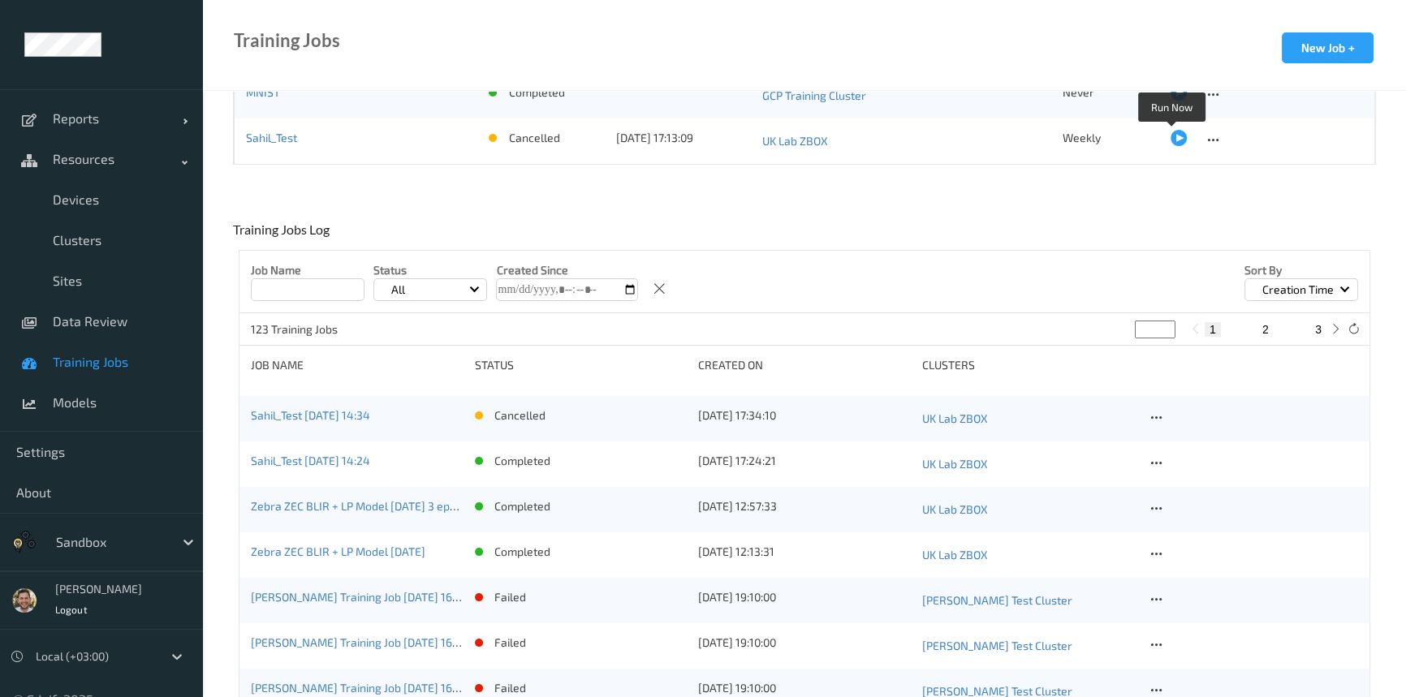
click at [1173, 135] on div at bounding box center [1179, 138] width 16 height 16
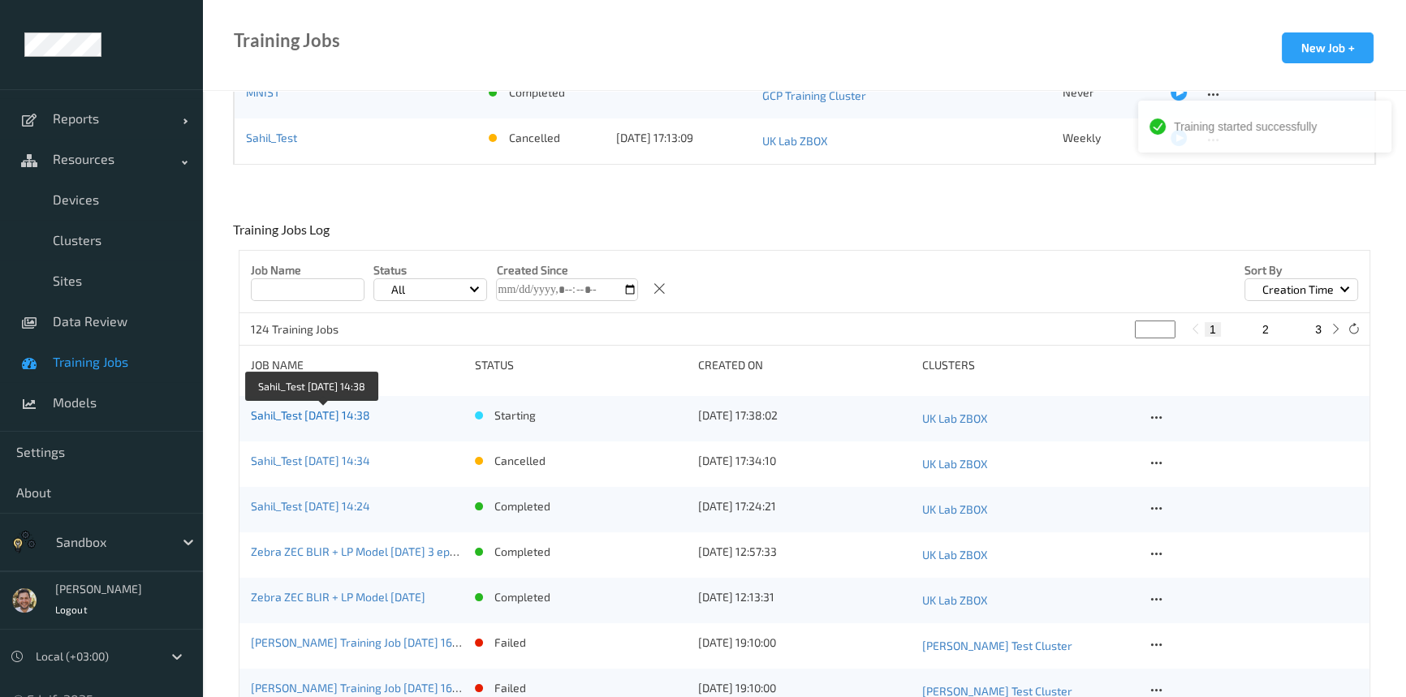
click at [347, 415] on link "Sahil_Test 2025-08-12 14:38" at bounding box center [310, 415] width 119 height 14
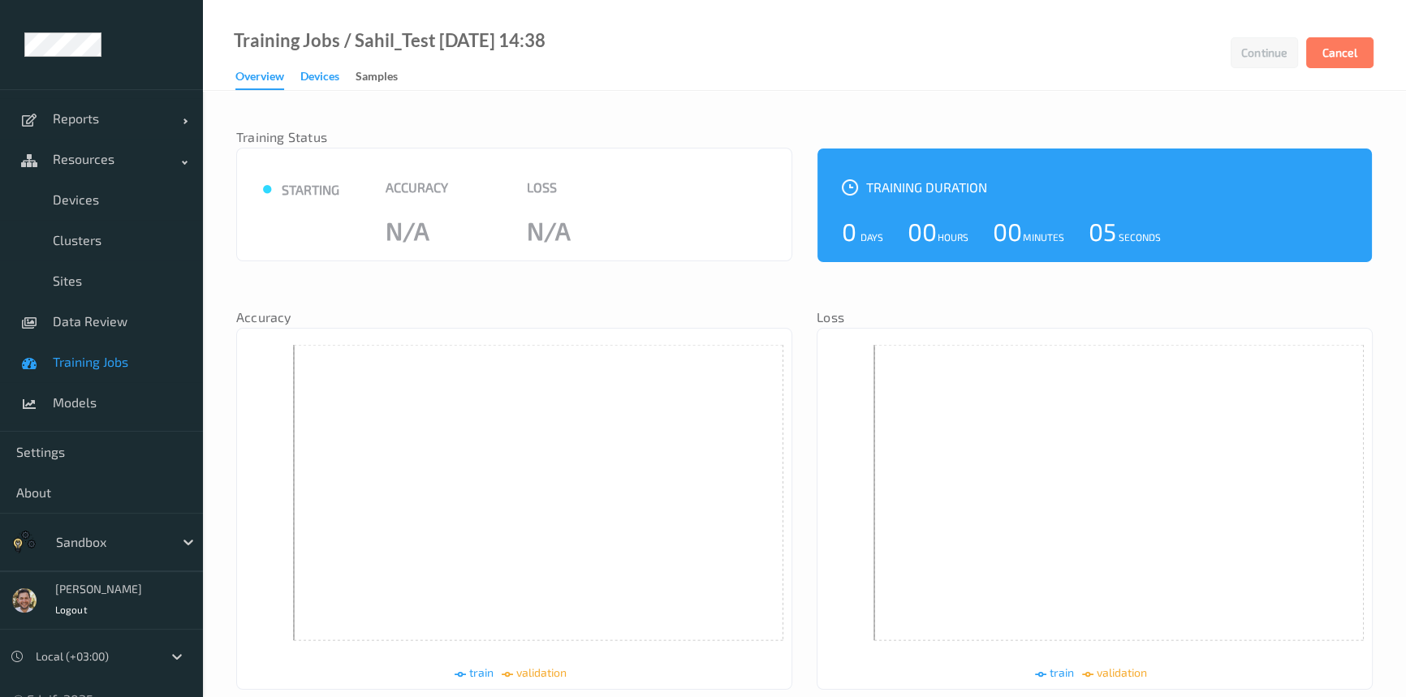
click at [320, 75] on div "Devices" at bounding box center [319, 78] width 39 height 20
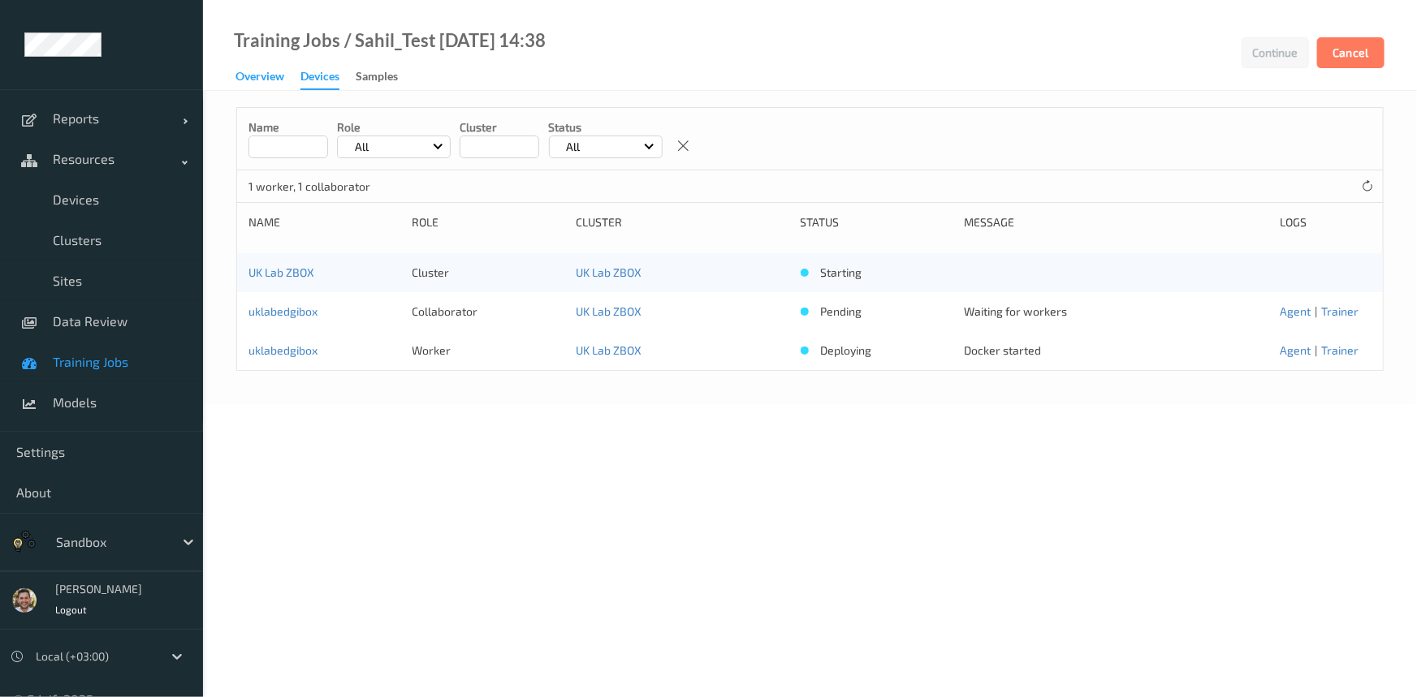
click at [244, 80] on div "Overview" at bounding box center [259, 78] width 49 height 20
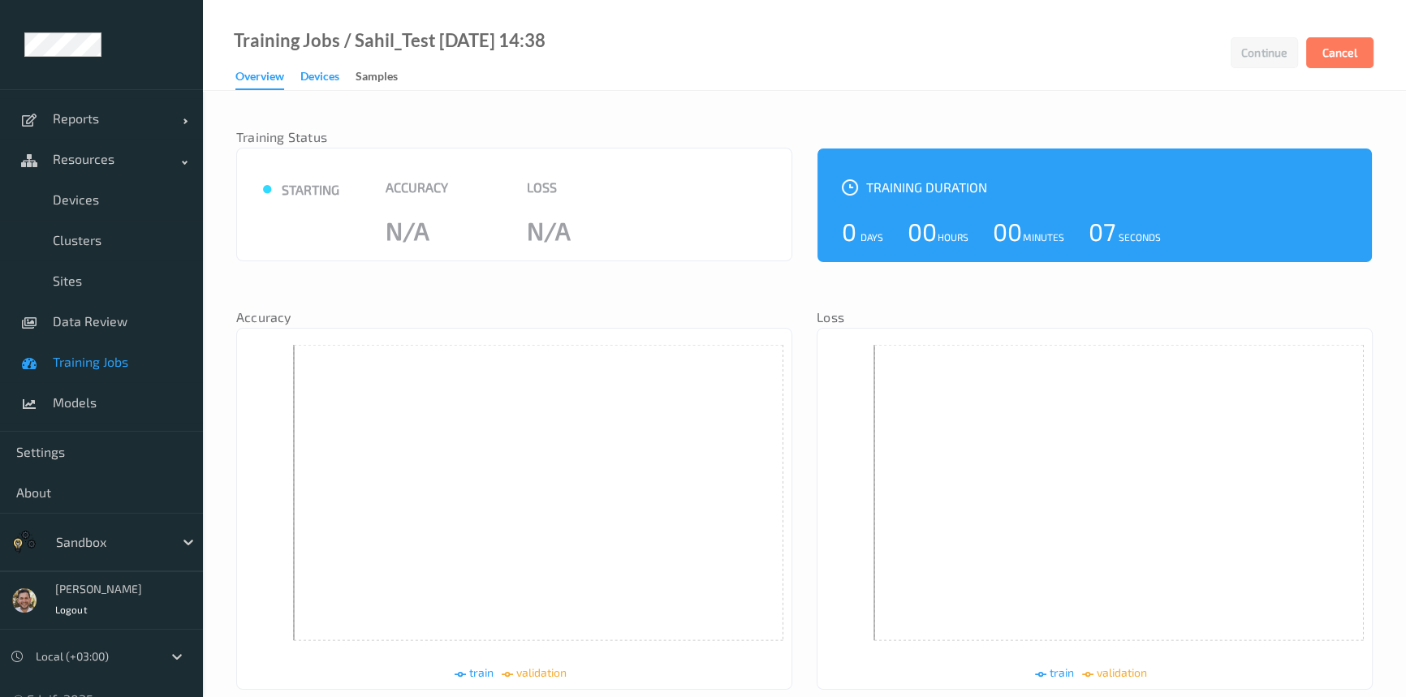
click at [319, 78] on div "Devices" at bounding box center [319, 78] width 39 height 20
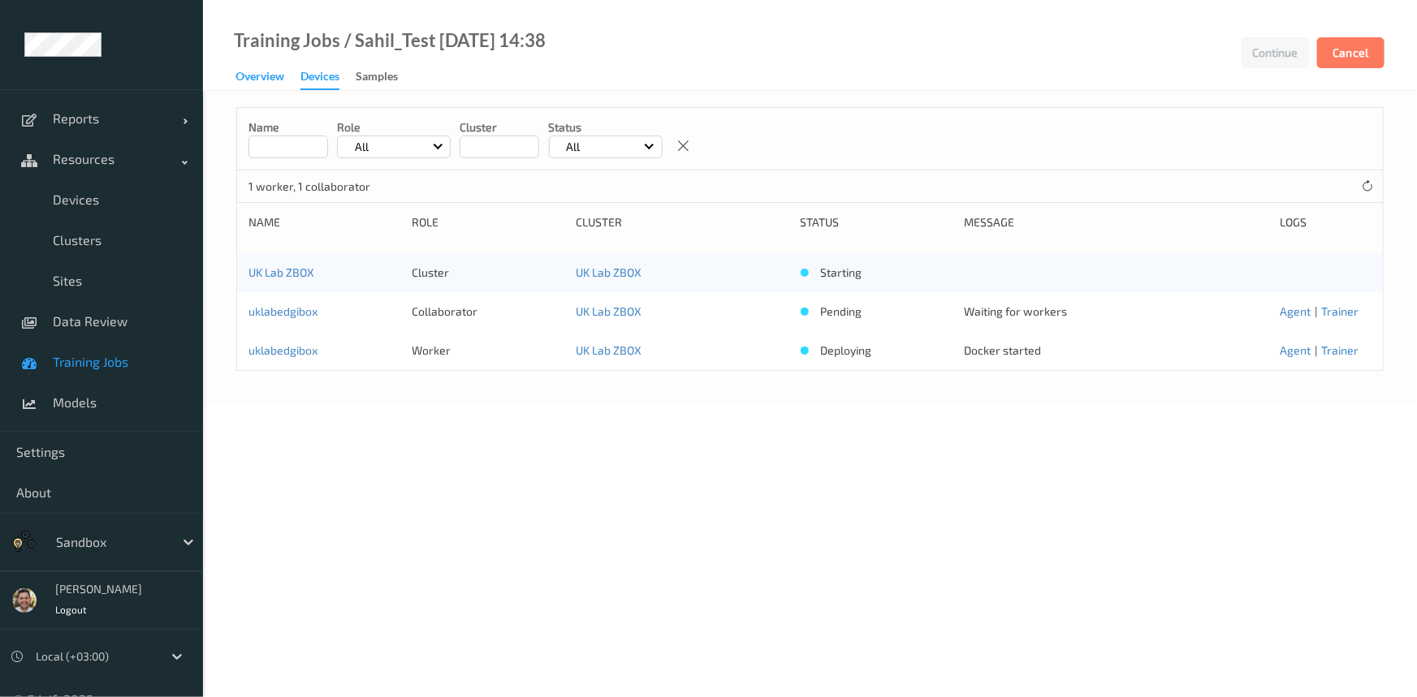
click at [266, 81] on div "Overview" at bounding box center [259, 78] width 49 height 20
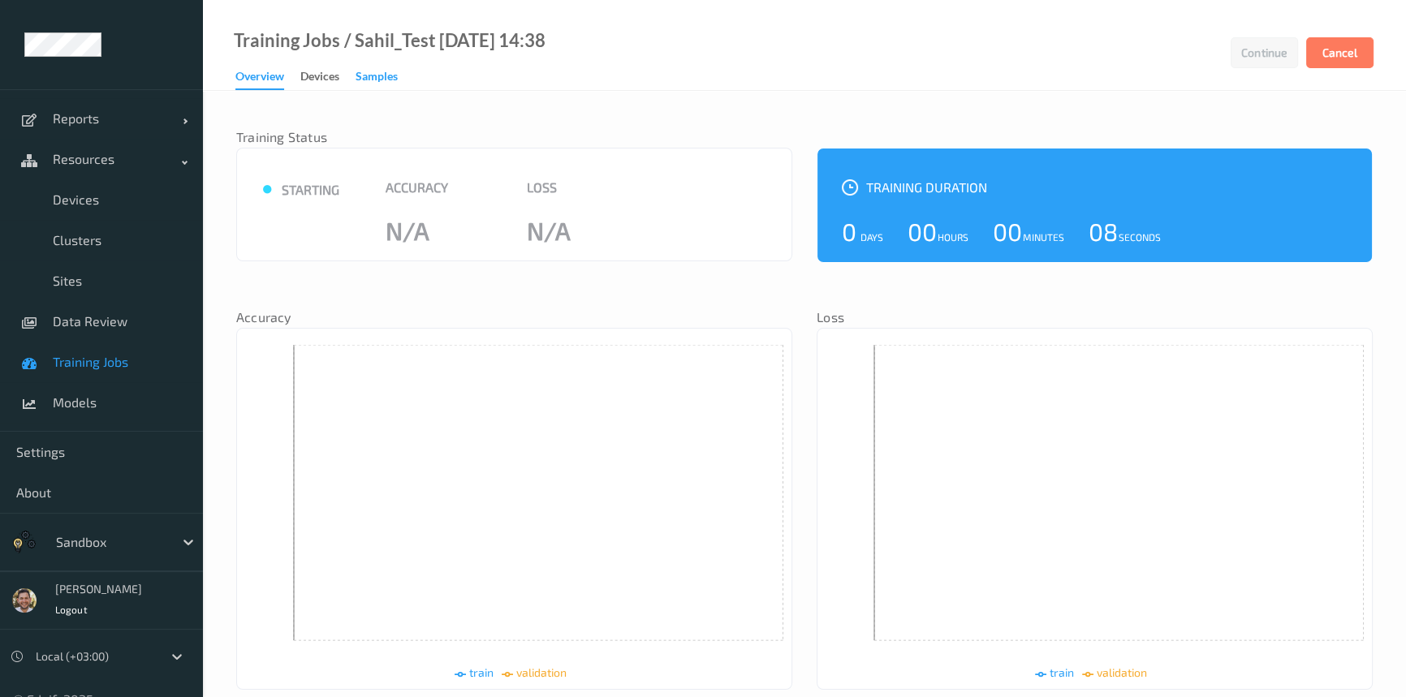
click at [362, 75] on div "Samples" at bounding box center [377, 78] width 42 height 20
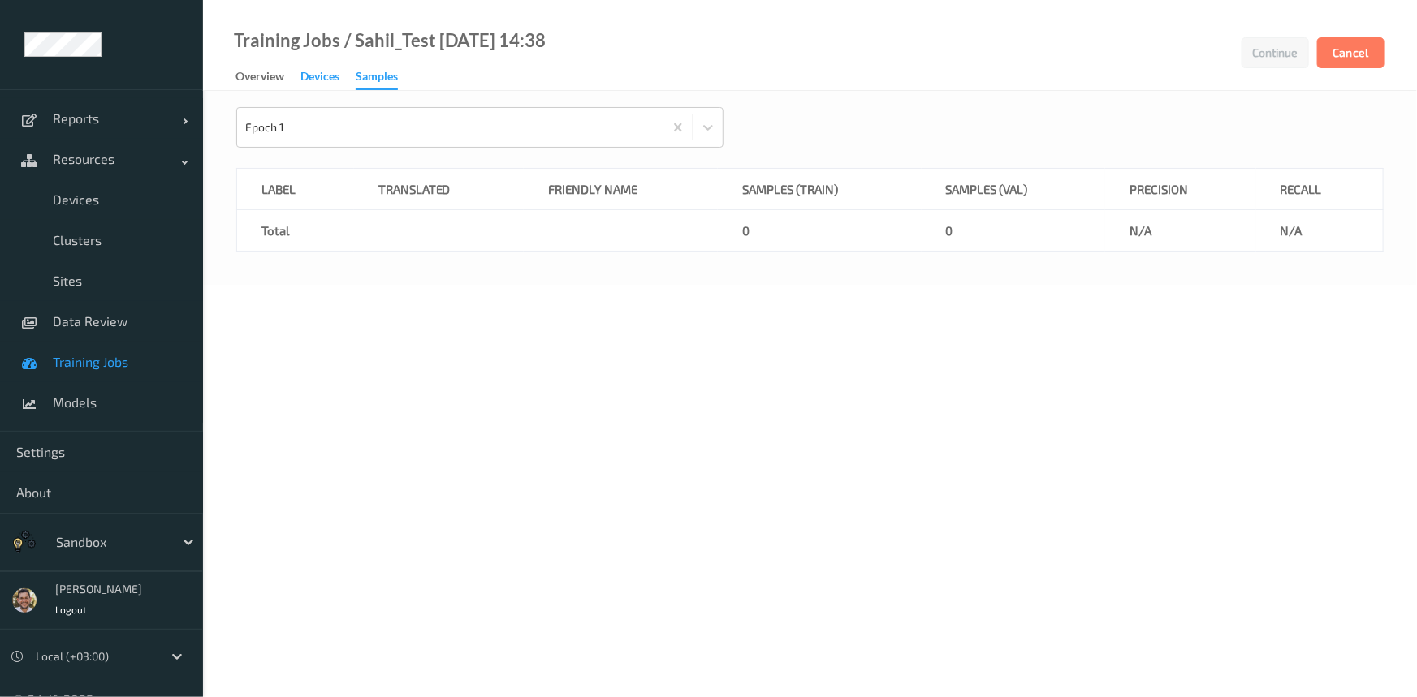
click at [305, 76] on div "Devices" at bounding box center [319, 78] width 39 height 20
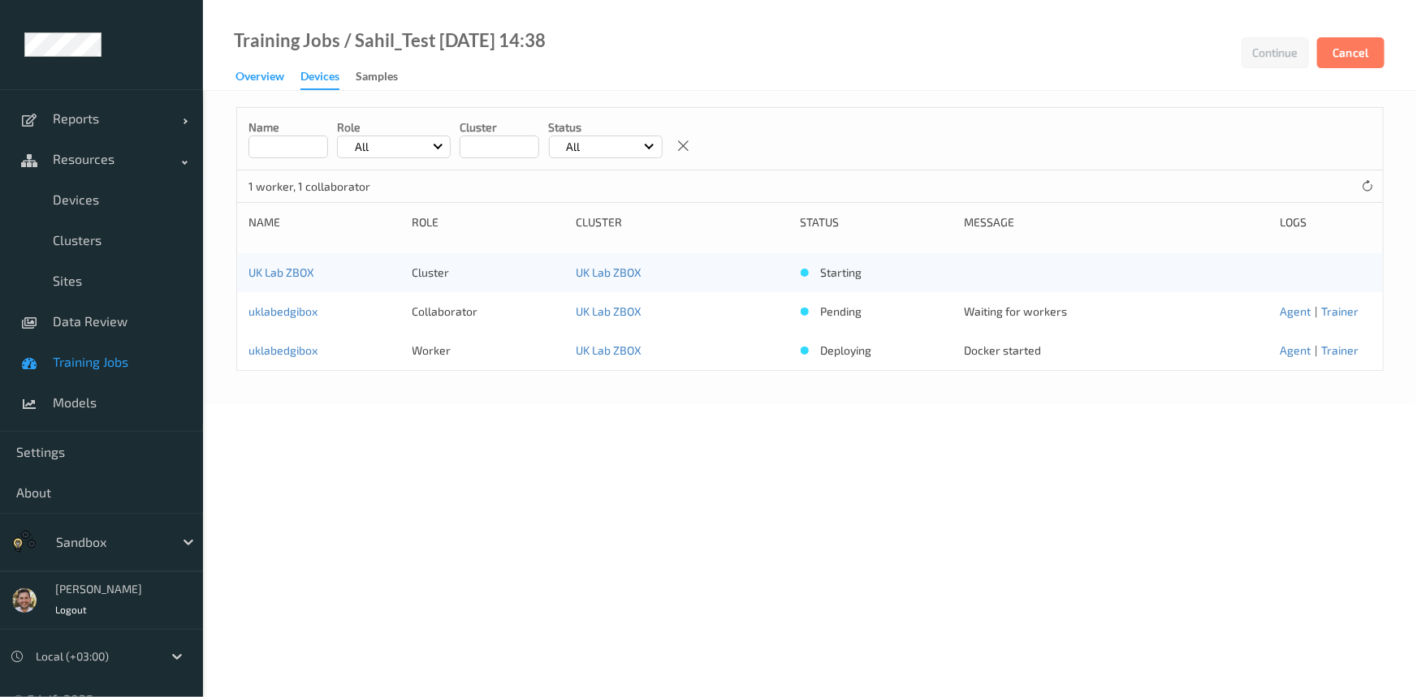
click at [260, 78] on div "Overview" at bounding box center [259, 78] width 49 height 20
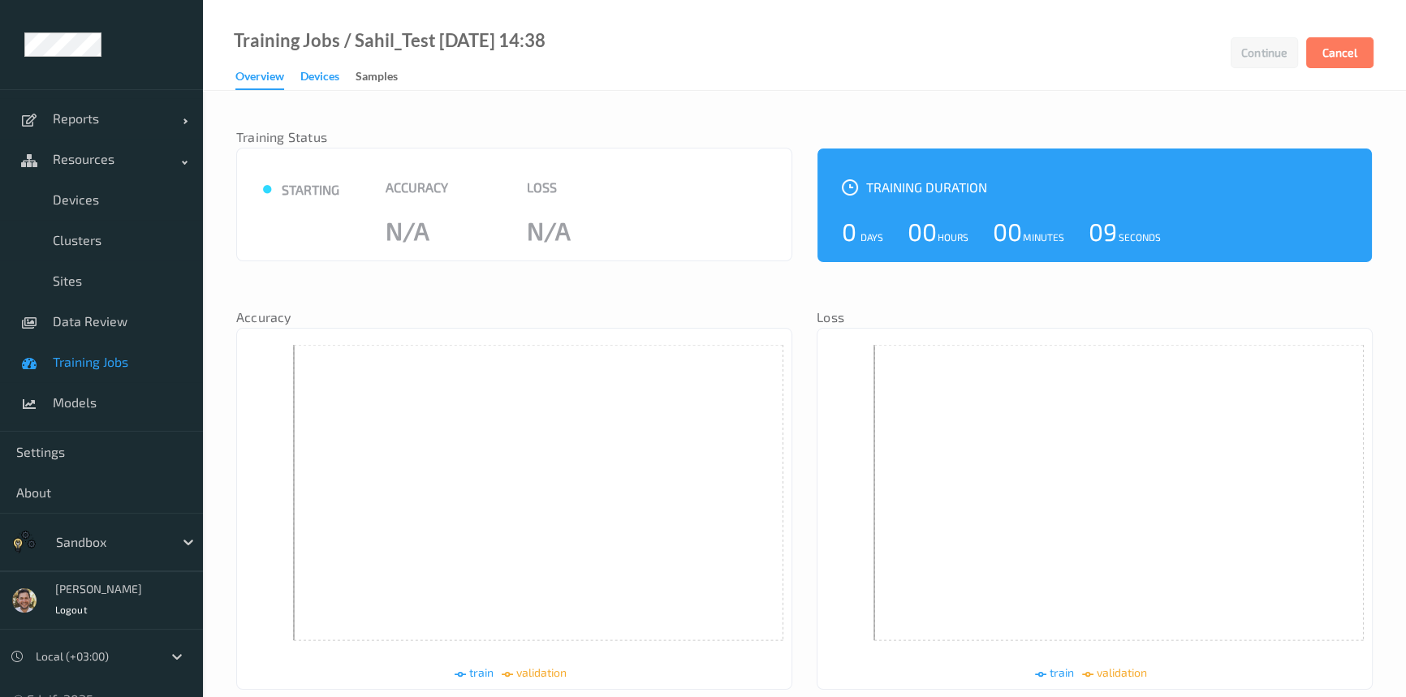
click at [326, 75] on div "Devices" at bounding box center [319, 78] width 39 height 20
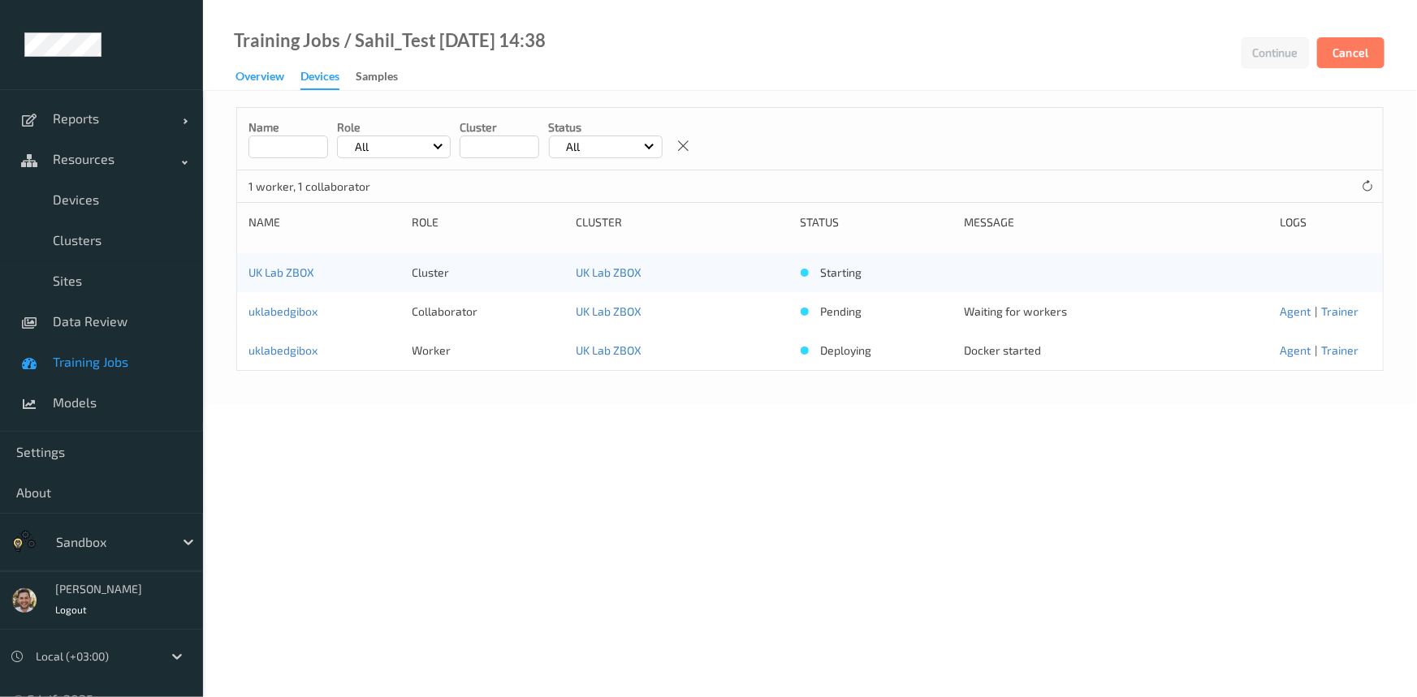
click at [270, 80] on div "Overview" at bounding box center [259, 78] width 49 height 20
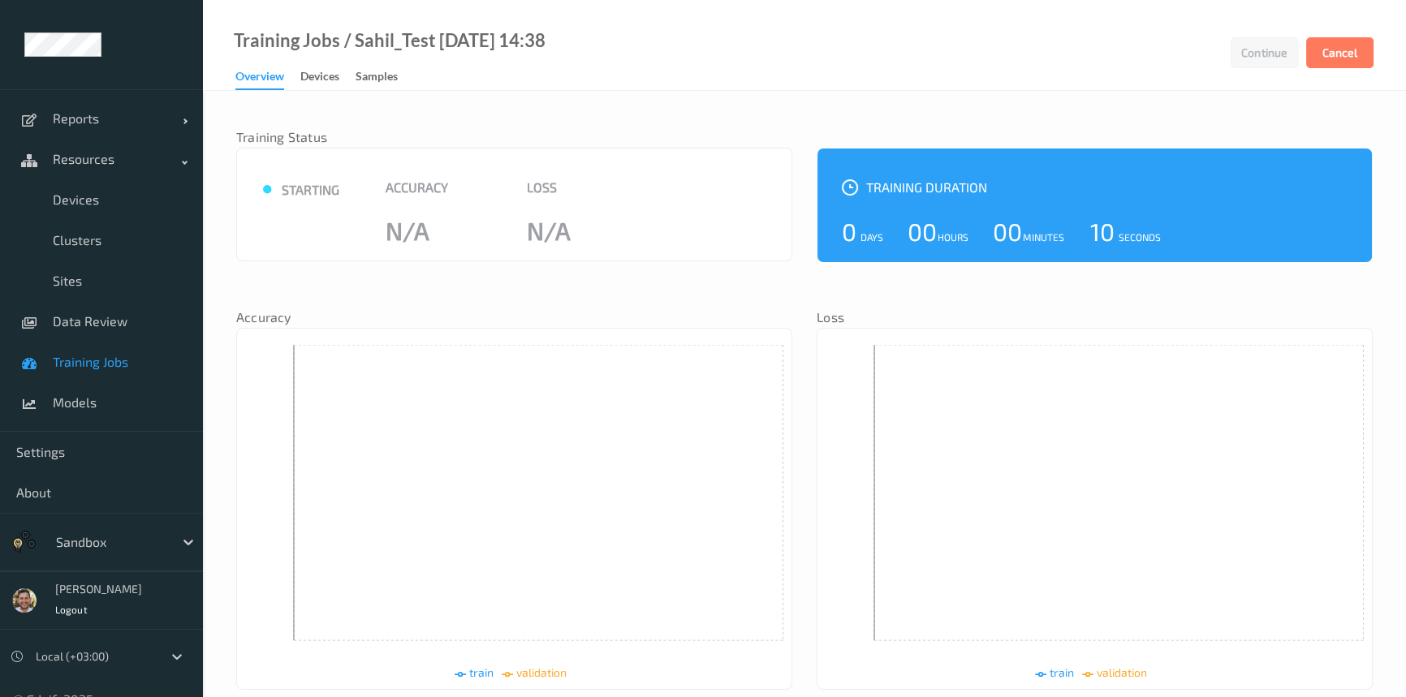
click at [273, 79] on div "Overview" at bounding box center [259, 79] width 49 height 22
click at [308, 79] on div "Devices" at bounding box center [319, 78] width 39 height 20
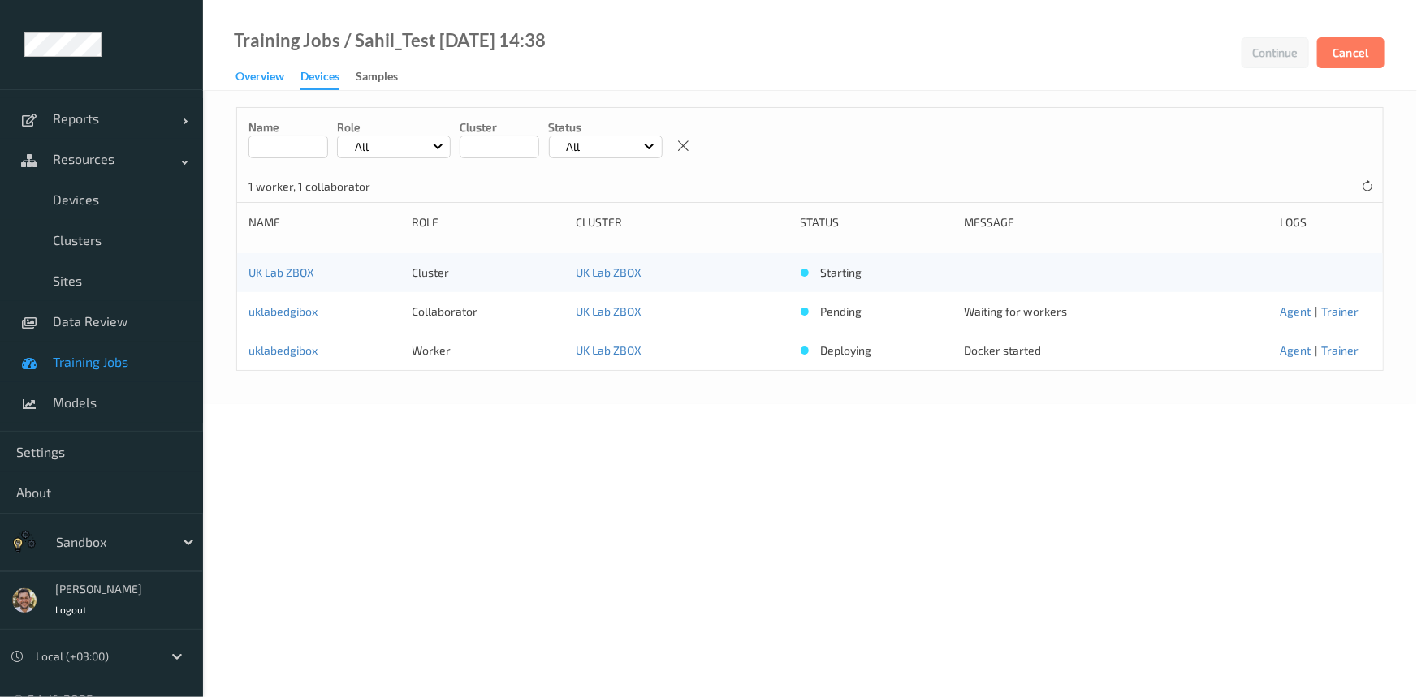
click at [253, 81] on div "Overview" at bounding box center [259, 78] width 49 height 20
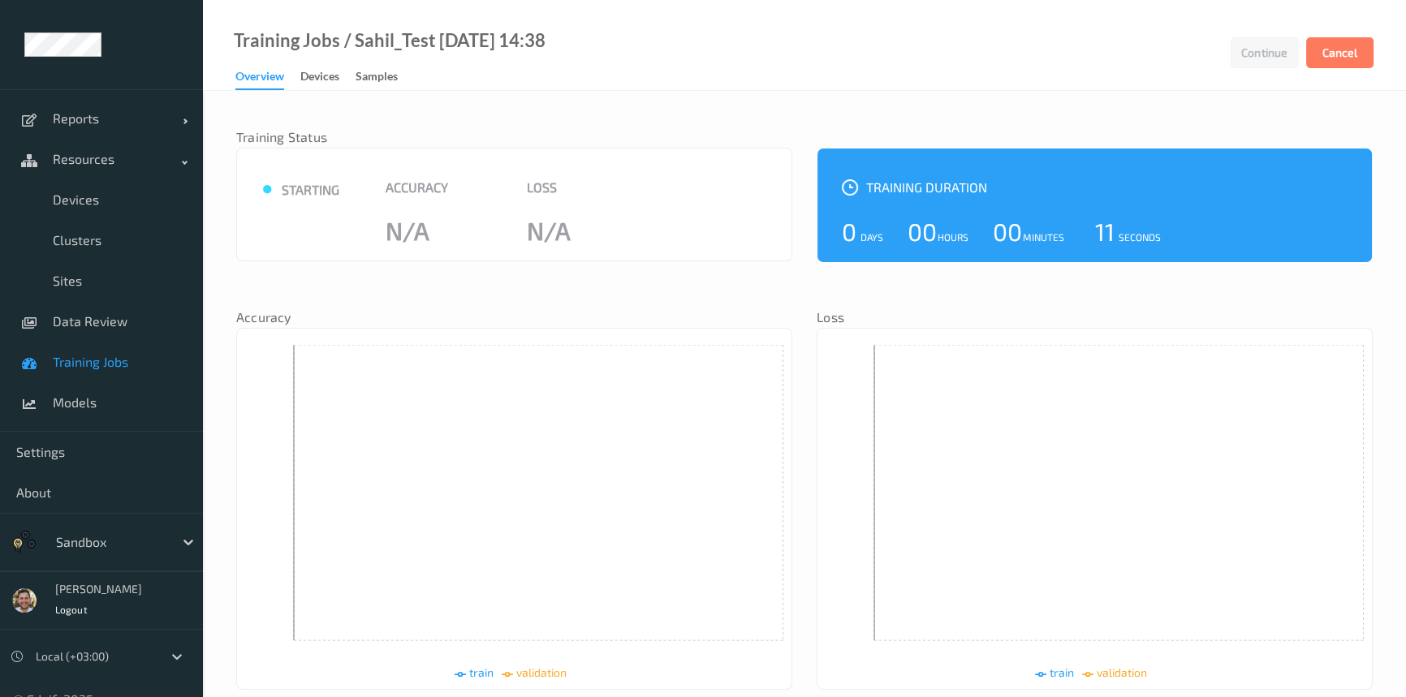
click at [346, 74] on link "Devices" at bounding box center [327, 77] width 55 height 23
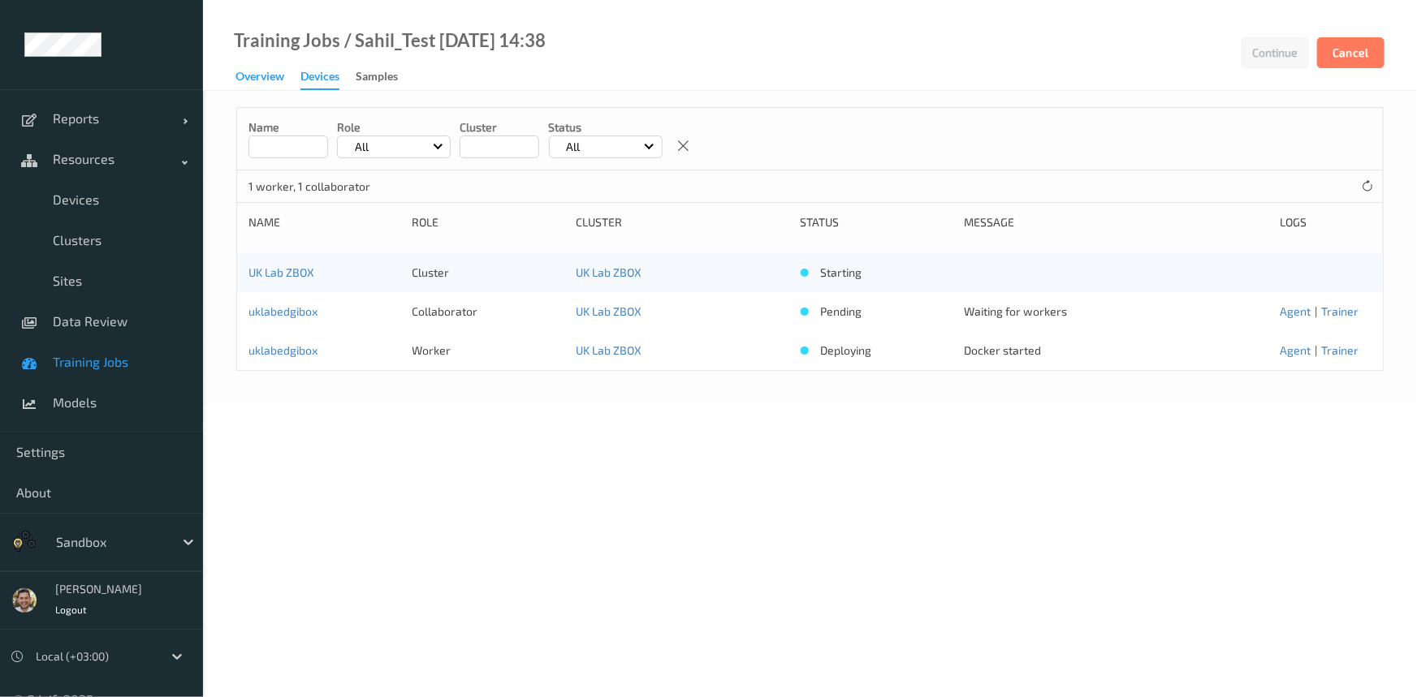
click at [277, 80] on div "Overview" at bounding box center [259, 78] width 49 height 20
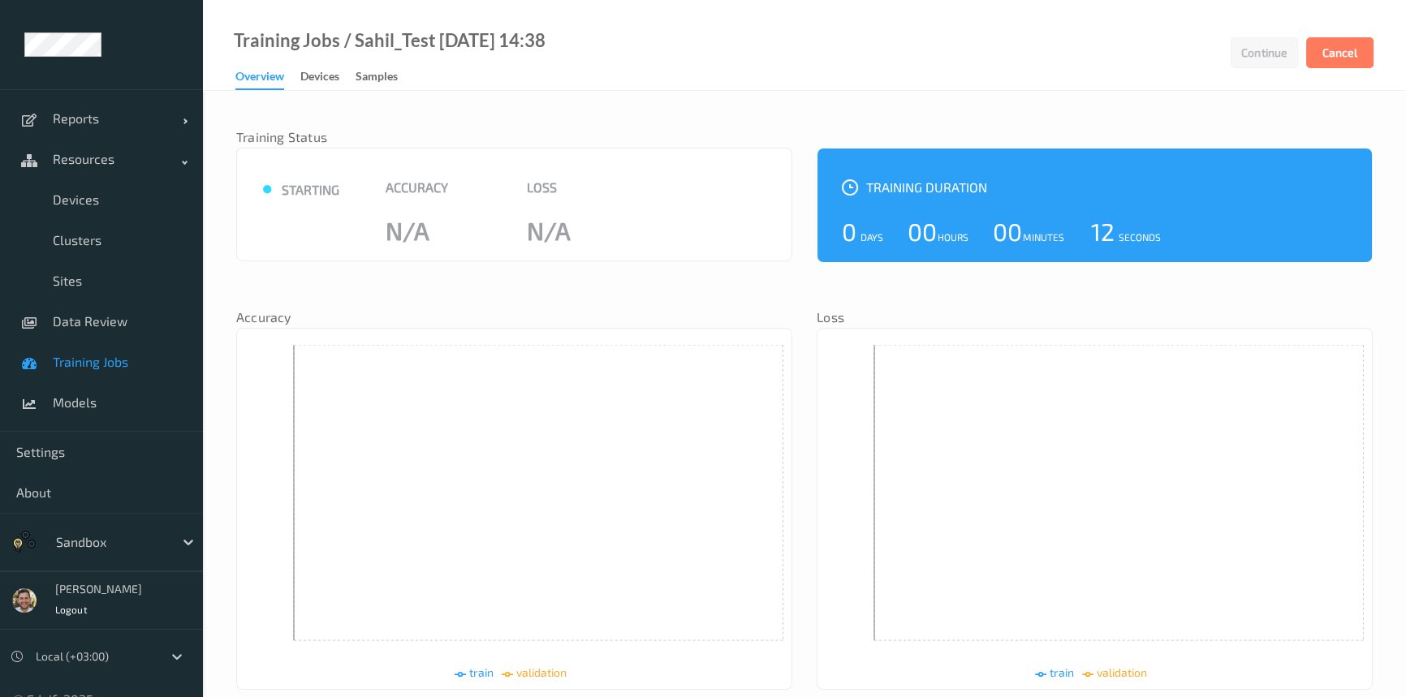
click at [348, 84] on link "Devices" at bounding box center [327, 77] width 55 height 23
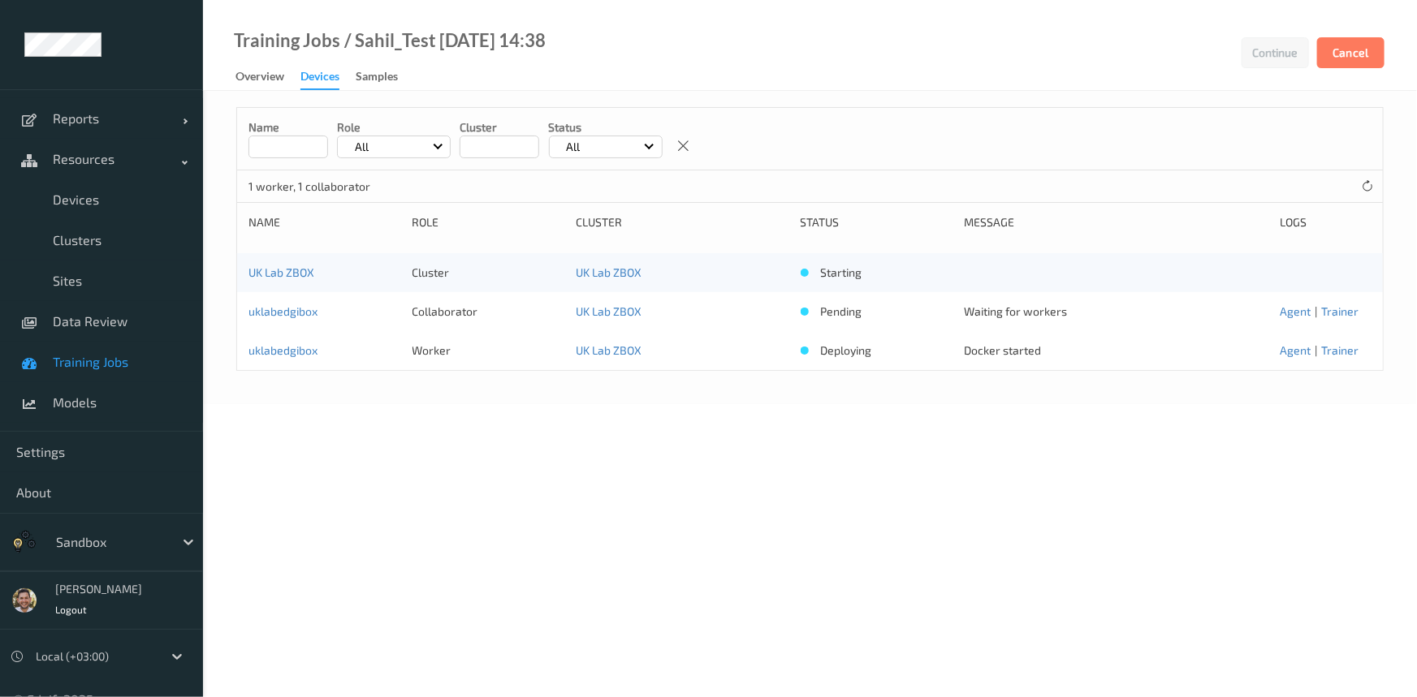
click at [100, 364] on span "Training Jobs" at bounding box center [120, 362] width 134 height 16
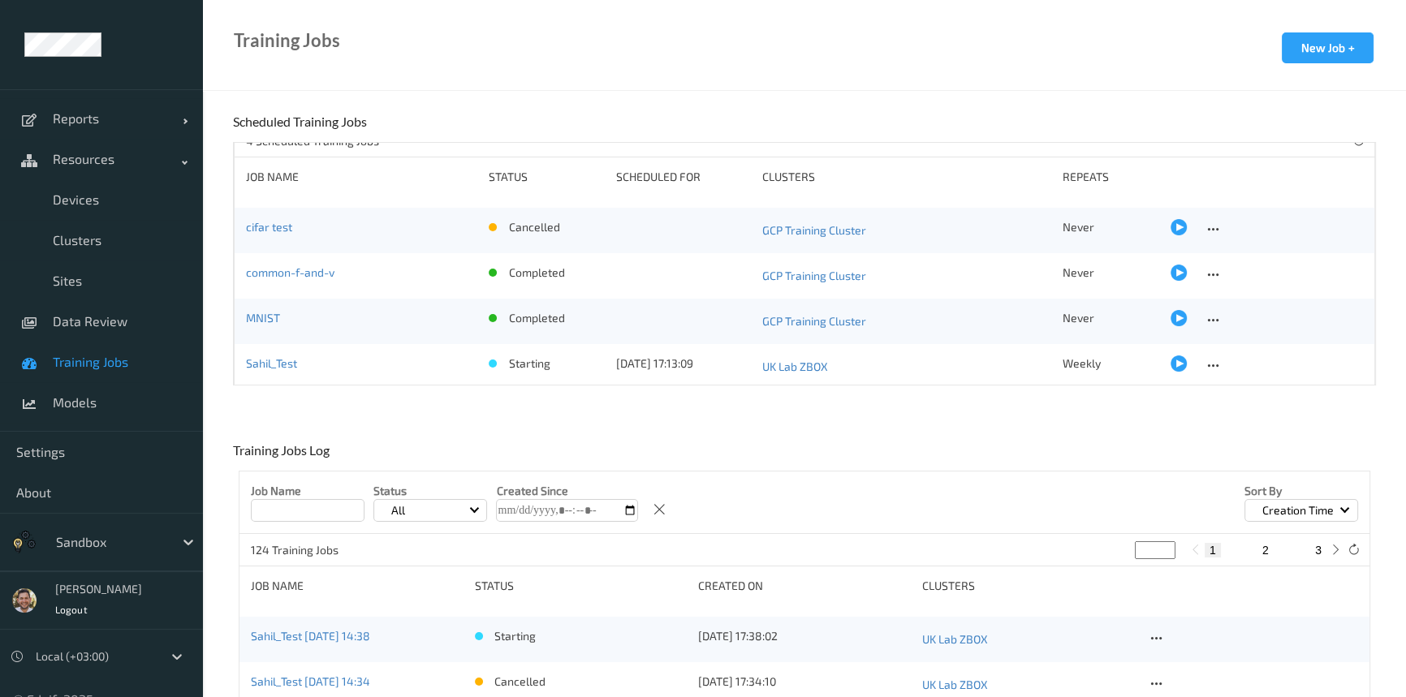
scroll to position [24, 0]
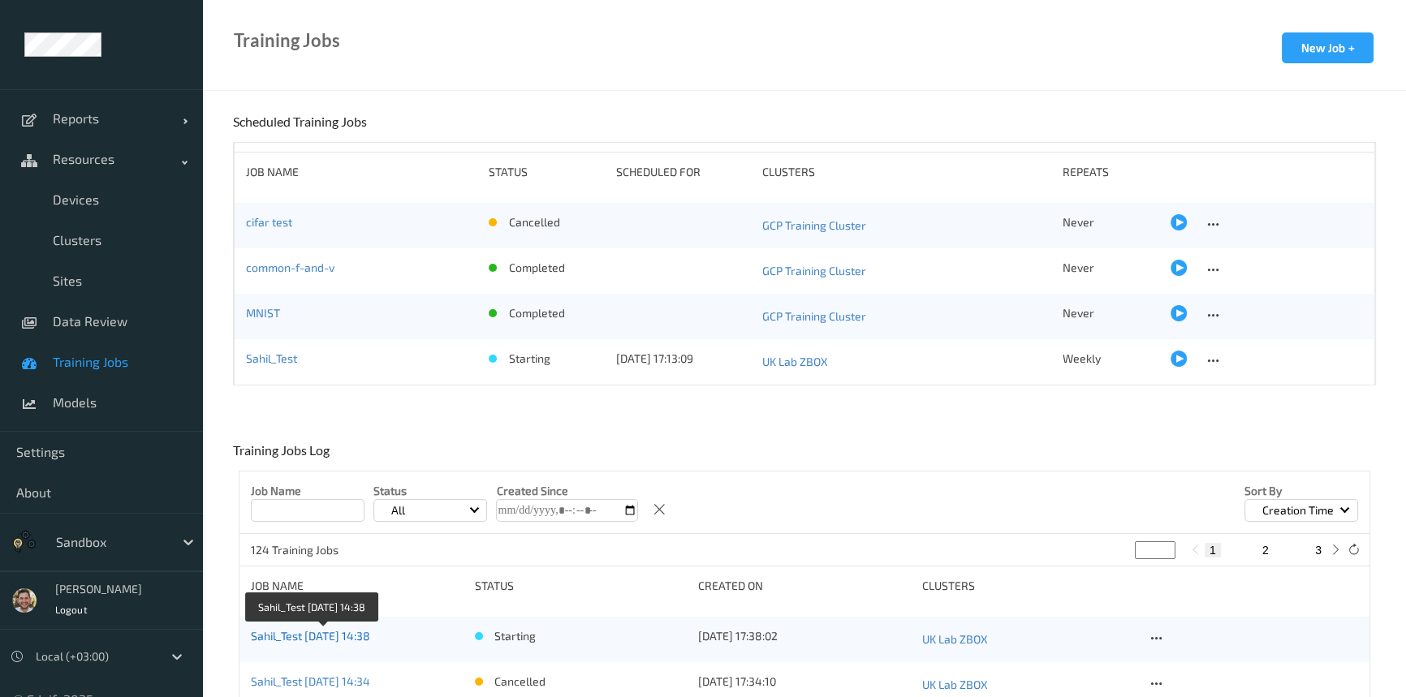
click at [296, 630] on link "Sahil_Test 2025-08-12 14:38" at bounding box center [310, 636] width 119 height 14
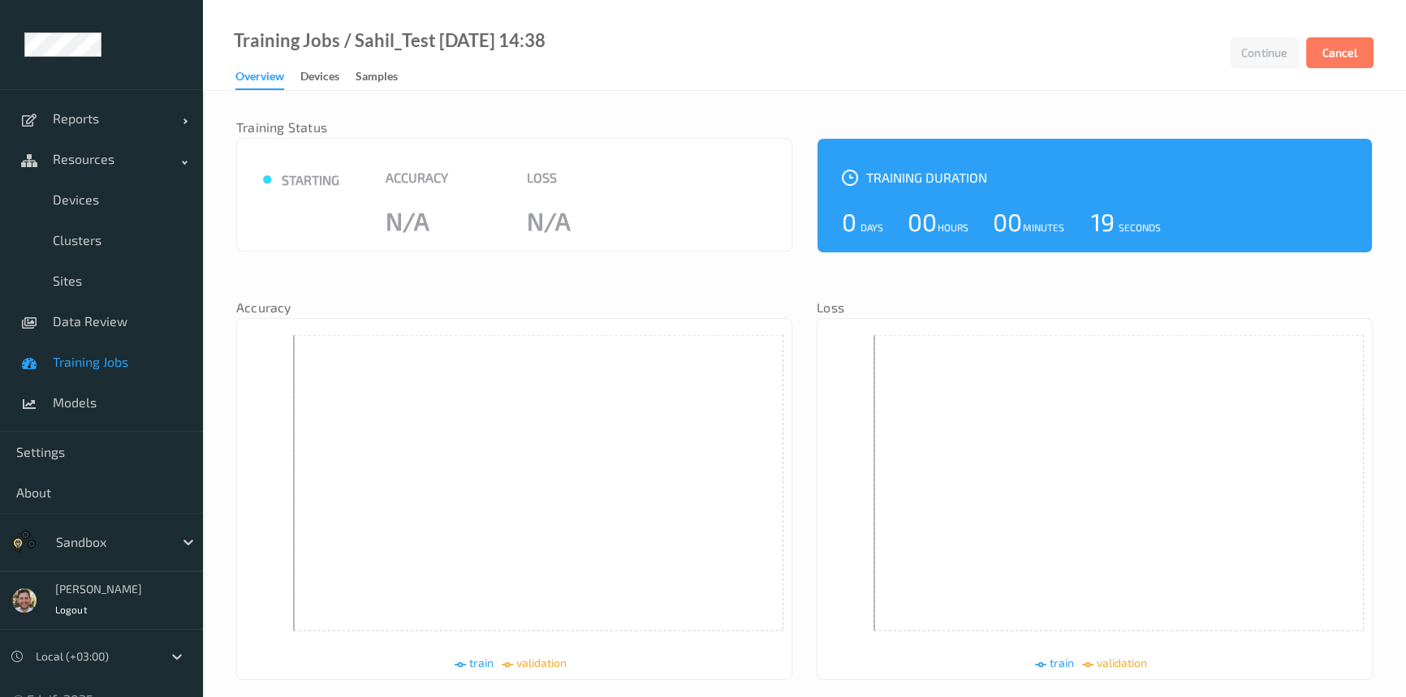
scroll to position [446, 0]
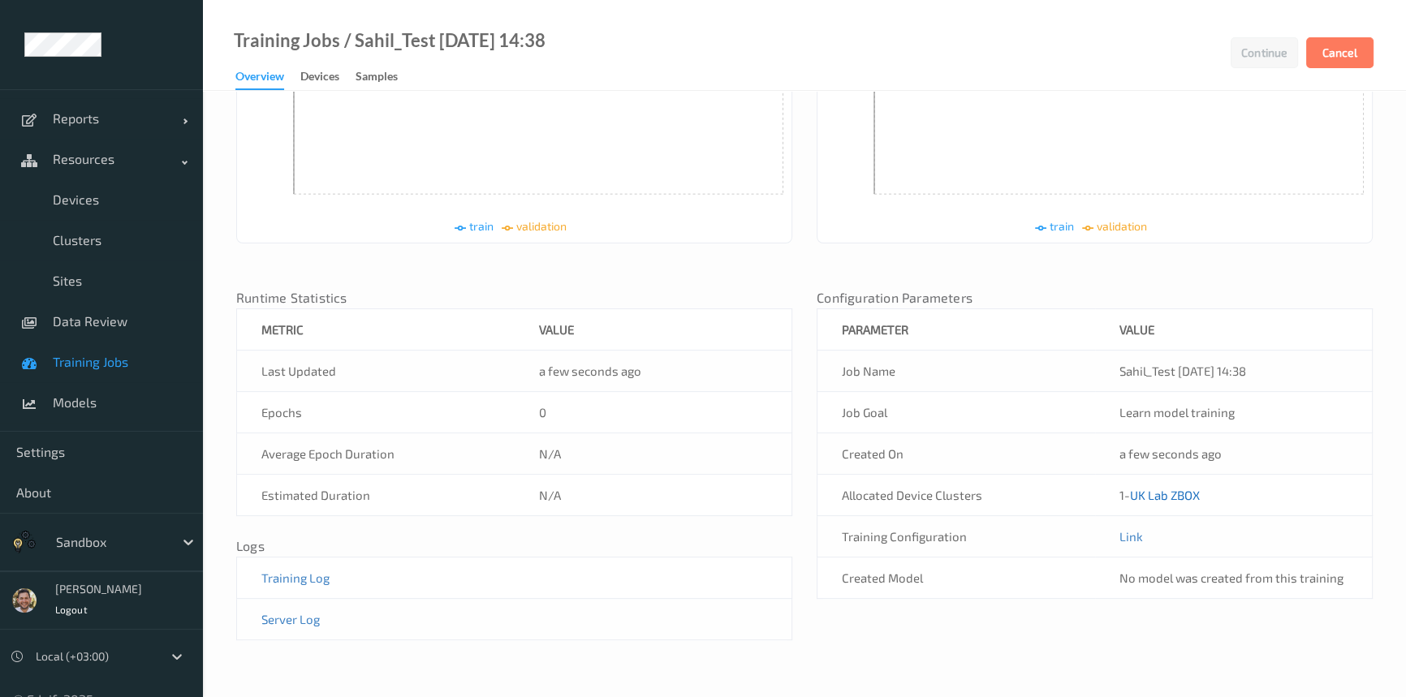
click at [1157, 497] on link "UK Lab ZBOX" at bounding box center [1165, 495] width 70 height 15
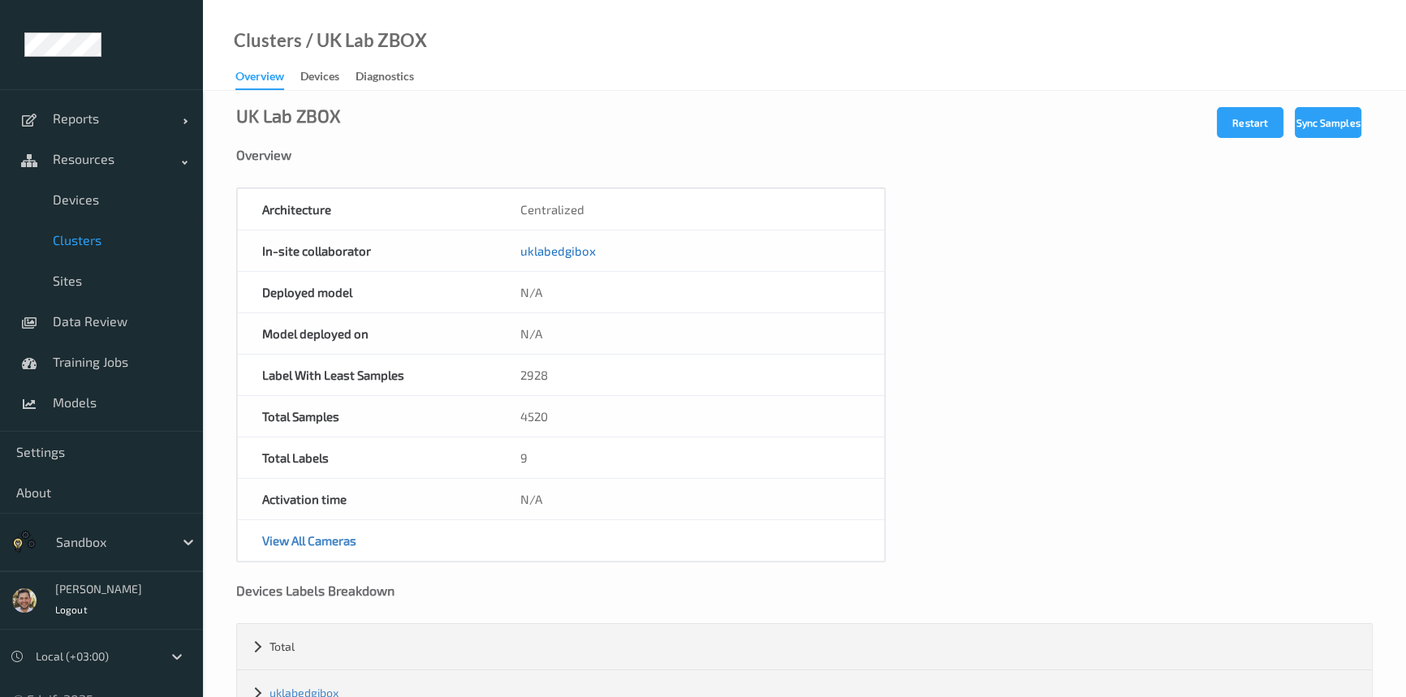
click at [545, 248] on link "uklabedgibox" at bounding box center [557, 251] width 75 height 15
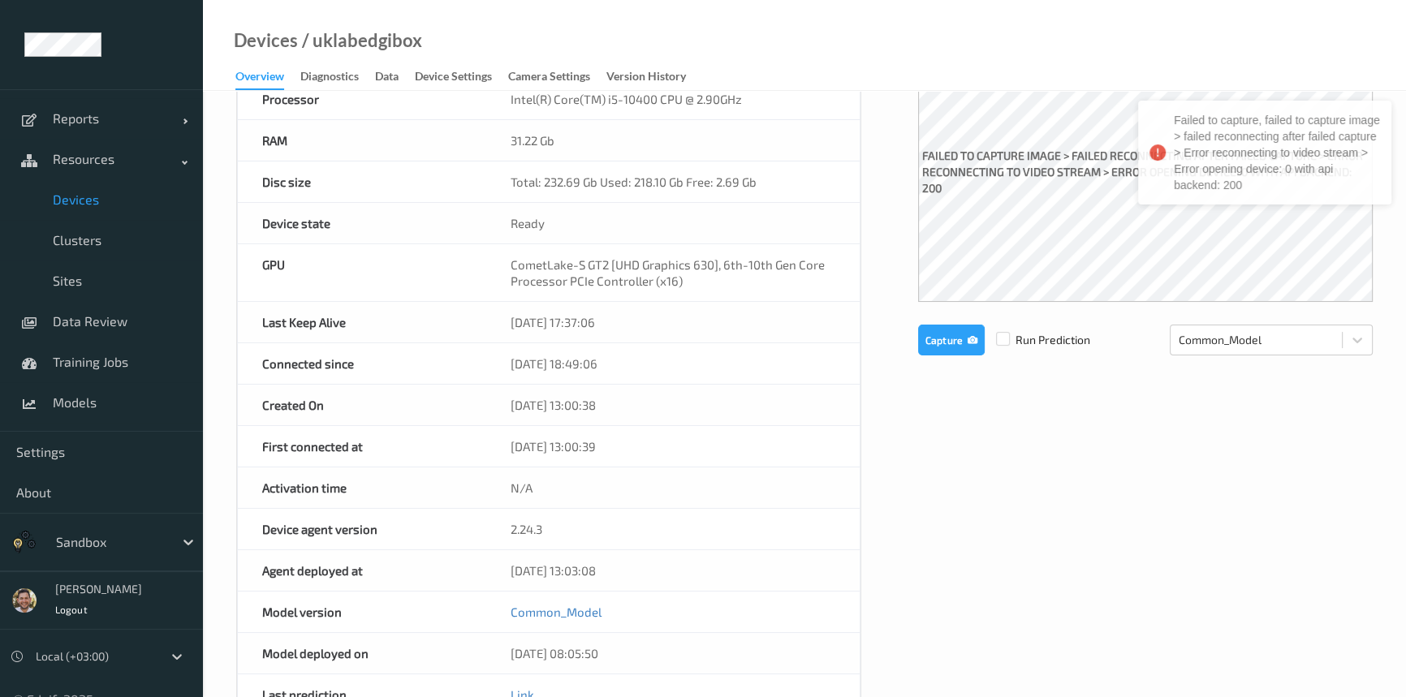
scroll to position [221, 0]
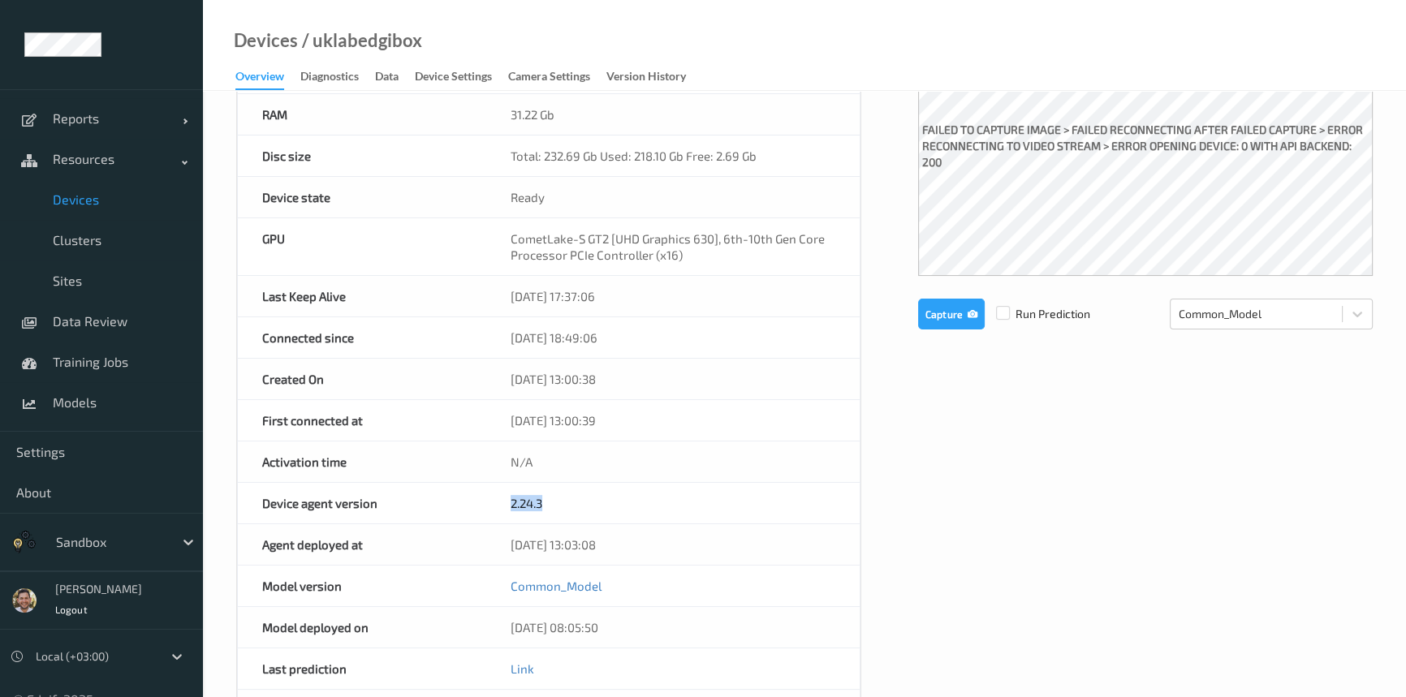
drag, startPoint x: 584, startPoint y: 498, endPoint x: 471, endPoint y: 493, distance: 113.8
click at [471, 493] on div "Device agent version 2.24.3" at bounding box center [548, 503] width 623 height 41
click at [584, 498] on div "2.24.3" at bounding box center [672, 503] width 373 height 41
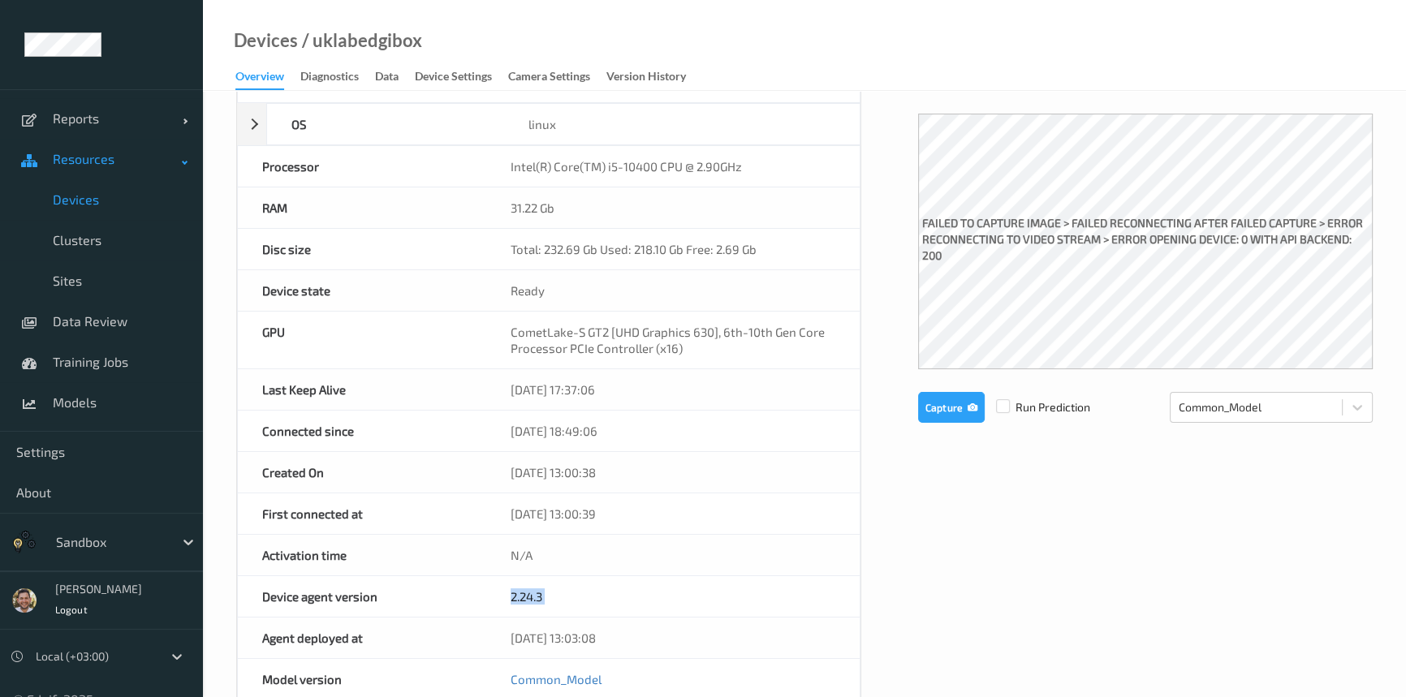
scroll to position [0, 0]
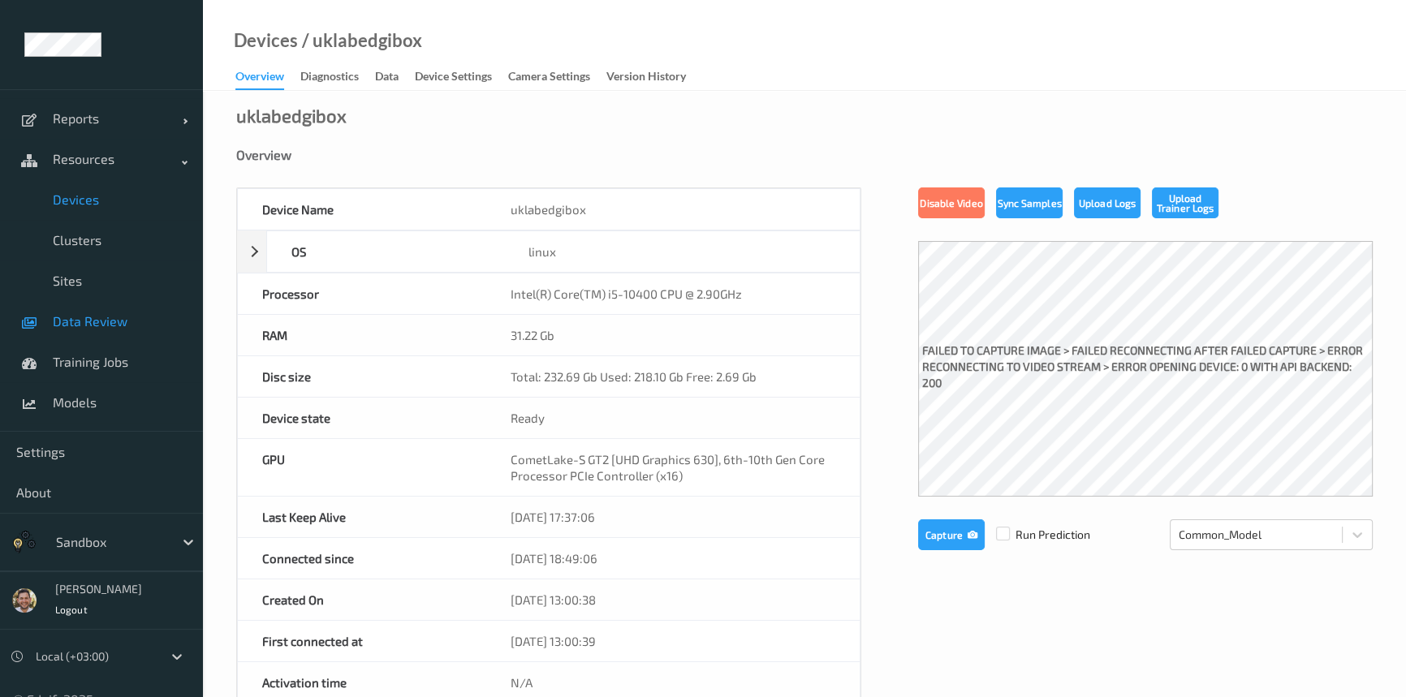
click at [119, 321] on span "Data Review" at bounding box center [120, 321] width 134 height 16
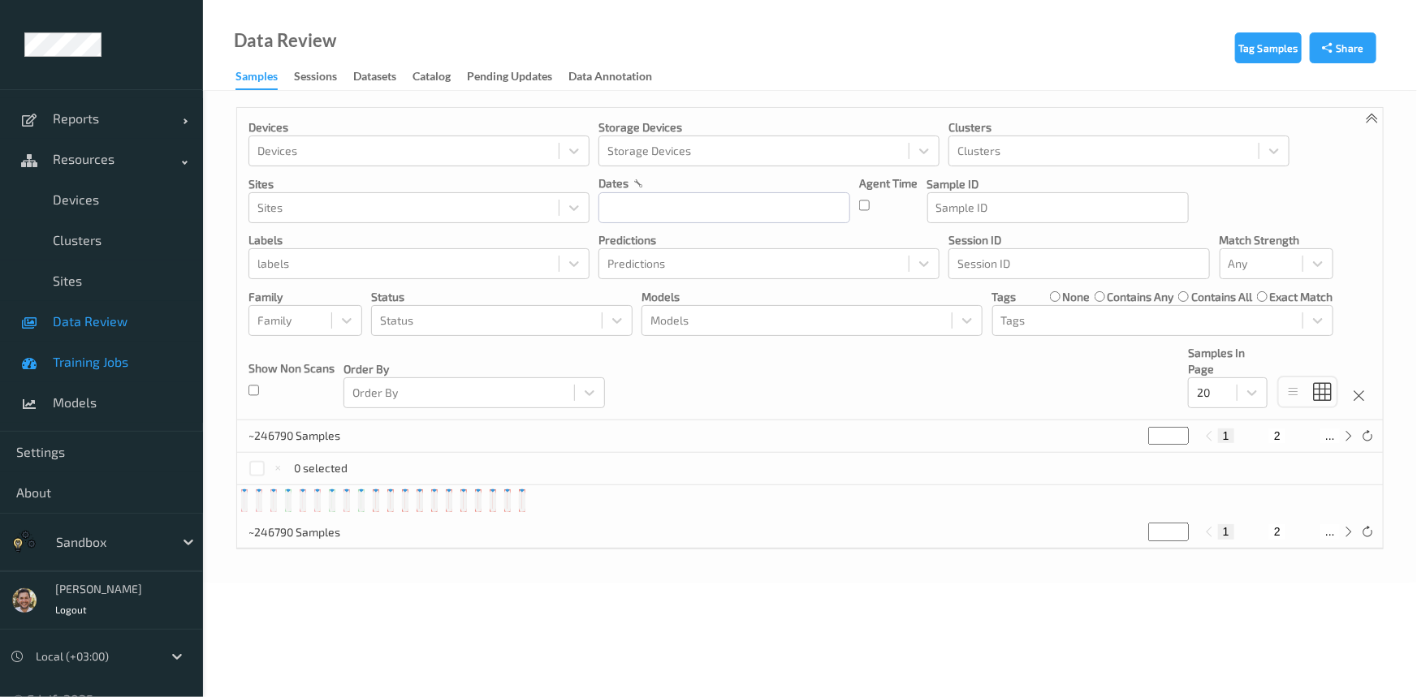
click at [119, 356] on span "Training Jobs" at bounding box center [120, 362] width 134 height 16
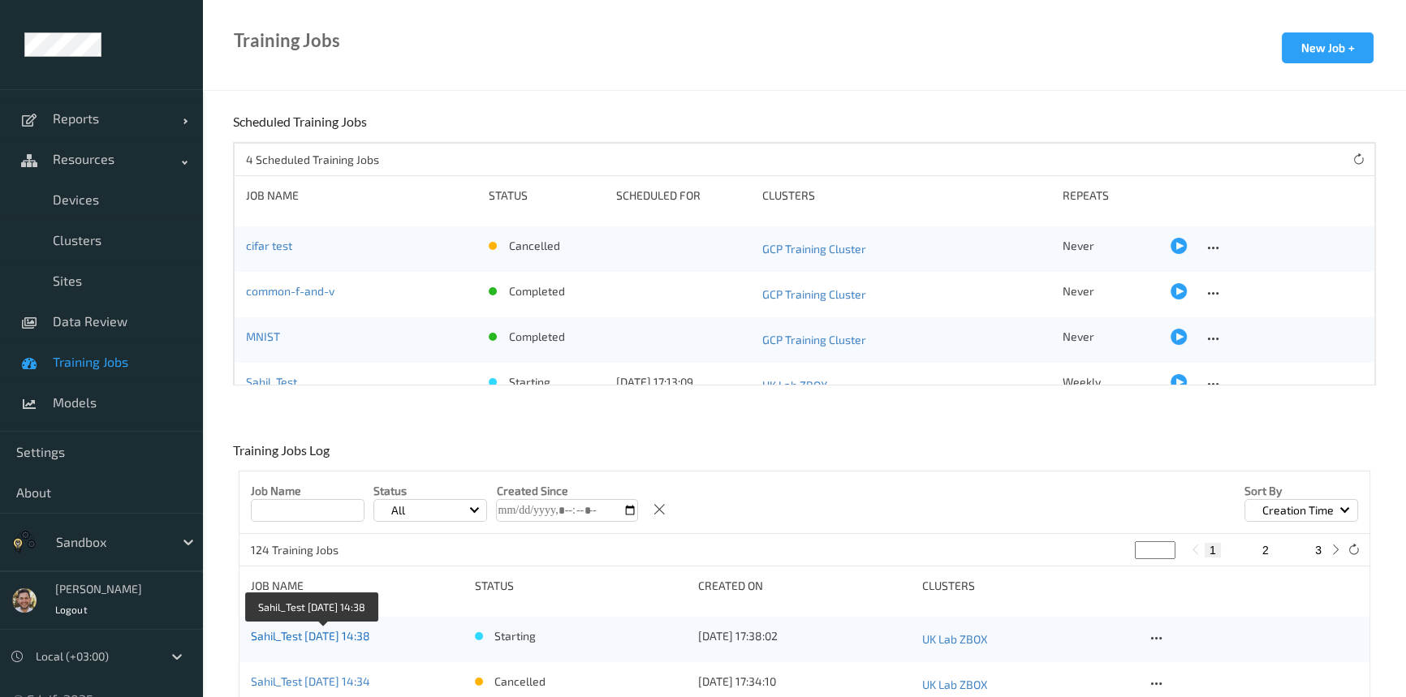
click at [343, 632] on link "Sahil_Test 2025-08-12 14:38" at bounding box center [310, 636] width 119 height 14
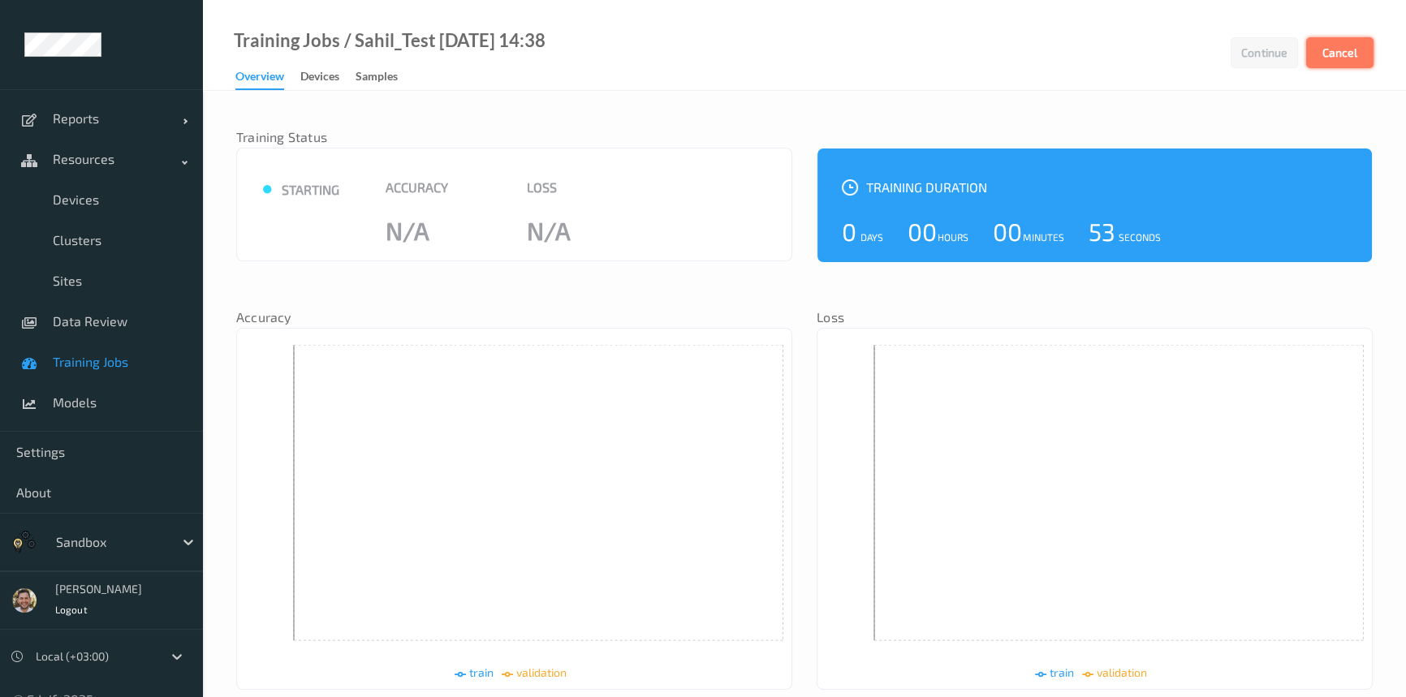
click at [1341, 57] on button "Cancel" at bounding box center [1339, 52] width 67 height 31
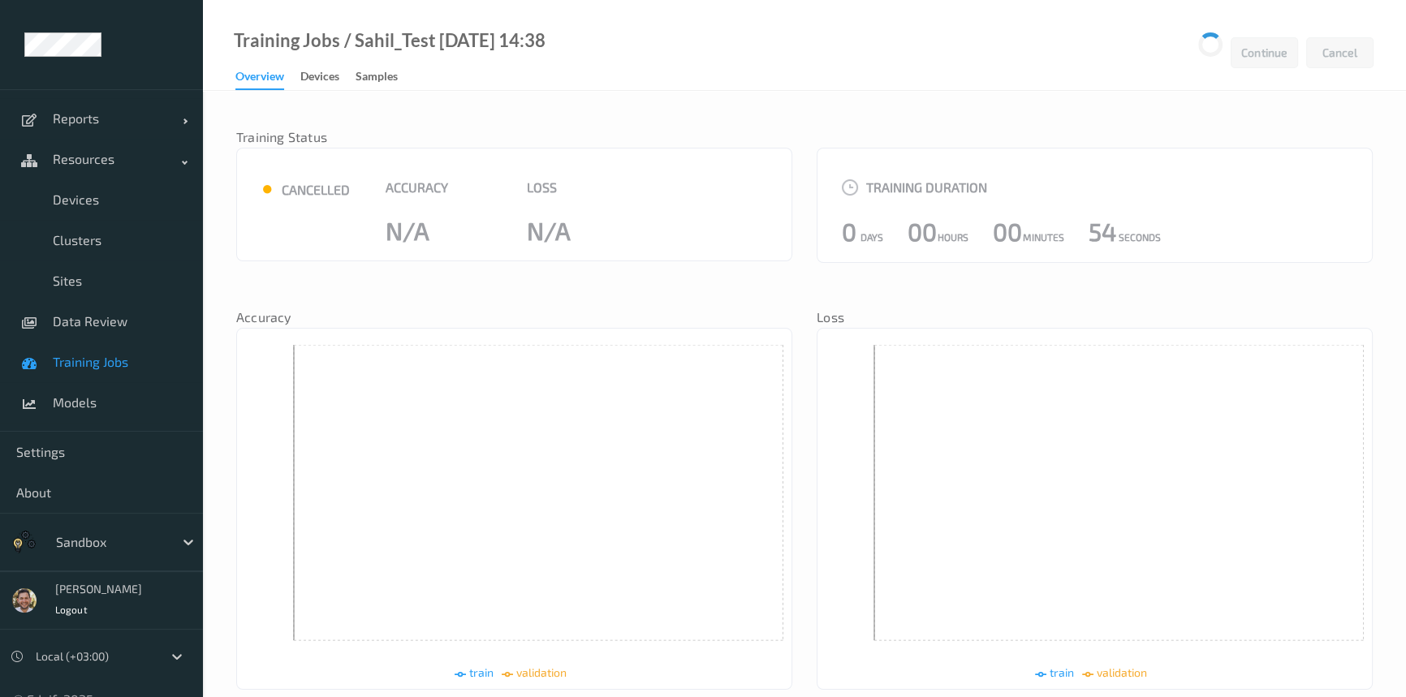
click at [101, 365] on span "Training Jobs" at bounding box center [120, 362] width 134 height 16
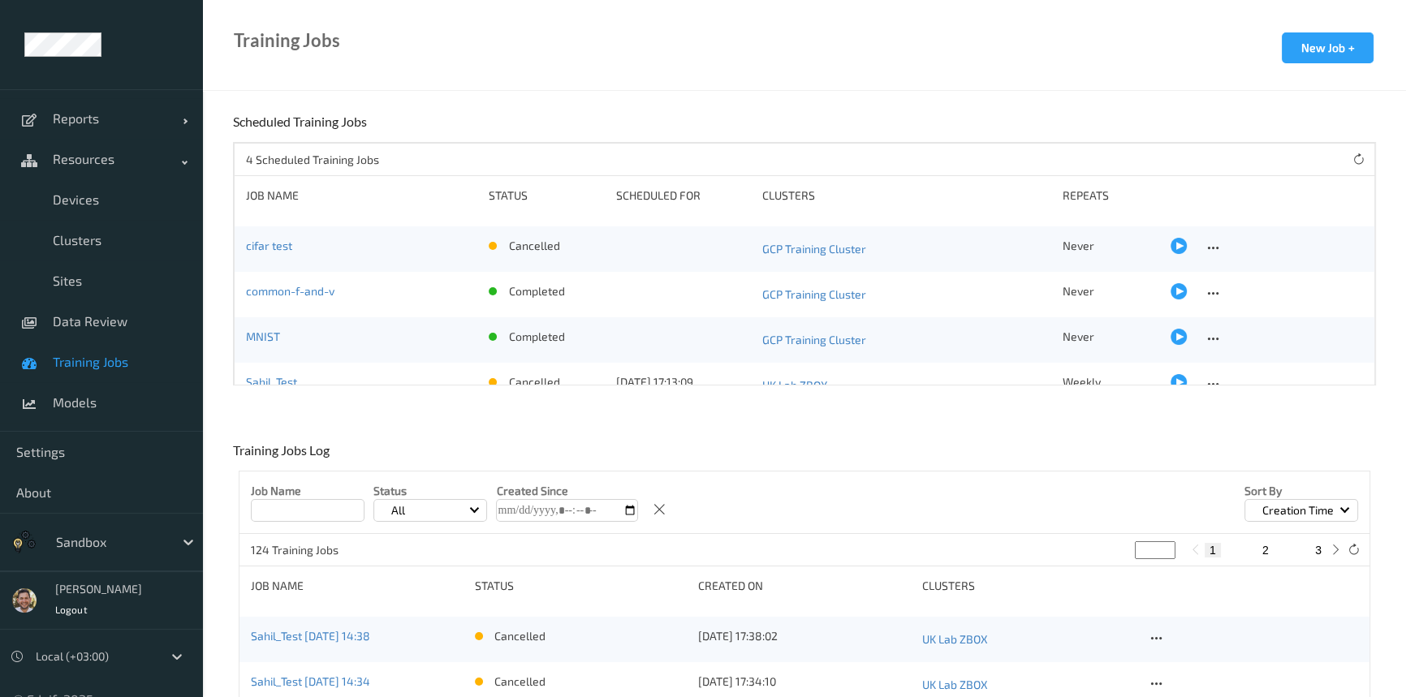
click at [341, 376] on div "Sahil_Test" at bounding box center [361, 385] width 231 height 23
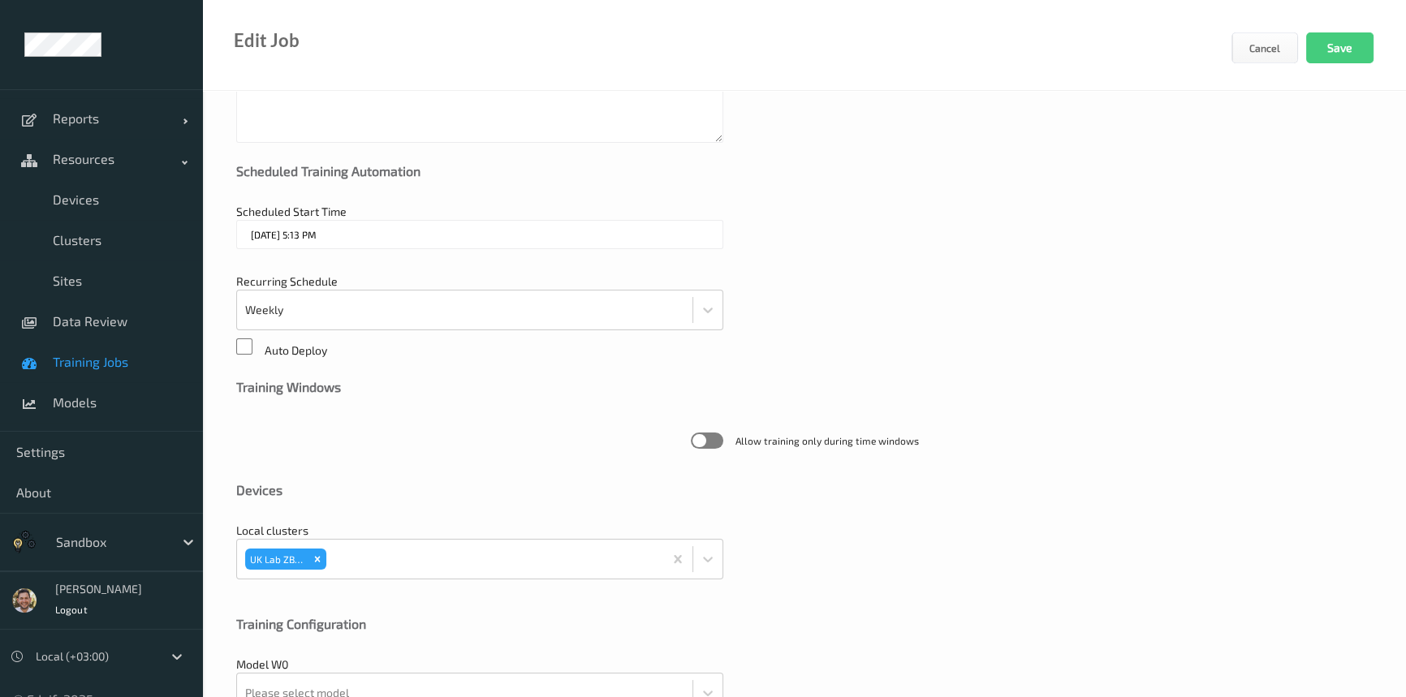
scroll to position [419, 0]
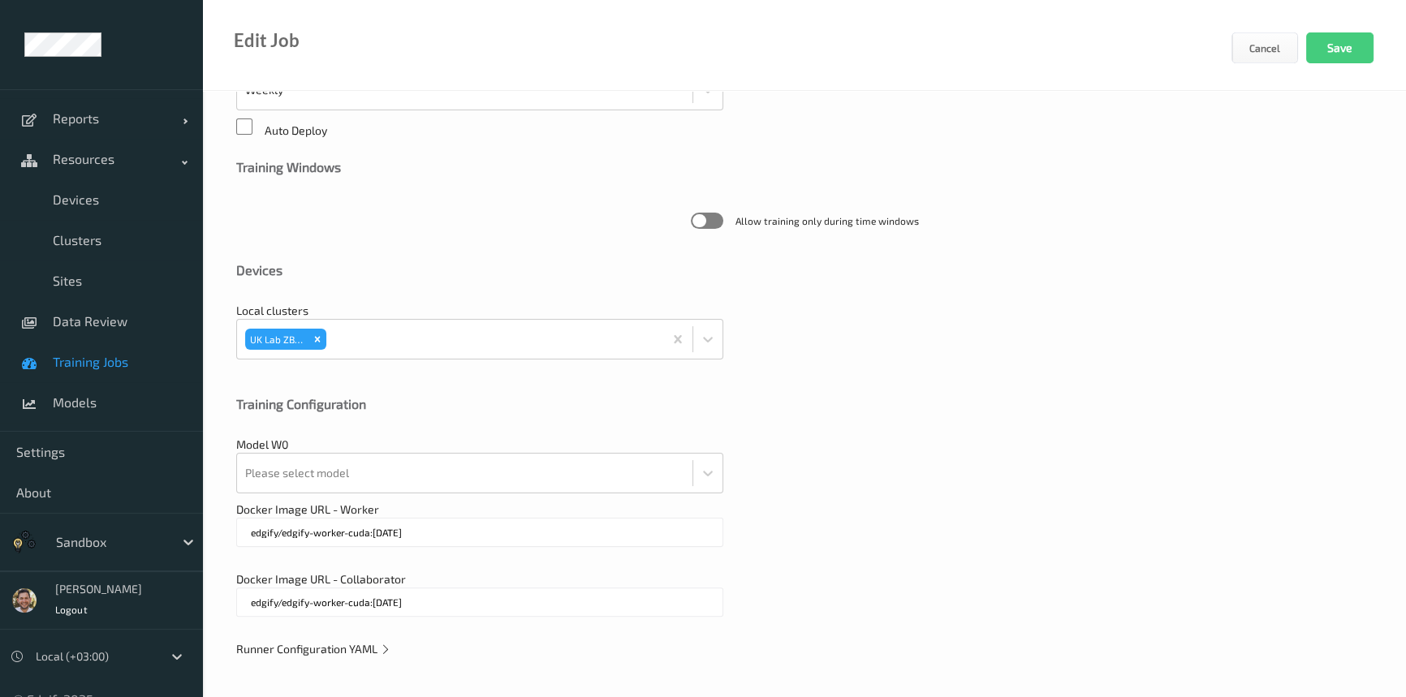
click at [341, 649] on span "Runner Configuration YAML" at bounding box center [313, 649] width 155 height 14
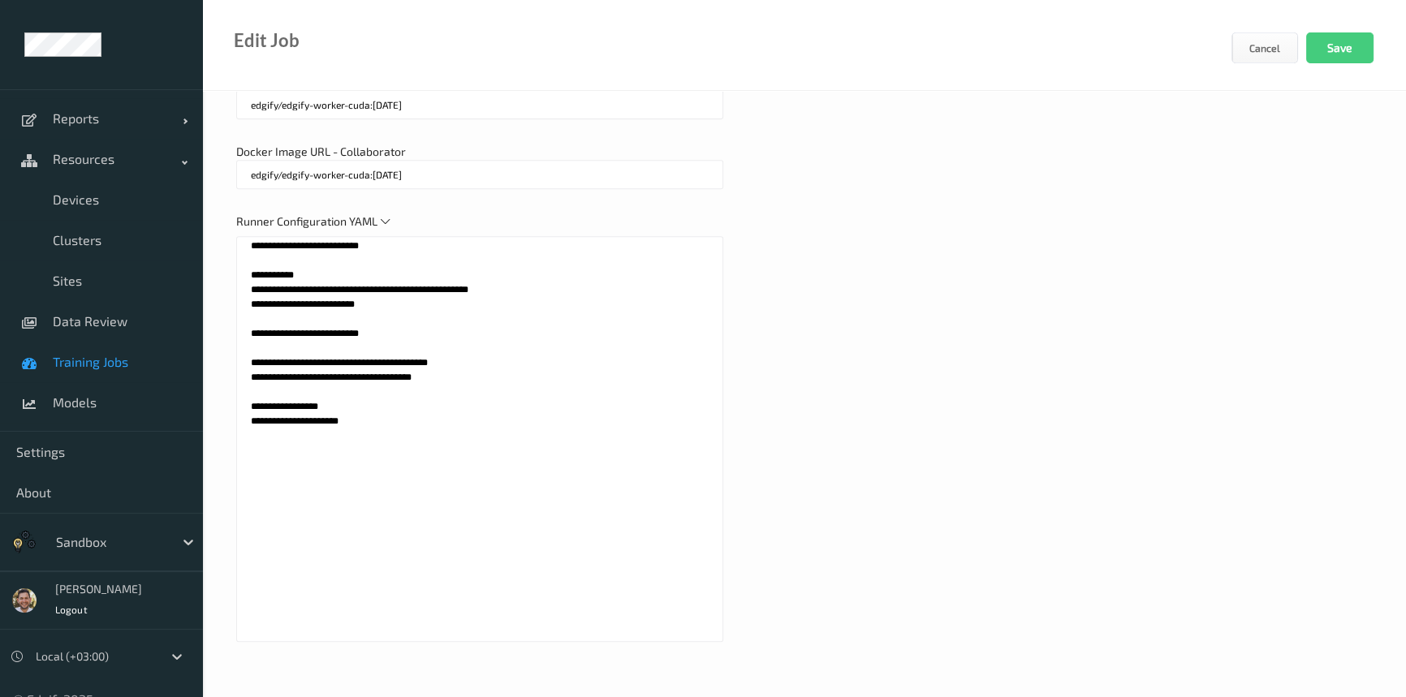
scroll to position [847, 0]
click at [455, 364] on textarea "**********" at bounding box center [479, 438] width 487 height 406
click at [378, 370] on textarea "**********" at bounding box center [479, 438] width 487 height 406
click at [421, 373] on textarea "**********" at bounding box center [479, 438] width 487 height 406
click at [441, 357] on textarea "**********" at bounding box center [479, 438] width 487 height 406
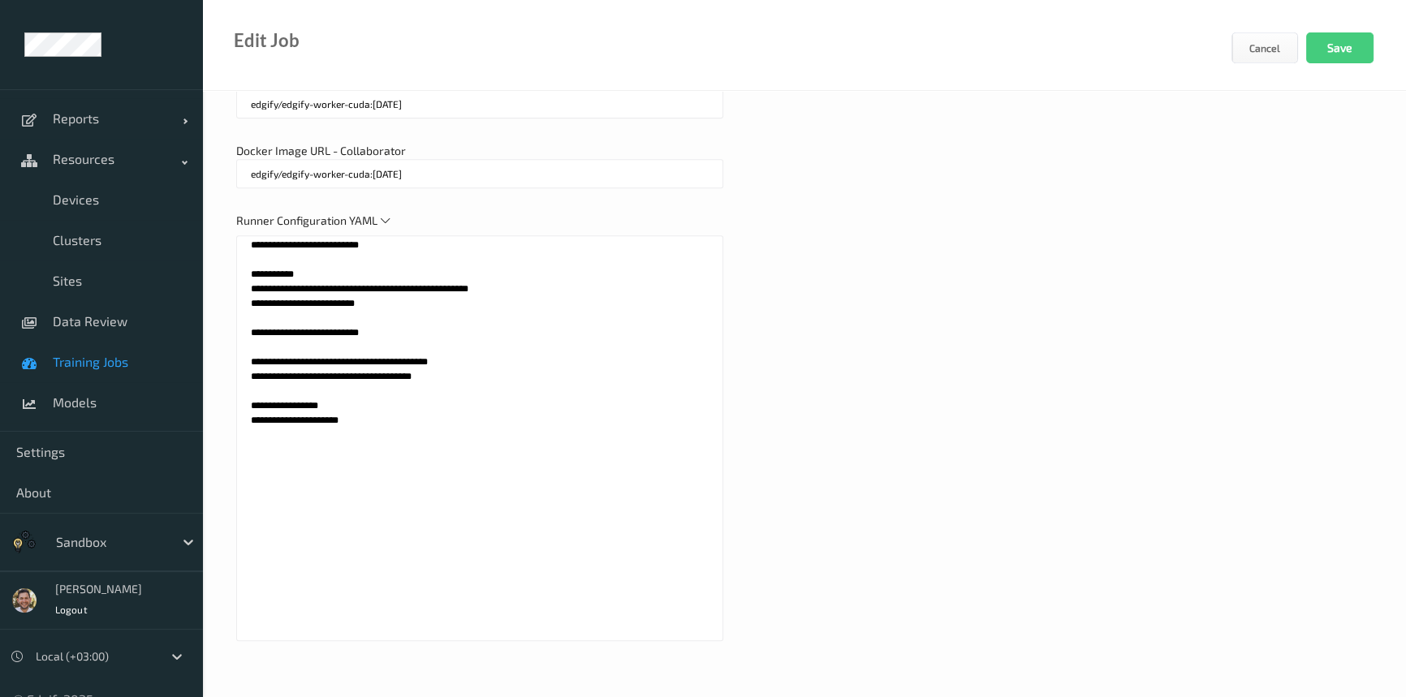
click at [241, 356] on textarea "**********" at bounding box center [479, 438] width 487 height 406
type textarea "**********"
click at [884, 343] on div "**********" at bounding box center [804, 435] width 1136 height 445
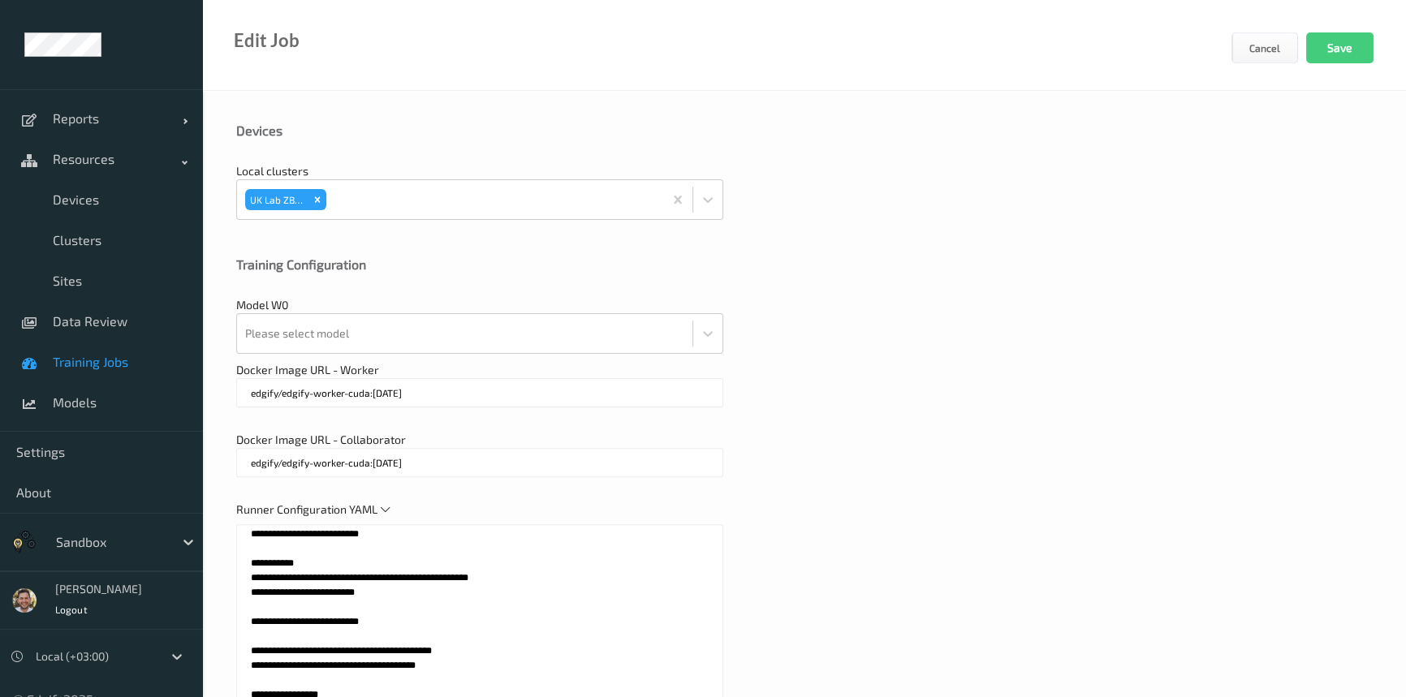
scroll to position [479, 0]
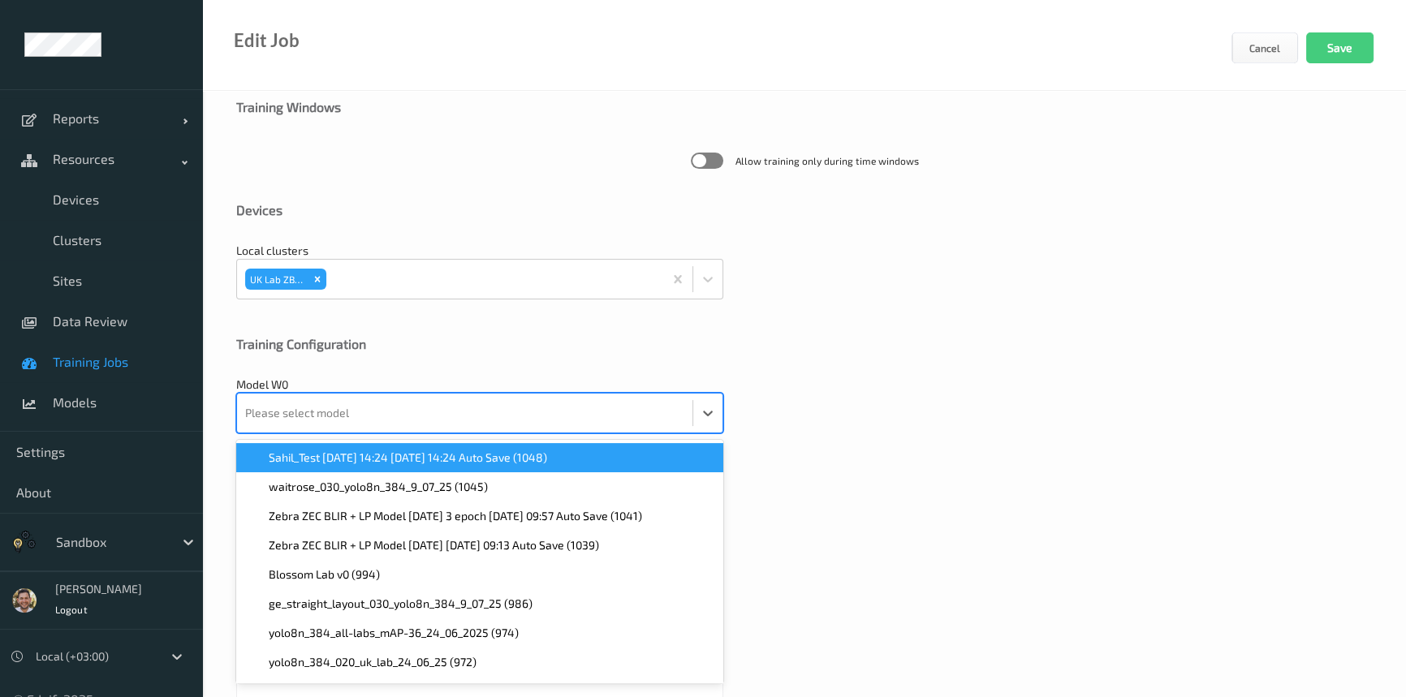
click at [546, 423] on div at bounding box center [464, 413] width 439 height 32
click at [505, 467] on div "Sahil_Test 2025-08-12 14:24 2025-08-12 14:24 Auto Save (1048)" at bounding box center [479, 457] width 487 height 29
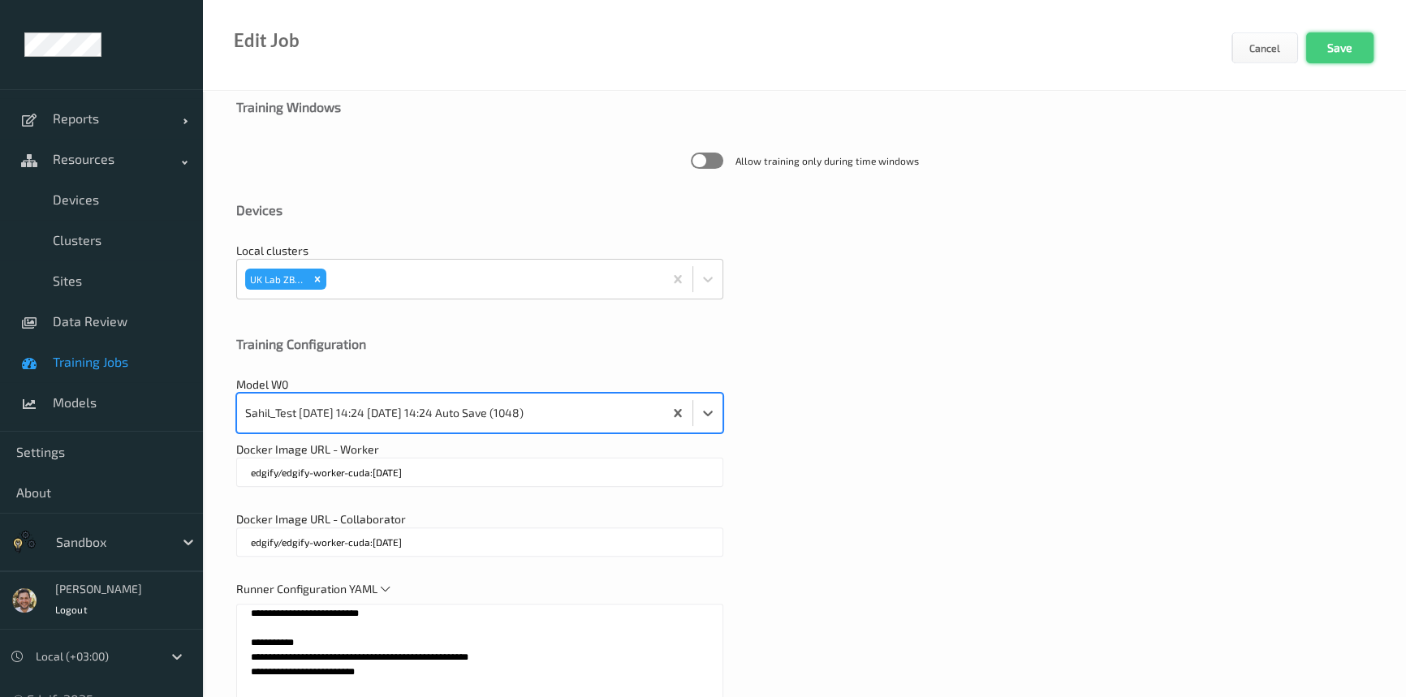
click at [1323, 53] on button "Save" at bounding box center [1339, 47] width 67 height 31
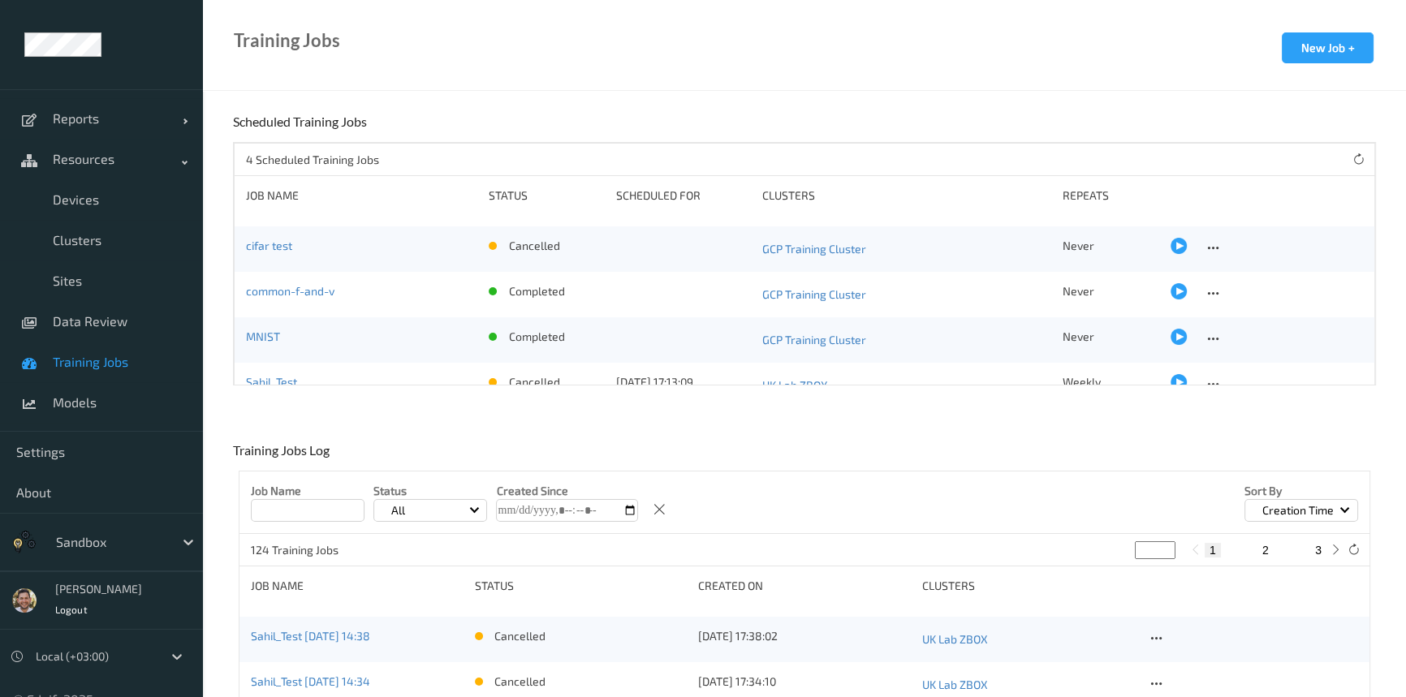
scroll to position [24, 0]
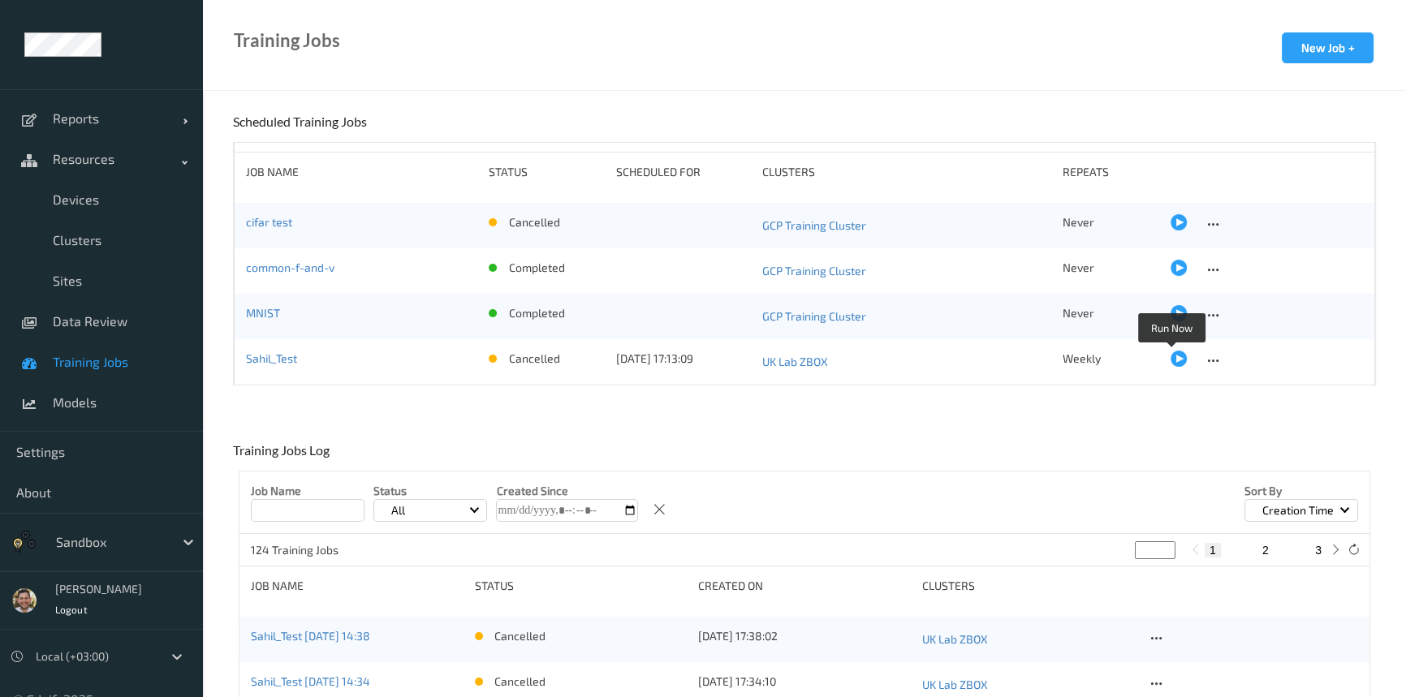
click at [1172, 352] on div at bounding box center [1179, 359] width 16 height 16
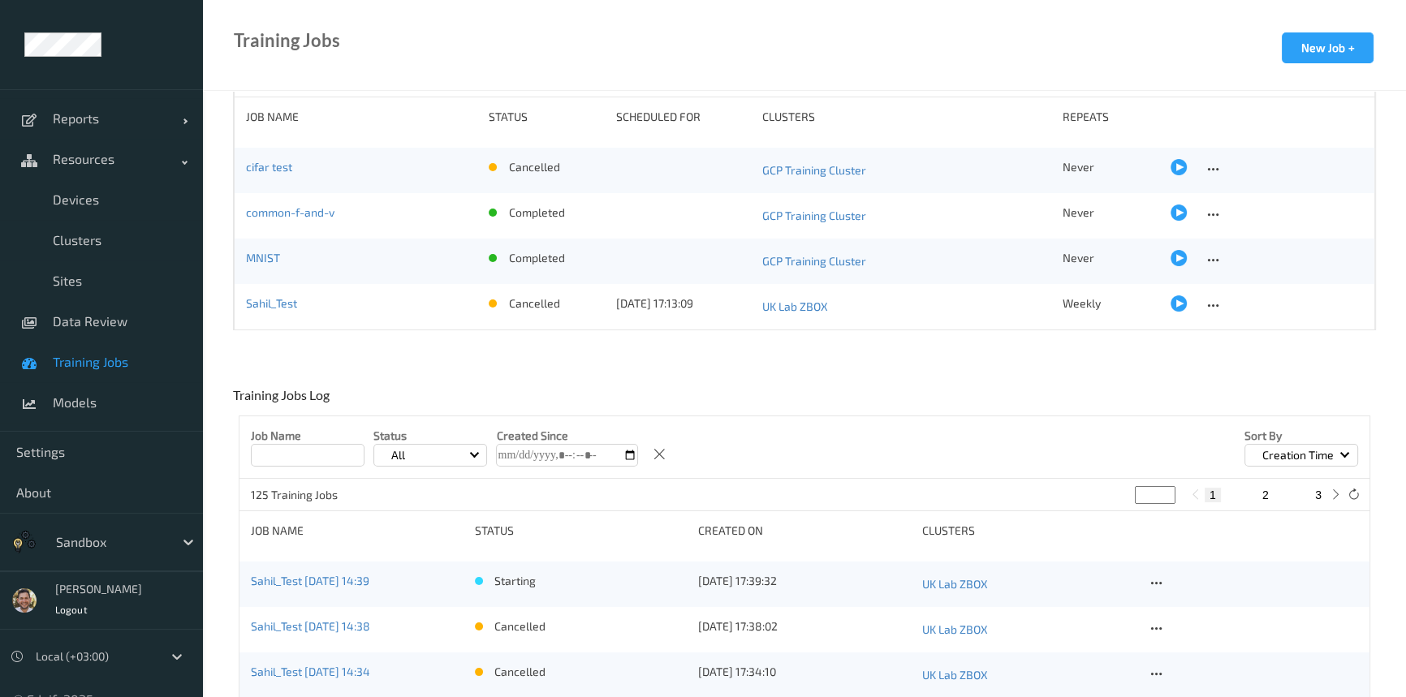
scroll to position [221, 0]
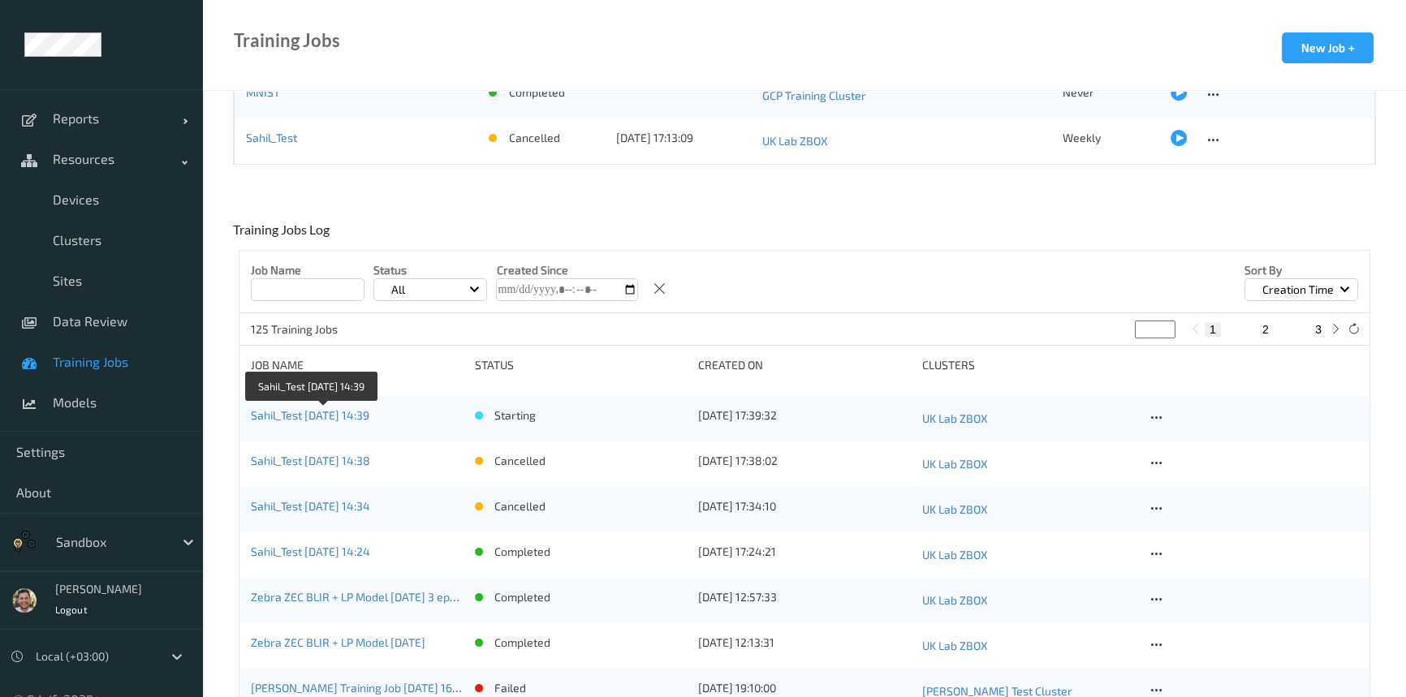
click at [356, 412] on link "Sahil_Test 2025-08-12 14:39" at bounding box center [310, 415] width 119 height 14
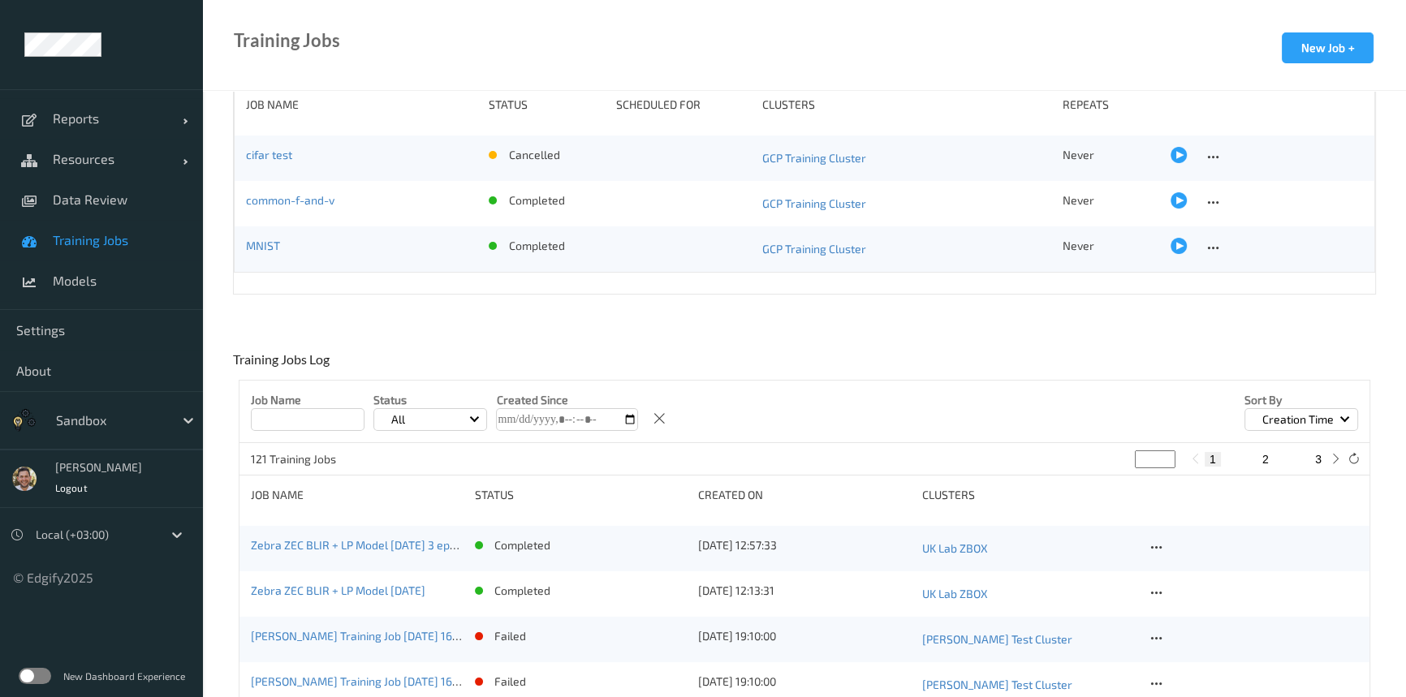
scroll to position [221, 0]
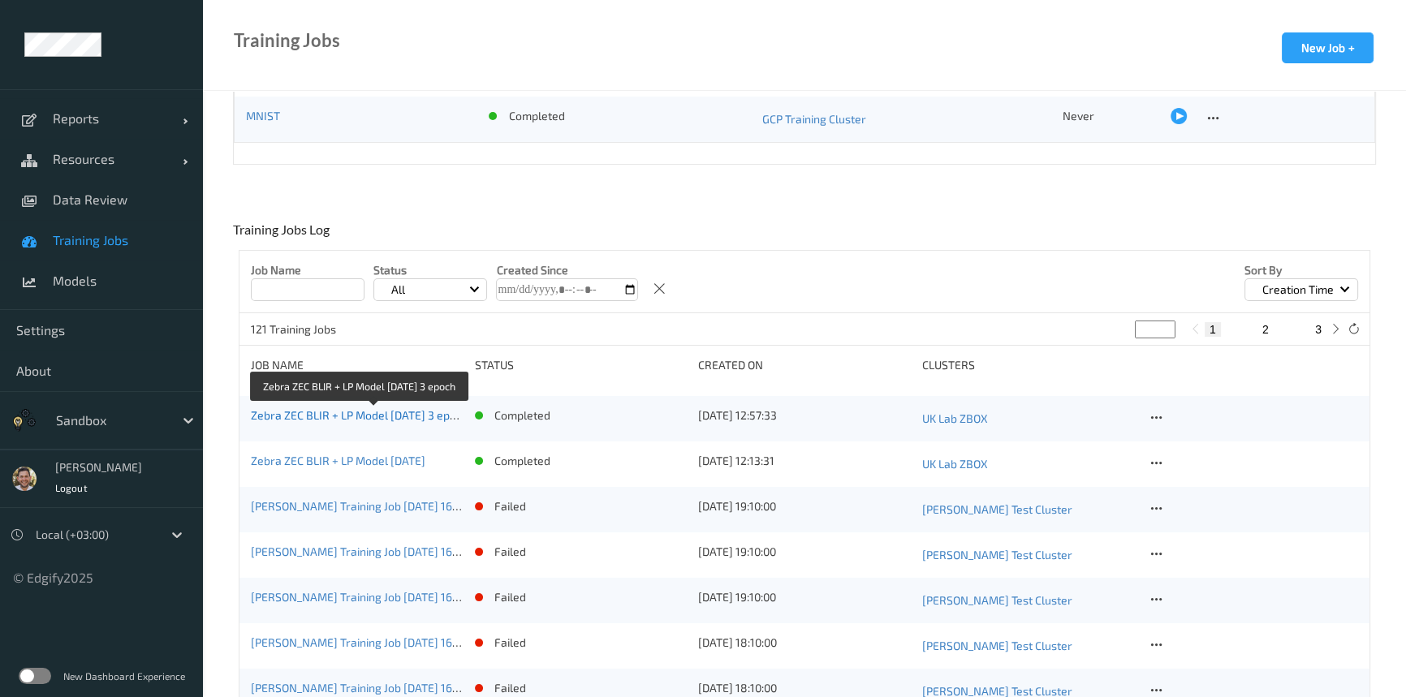
click at [324, 411] on link "Zebra ZEC BLIR + LP Model 05/08/2025 3 epoch" at bounding box center [360, 415] width 218 height 14
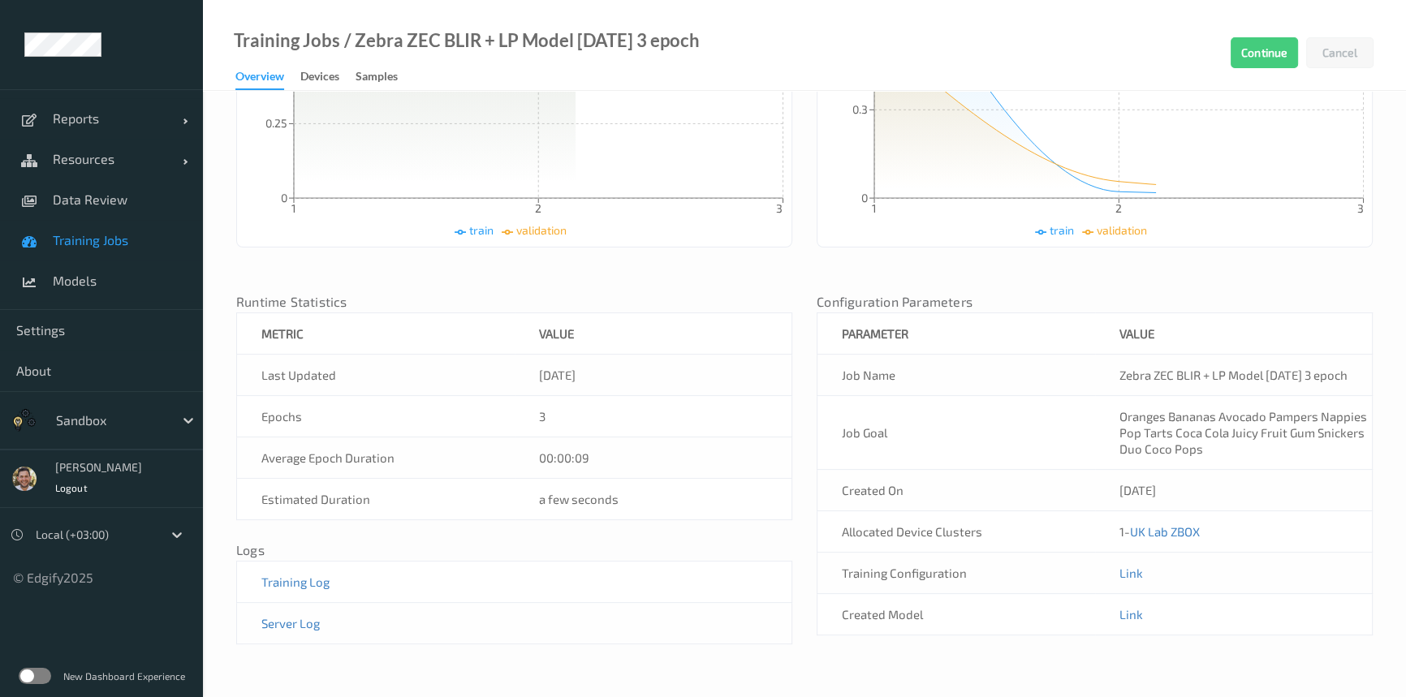
scroll to position [454, 0]
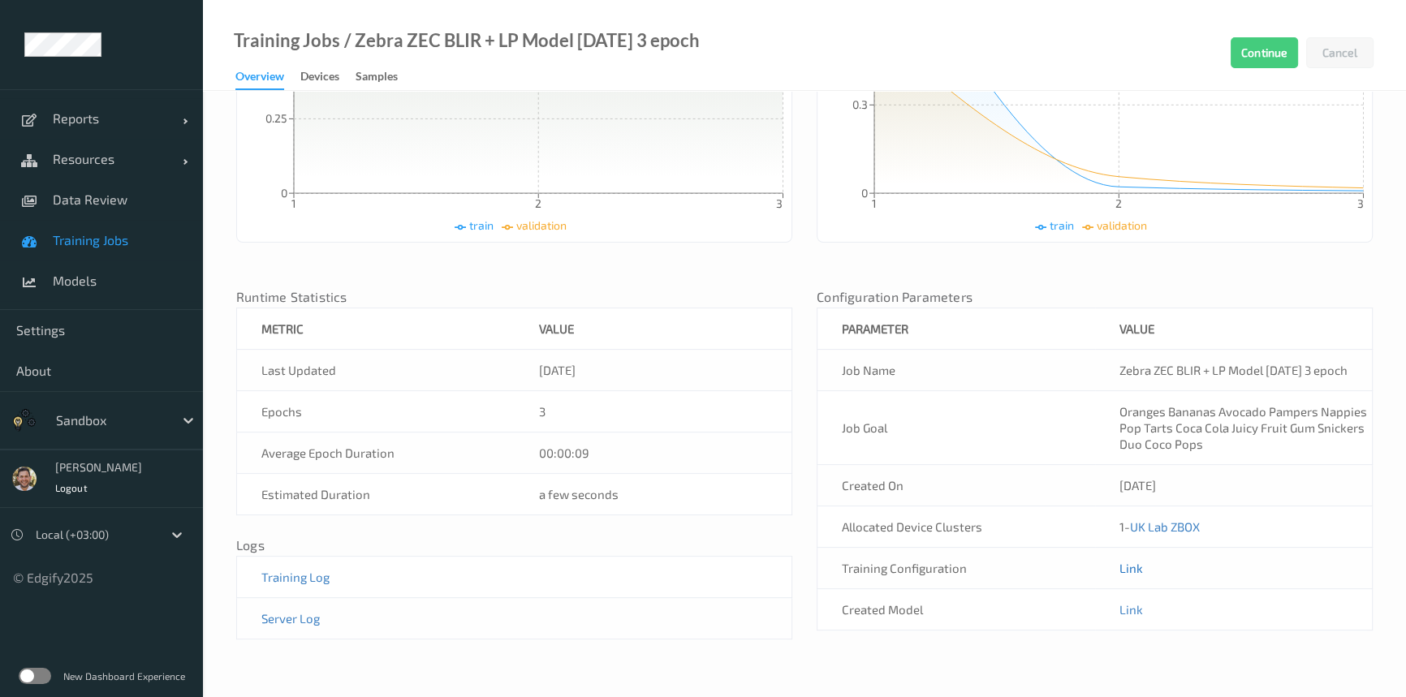
click at [1124, 576] on link "Link" at bounding box center [1131, 568] width 24 height 15
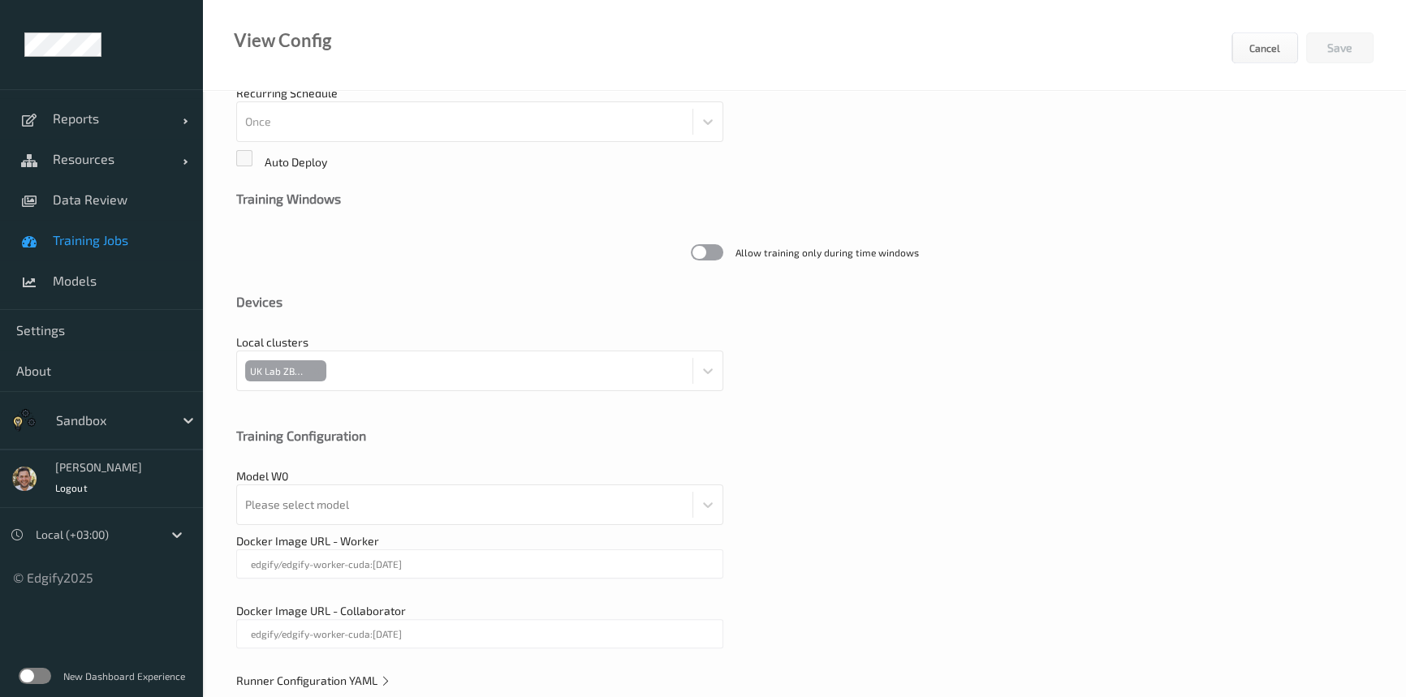
scroll to position [419, 0]
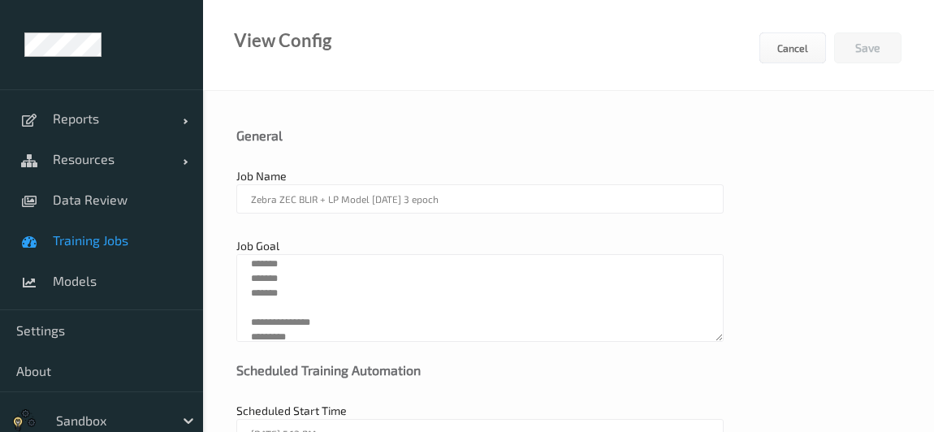
scroll to position [418, 0]
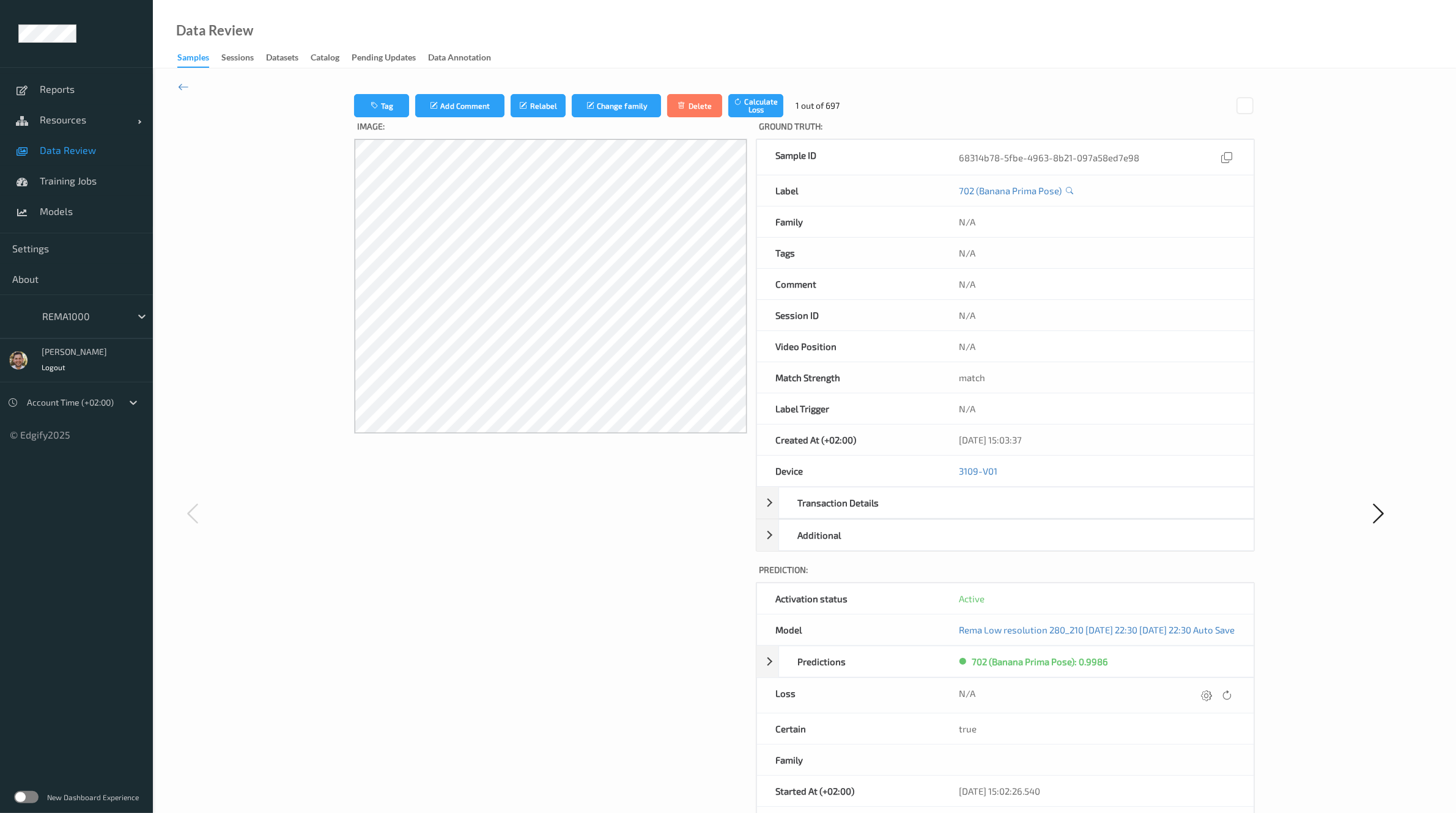
click at [17, 446] on label at bounding box center [26, 797] width 24 height 12
